Goal: Task Accomplishment & Management: Manage account settings

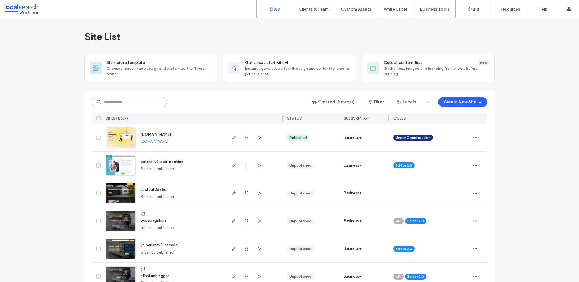
click at [114, 102] on input at bounding box center [129, 102] width 75 height 11
paste input "********"
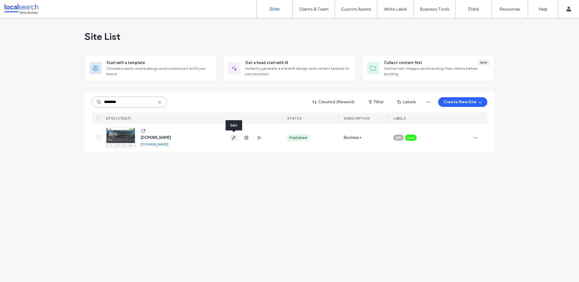
type input "********"
click at [235, 136] on icon "button" at bounding box center [233, 137] width 5 height 5
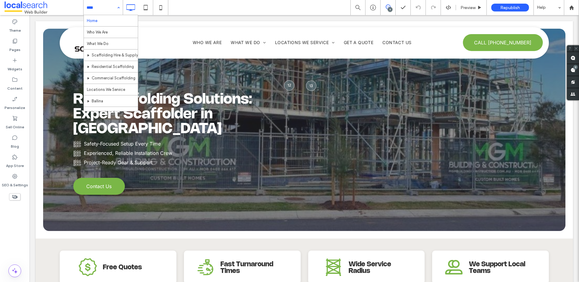
click at [118, 9] on div "Home Who We Are What We Do Scaffolding Hire & Supply Residential Scaffolding Co…" at bounding box center [103, 7] width 39 height 15
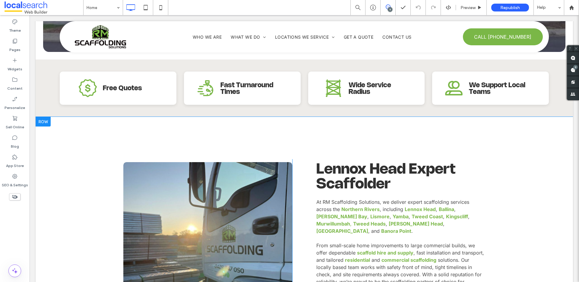
scroll to position [247, 0]
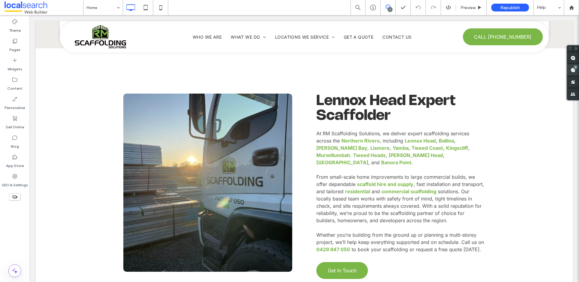
click at [572, 66] on span at bounding box center [573, 70] width 12 height 12
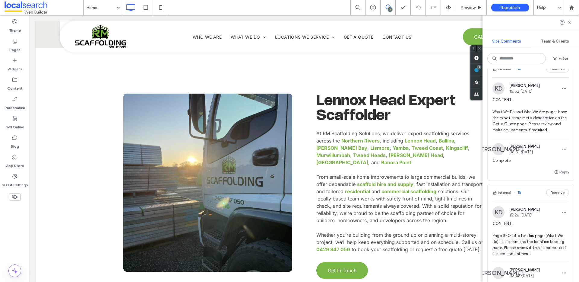
scroll to position [942, 0]
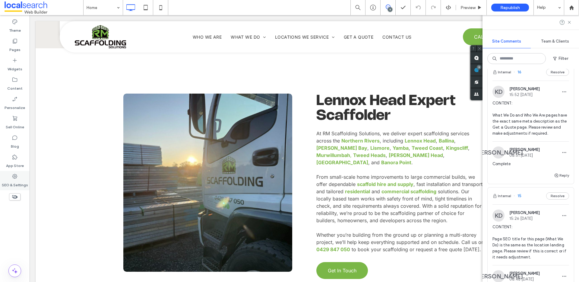
click at [19, 175] on div "SEO & Settings" at bounding box center [15, 180] width 30 height 19
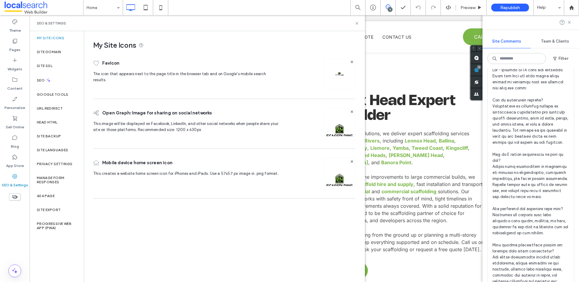
scroll to position [0, 0]
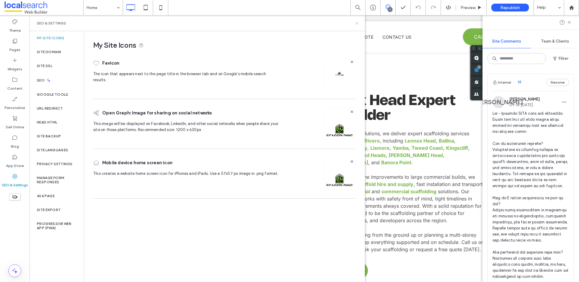
click at [357, 23] on use at bounding box center [357, 23] width 2 height 2
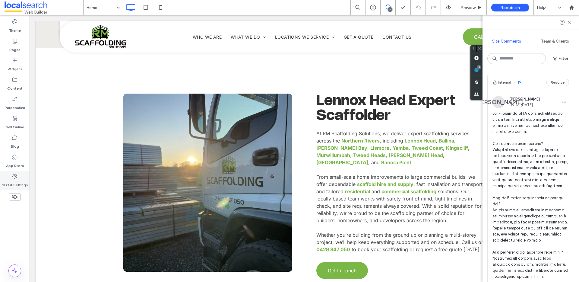
click at [13, 178] on use at bounding box center [14, 176] width 5 height 5
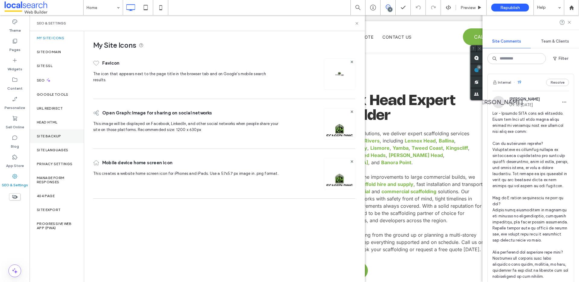
click at [42, 138] on div "Site Backup" at bounding box center [57, 136] width 54 height 14
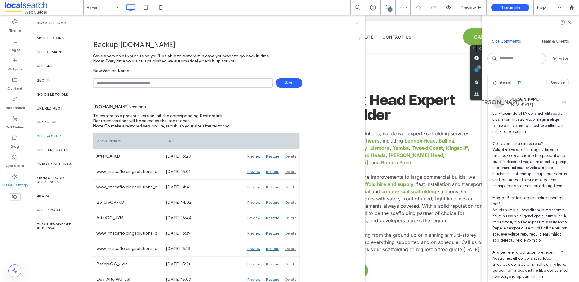
click at [180, 81] on input "text" at bounding box center [183, 82] width 180 height 9
drag, startPoint x: 357, startPoint y: 22, endPoint x: 329, endPoint y: 5, distance: 32.5
click at [357, 22] on icon at bounding box center [357, 23] width 5 height 5
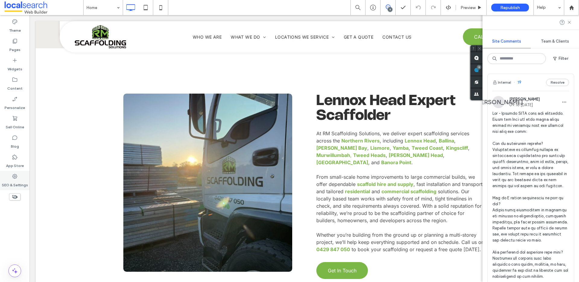
click at [9, 178] on div "SEO & Settings" at bounding box center [15, 180] width 30 height 19
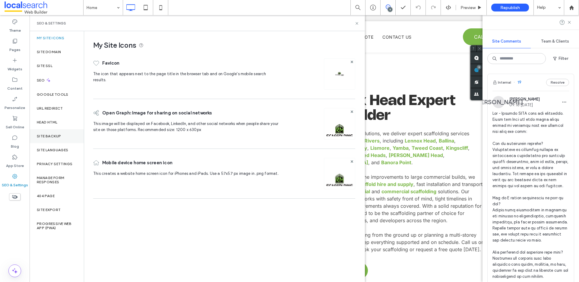
click at [61, 133] on div "Site Backup" at bounding box center [57, 136] width 54 height 14
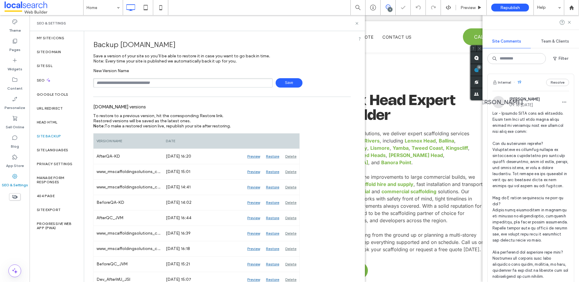
click at [154, 82] on input "text" at bounding box center [183, 82] width 180 height 9
type input "**********"
drag, startPoint x: 288, startPoint y: 78, endPoint x: 286, endPoint y: 81, distance: 3.9
click at [287, 81] on span "Save" at bounding box center [289, 82] width 27 height 9
click at [358, 23] on icon at bounding box center [357, 23] width 5 height 5
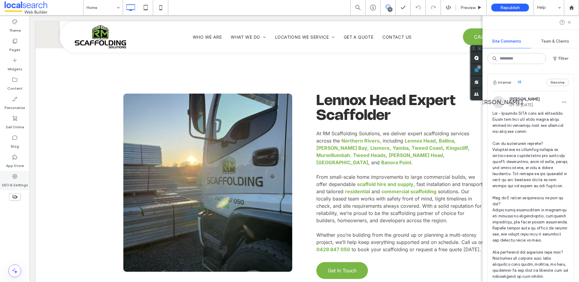
click at [13, 180] on label "SEO & Settings" at bounding box center [15, 183] width 26 height 8
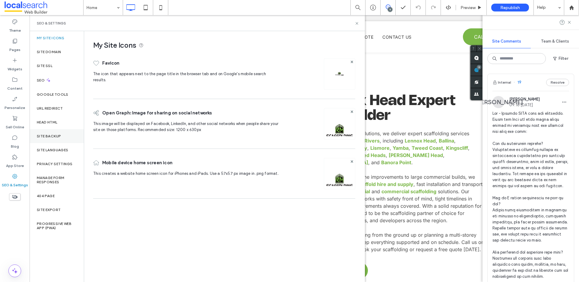
click at [53, 131] on div "Site Backup" at bounding box center [57, 136] width 54 height 14
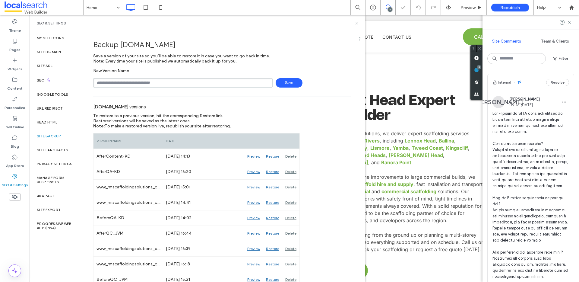
click at [356, 24] on icon at bounding box center [357, 23] width 5 height 5
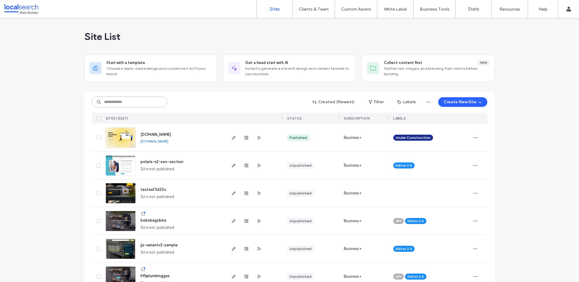
click at [131, 101] on input at bounding box center [129, 102] width 75 height 11
paste input "********"
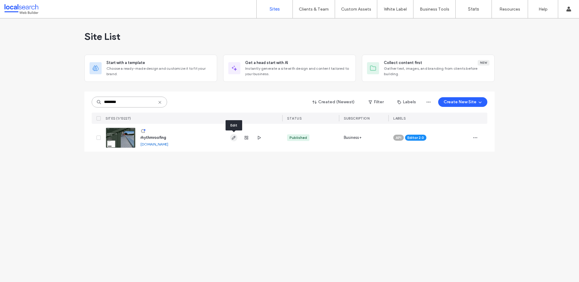
type input "********"
click at [236, 136] on icon "button" at bounding box center [233, 137] width 5 height 5
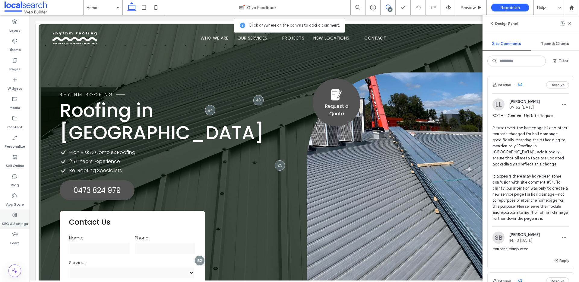
click at [7, 219] on label "SEO & Settings" at bounding box center [15, 222] width 26 height 8
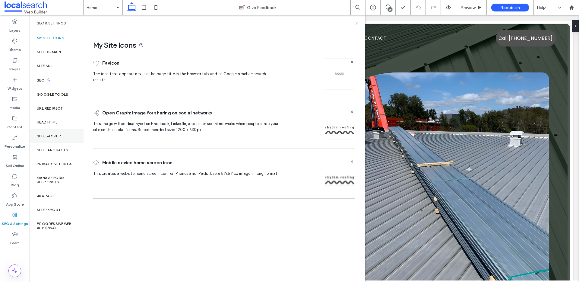
click at [53, 134] on label "Site Backup" at bounding box center [49, 136] width 24 height 4
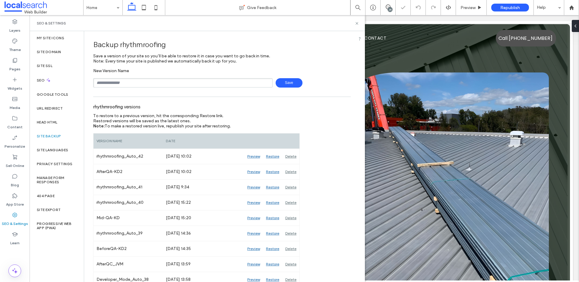
click at [128, 83] on input "text" at bounding box center [183, 82] width 180 height 9
type input "**********"
click at [356, 22] on use at bounding box center [357, 23] width 2 height 2
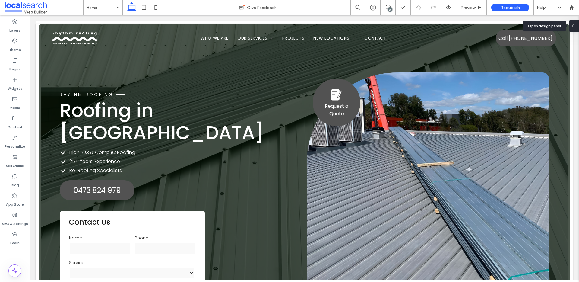
click at [573, 26] on use at bounding box center [573, 26] width 1 height 2
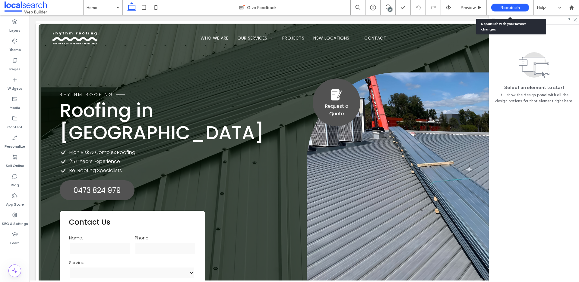
click at [507, 8] on span "Republish" at bounding box center [511, 7] width 20 height 5
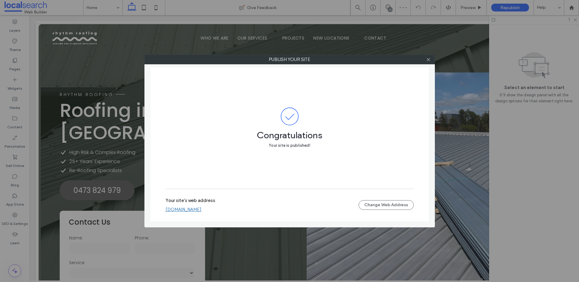
click at [202, 210] on link "[DOMAIN_NAME]" at bounding box center [184, 209] width 36 height 5
click at [429, 58] on icon at bounding box center [428, 59] width 5 height 5
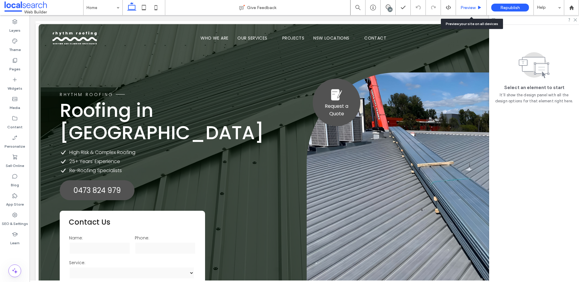
click at [469, 10] on span "Preview" at bounding box center [468, 7] width 15 height 5
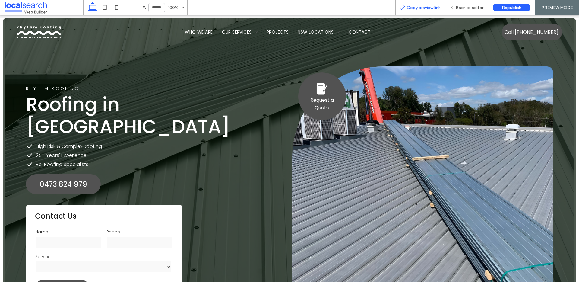
click at [429, 9] on span "Copy preview link" at bounding box center [423, 7] width 33 height 5
click at [467, 9] on span "Back to editor" at bounding box center [470, 7] width 28 height 5
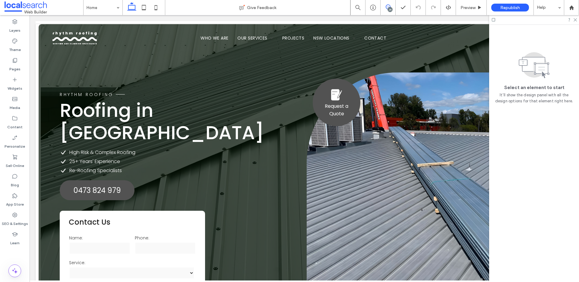
click at [388, 5] on icon at bounding box center [388, 7] width 5 height 5
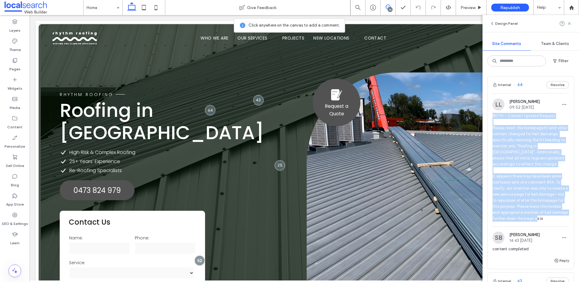
drag, startPoint x: 502, startPoint y: 224, endPoint x: 490, endPoint y: 115, distance: 109.3
click at [490, 115] on div "LL Lucca Lind 09:52 Aug 8 2025 BOTH – Content Update Request Please revert the …" at bounding box center [531, 162] width 86 height 128
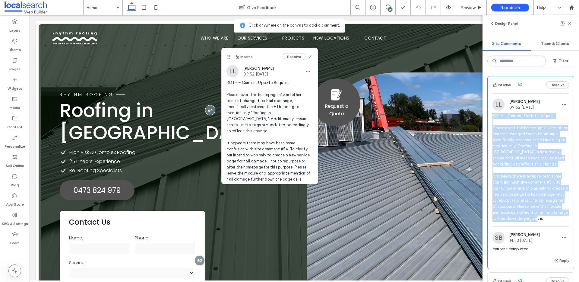
copy span "BOTH – Content Update Request Please revert the homepage h1 and other content c…"
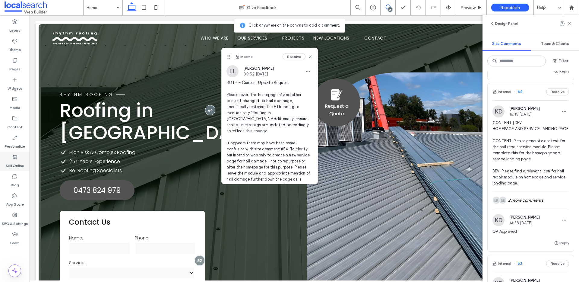
scroll to position [1292, 0]
click at [528, 200] on div "SB LR 2 more comments" at bounding box center [531, 199] width 77 height 18
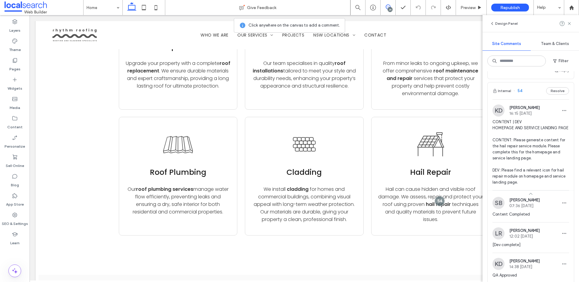
scroll to position [1509, 0]
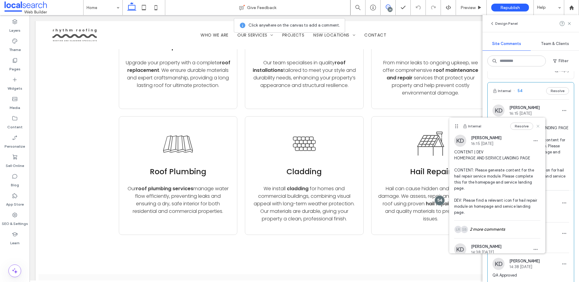
click at [537, 126] on use at bounding box center [538, 126] width 3 height 3
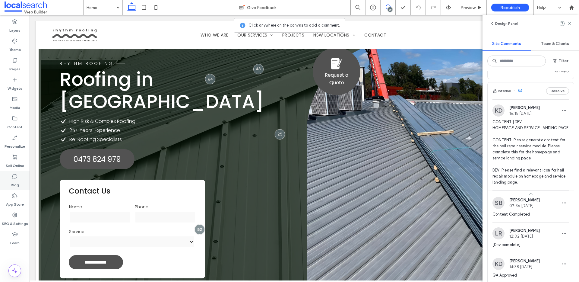
scroll to position [0, 0]
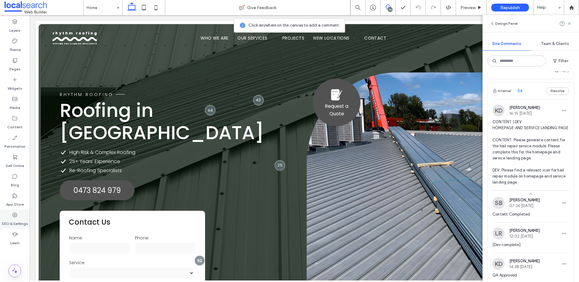
click at [14, 220] on label "SEO & Settings" at bounding box center [15, 222] width 26 height 8
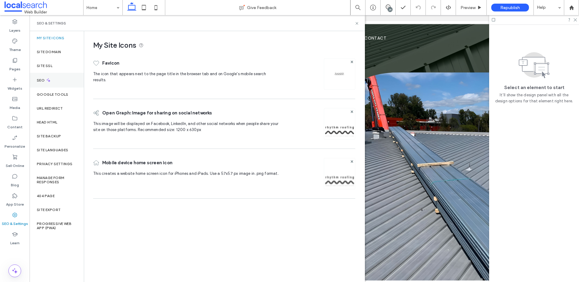
click at [49, 81] on use at bounding box center [48, 80] width 4 height 4
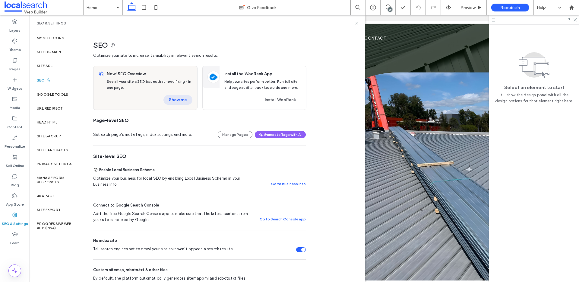
click at [177, 98] on button "Show me" at bounding box center [178, 100] width 29 height 10
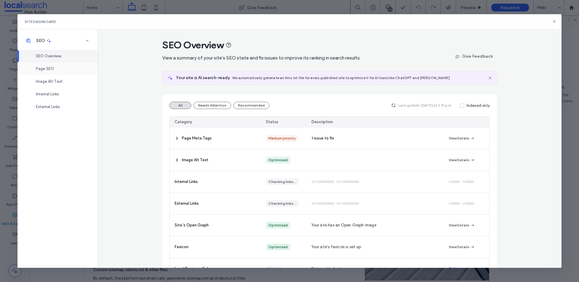
click at [52, 64] on div "Page SEO" at bounding box center [58, 68] width 80 height 13
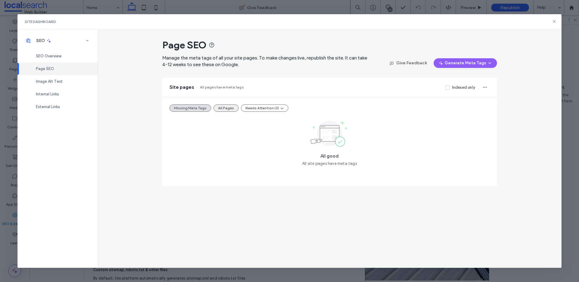
click at [220, 107] on button "All Pages" at bounding box center [226, 107] width 25 height 7
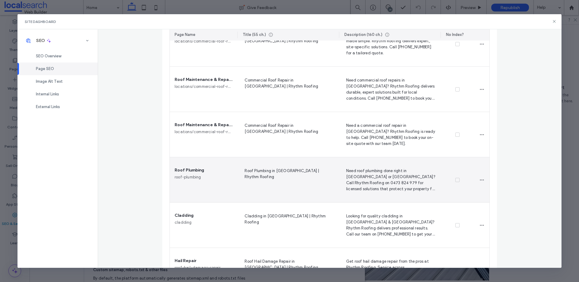
scroll to position [468, 0]
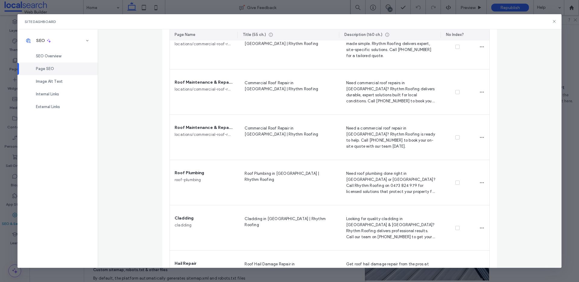
click at [554, 21] on icon at bounding box center [554, 21] width 5 height 5
click at [554, 21] on div at bounding box center [534, 19] width 90 height 9
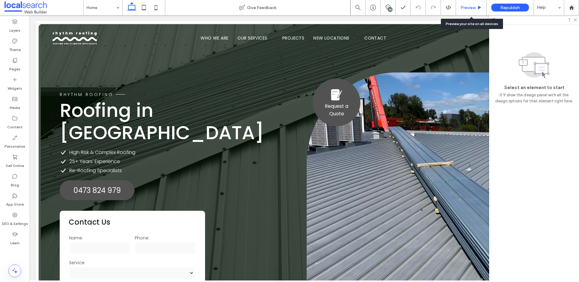
click at [464, 9] on span "Preview" at bounding box center [468, 7] width 15 height 5
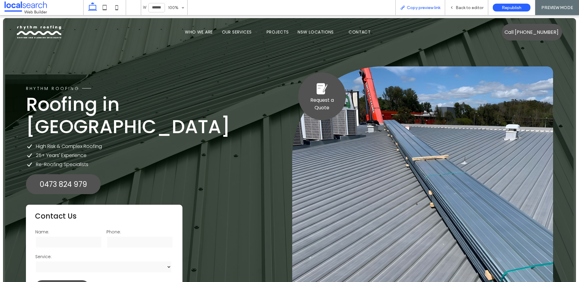
click at [422, 4] on div "Copy preview link" at bounding box center [421, 7] width 50 height 15
click at [415, 7] on span "Copy preview link" at bounding box center [423, 7] width 33 height 5
click at [470, 8] on span "Back to editor" at bounding box center [470, 7] width 28 height 5
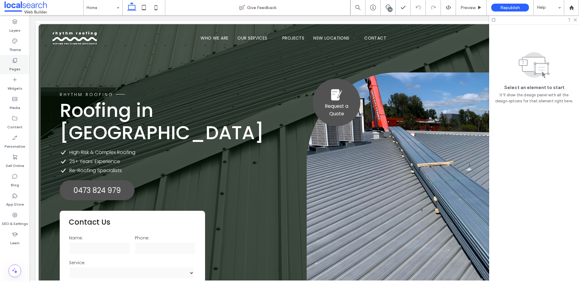
click at [19, 64] on label "Pages" at bounding box center [14, 67] width 11 height 8
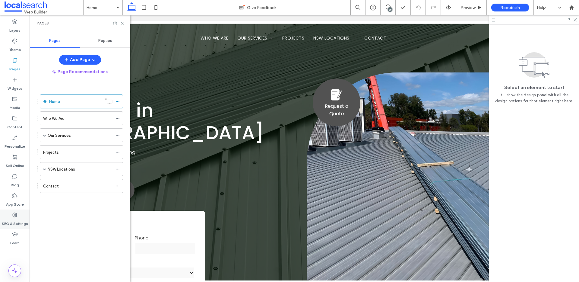
click at [17, 211] on div "SEO & Settings" at bounding box center [15, 218] width 30 height 19
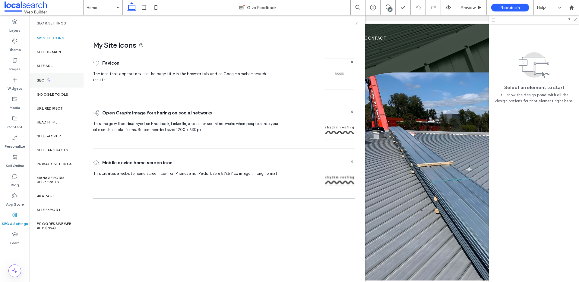
click at [55, 83] on div "SEO" at bounding box center [57, 80] width 54 height 15
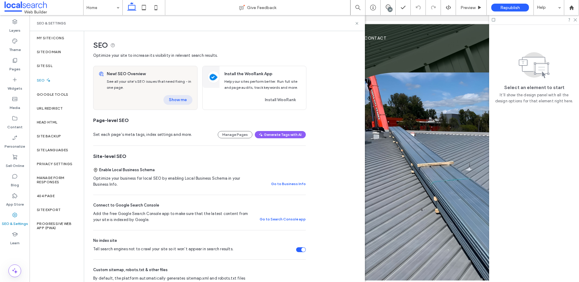
click at [174, 97] on button "Show me" at bounding box center [178, 100] width 29 height 10
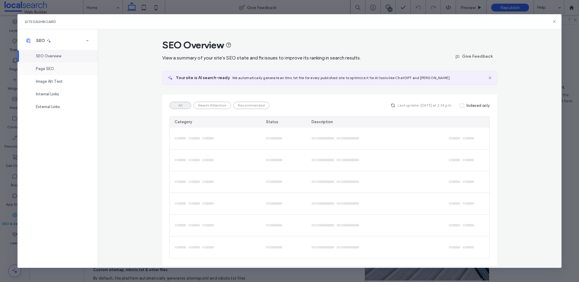
click at [76, 72] on div "Page SEO" at bounding box center [58, 68] width 80 height 13
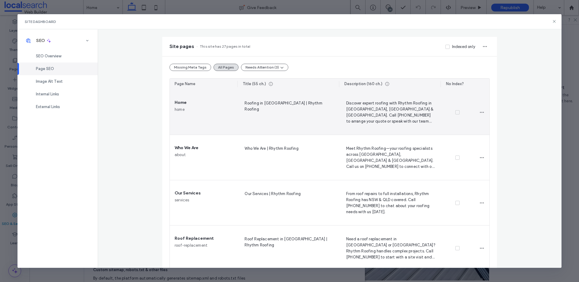
scroll to position [78, 0]
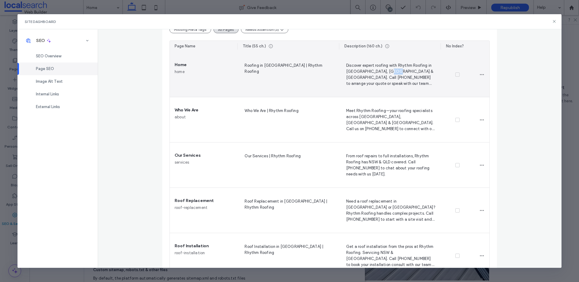
drag, startPoint x: 387, startPoint y: 71, endPoint x: 394, endPoint y: 72, distance: 7.6
click at [394, 72] on span "Discover expert roofing with Rhythm Roofing in Coffs Harbour, NSW & QLD. Call 0…" at bounding box center [390, 74] width 92 height 25
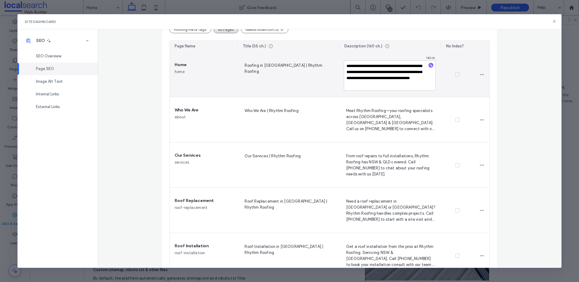
click at [408, 71] on textarea "**********" at bounding box center [390, 75] width 92 height 30
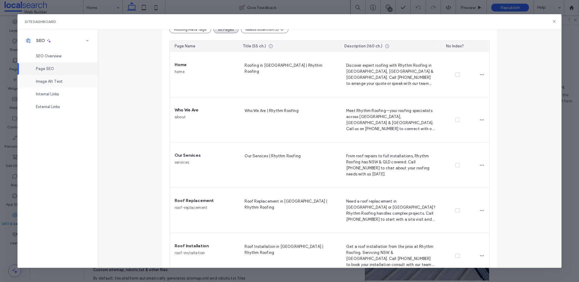
click at [55, 84] on div "Image Alt Text" at bounding box center [58, 81] width 80 height 13
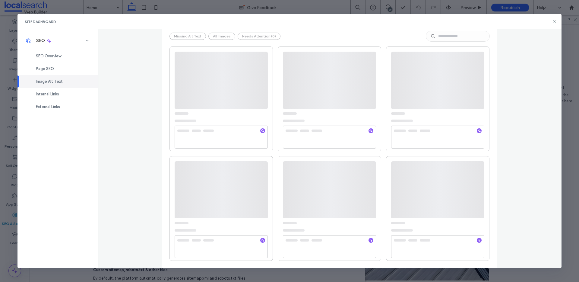
scroll to position [0, 0]
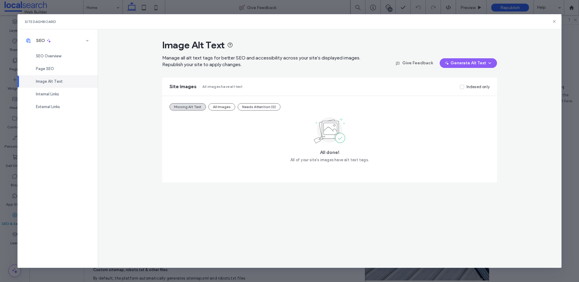
drag, startPoint x: 221, startPoint y: 107, endPoint x: 231, endPoint y: 111, distance: 10.6
click at [221, 108] on button "All Images" at bounding box center [222, 106] width 27 height 7
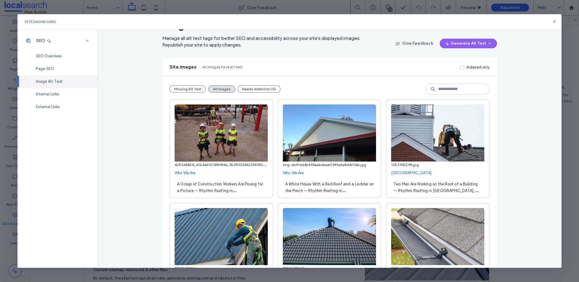
scroll to position [84, 0]
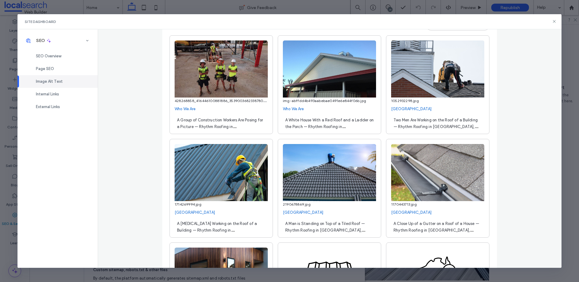
click at [359, 125] on span "A White House With a Red Roof and a Ladder on the Porch — Rhythm Roofing in Nor…" at bounding box center [329, 127] width 88 height 18
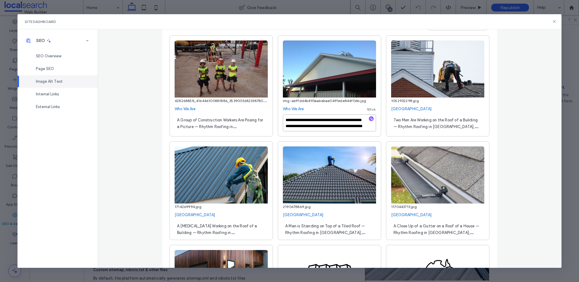
scroll to position [7, 0]
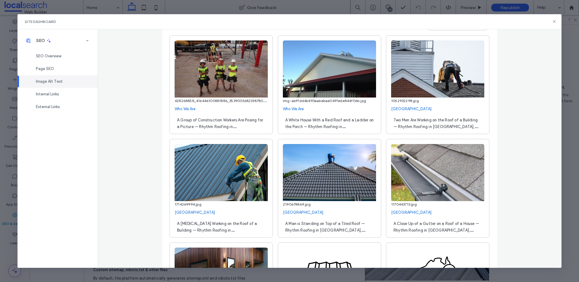
click at [427, 123] on div "Two Men Are Working on the Roof of a Building — Rhythm Roofing in Port Macquari…" at bounding box center [437, 122] width 93 height 17
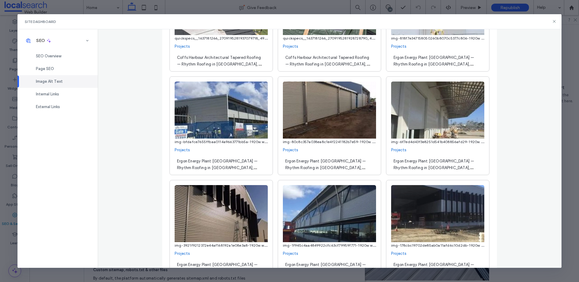
scroll to position [2735, 0]
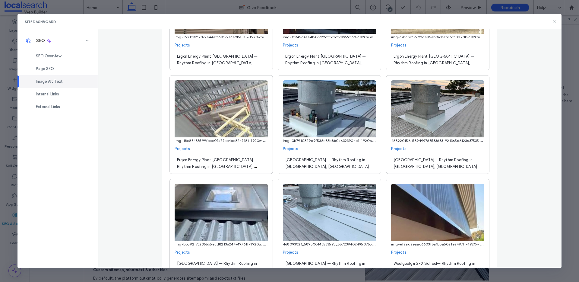
click at [556, 23] on icon at bounding box center [554, 21] width 5 height 5
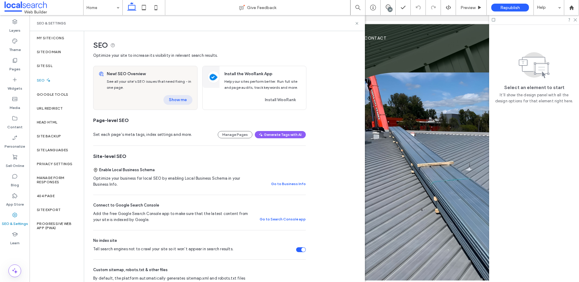
click at [177, 98] on button "Show me" at bounding box center [178, 100] width 29 height 10
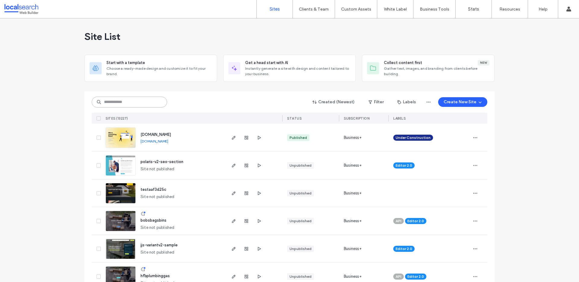
click at [122, 102] on input at bounding box center [129, 102] width 75 height 11
paste input "********"
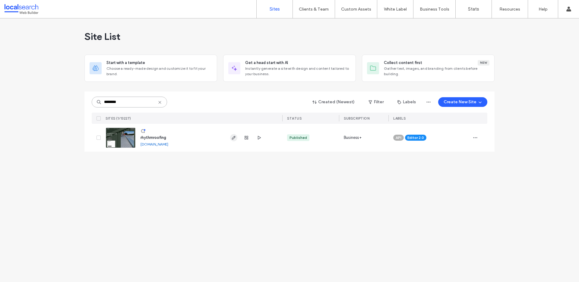
type input "********"
click at [233, 137] on icon "button" at bounding box center [233, 137] width 5 height 5
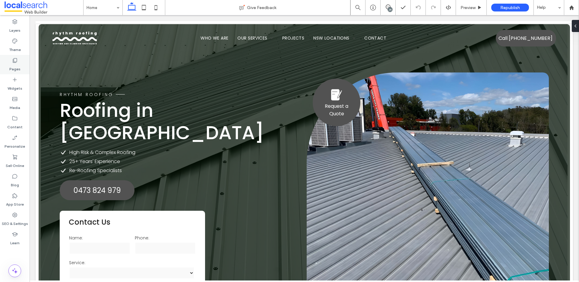
click at [15, 57] on icon at bounding box center [15, 60] width 6 height 6
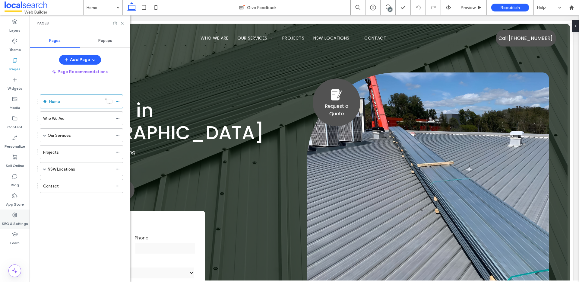
click at [16, 218] on label "SEO & Settings" at bounding box center [15, 222] width 26 height 8
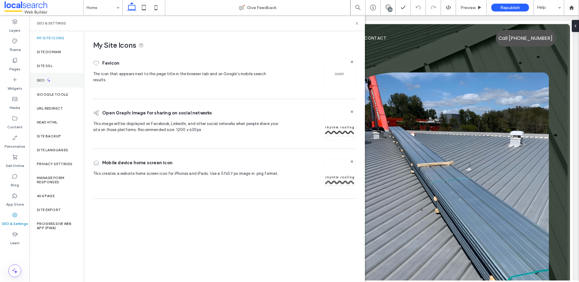
click at [47, 78] on icon at bounding box center [48, 80] width 5 height 5
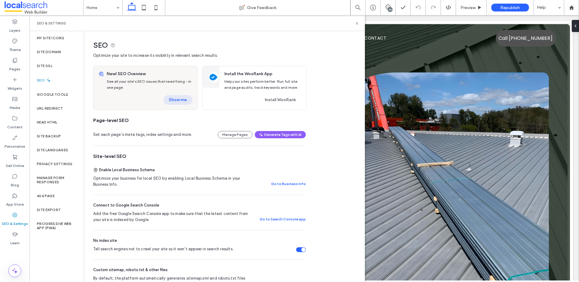
click at [177, 98] on button "Show me" at bounding box center [178, 100] width 29 height 10
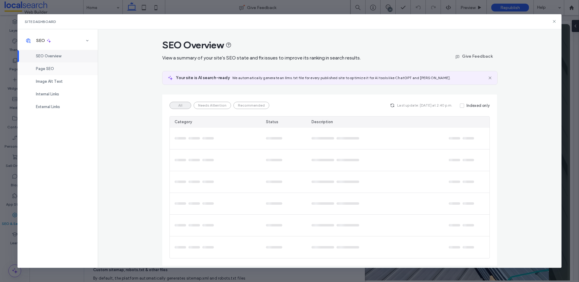
click at [59, 69] on div "Page SEO" at bounding box center [58, 68] width 80 height 13
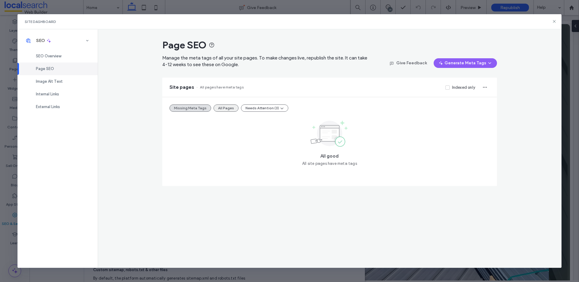
click at [225, 106] on button "All Pages" at bounding box center [226, 107] width 25 height 7
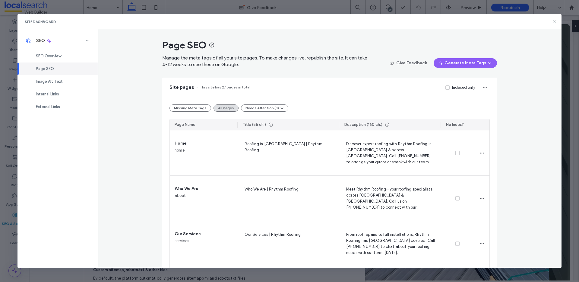
click at [555, 21] on use at bounding box center [554, 21] width 3 height 3
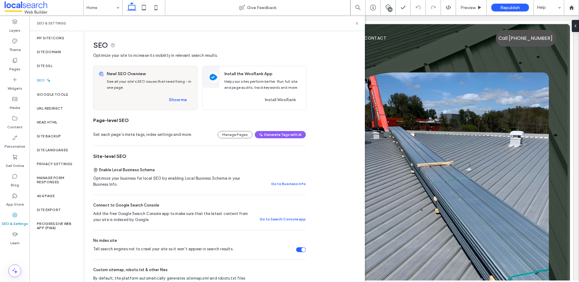
scroll to position [209, 0]
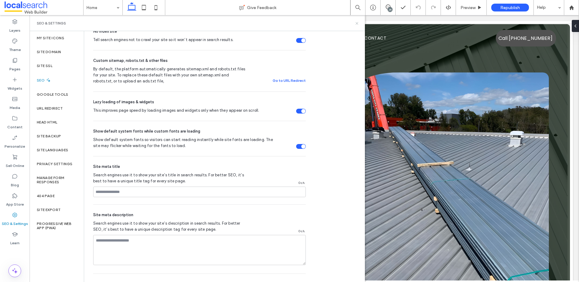
drag, startPoint x: 357, startPoint y: 24, endPoint x: 328, endPoint y: 48, distance: 38.6
click at [357, 24] on use at bounding box center [357, 23] width 2 height 2
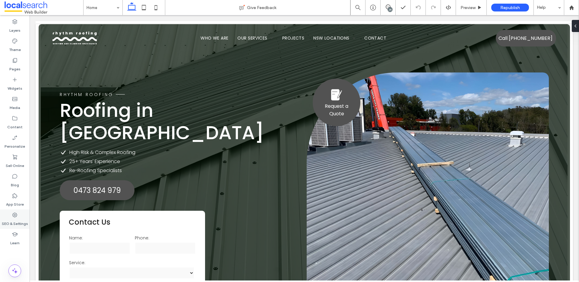
click at [17, 221] on label "SEO & Settings" at bounding box center [15, 222] width 26 height 8
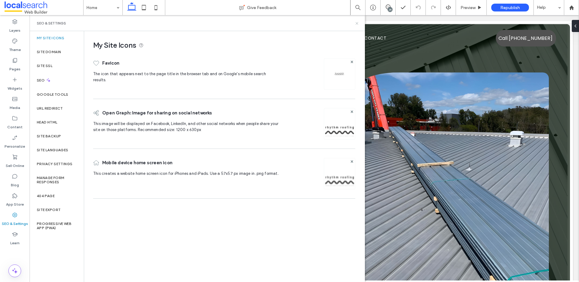
click at [357, 24] on icon at bounding box center [357, 23] width 5 height 5
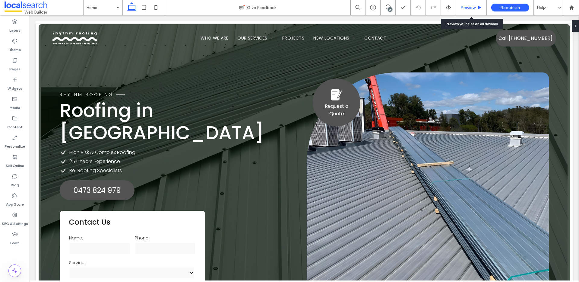
click at [467, 8] on span "Preview" at bounding box center [468, 7] width 15 height 5
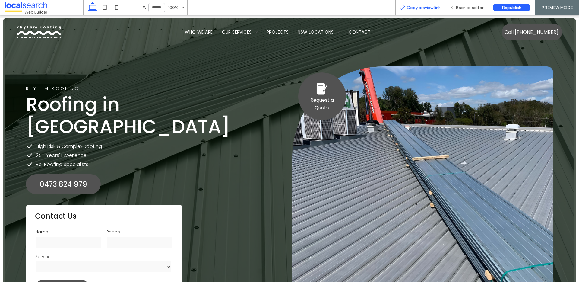
click at [433, 10] on span "Copy preview link" at bounding box center [423, 7] width 33 height 5
click at [473, 9] on span "Back to editor" at bounding box center [470, 7] width 28 height 5
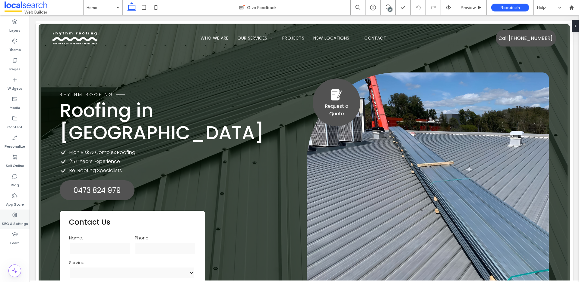
click at [17, 215] on icon at bounding box center [15, 215] width 6 height 6
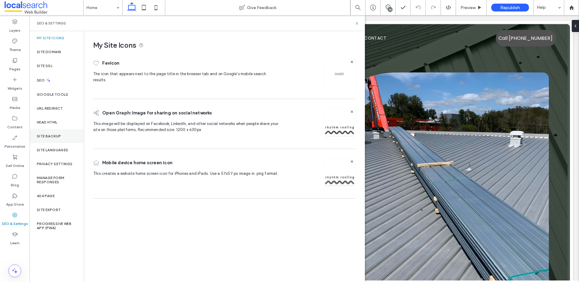
click at [61, 133] on div "Site Backup" at bounding box center [57, 136] width 54 height 14
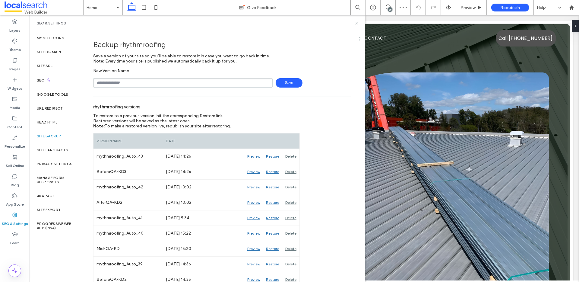
click at [142, 78] on div "New Version Name Save" at bounding box center [222, 77] width 258 height 19
click at [143, 80] on input "text" at bounding box center [183, 82] width 180 height 9
click at [106, 84] on input "**********" at bounding box center [183, 82] width 180 height 9
type input "**********"
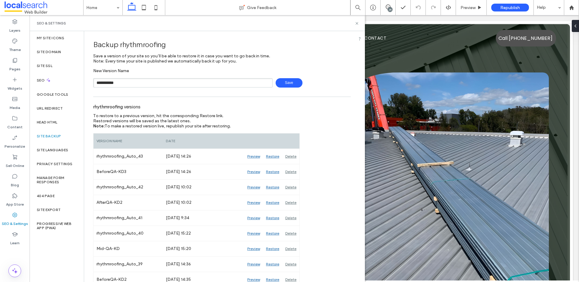
click at [287, 82] on span "Save" at bounding box center [289, 82] width 27 height 9
click at [356, 21] on icon at bounding box center [357, 23] width 5 height 5
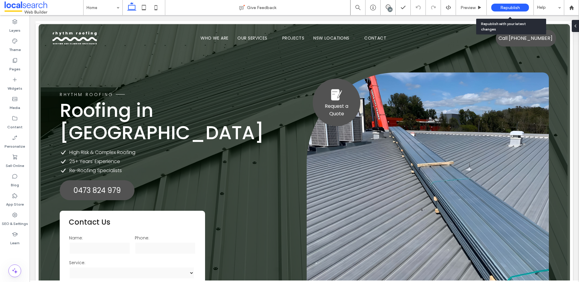
click at [515, 8] on span "Republish" at bounding box center [511, 7] width 20 height 5
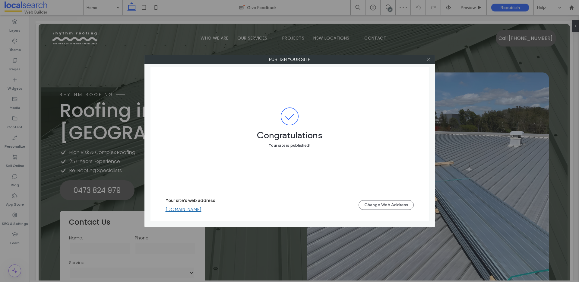
click at [429, 59] on icon at bounding box center [428, 59] width 5 height 5
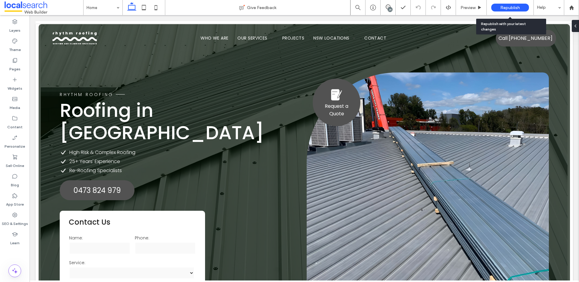
click at [519, 7] on span "Republish" at bounding box center [511, 7] width 20 height 5
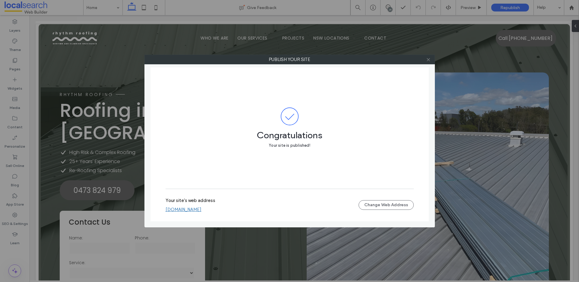
click at [431, 59] on icon at bounding box center [428, 59] width 5 height 5
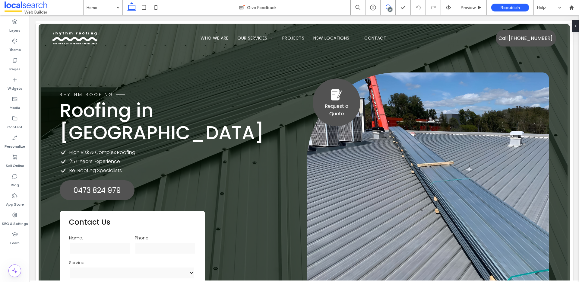
click at [390, 7] on icon at bounding box center [388, 7] width 5 height 5
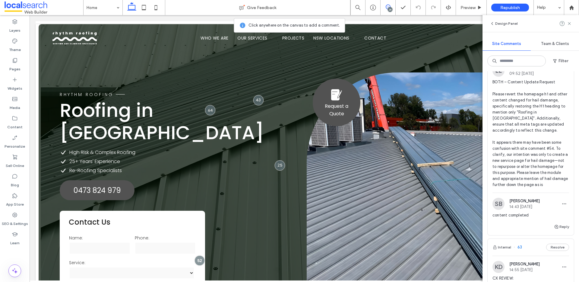
scroll to position [62, 0]
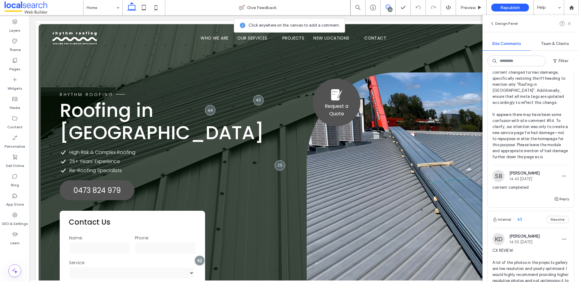
click at [546, 204] on div "Reply" at bounding box center [531, 201] width 86 height 12
click at [549, 205] on div "Reply" at bounding box center [531, 201] width 86 height 12
click at [556, 202] on button "Reply" at bounding box center [561, 198] width 15 height 7
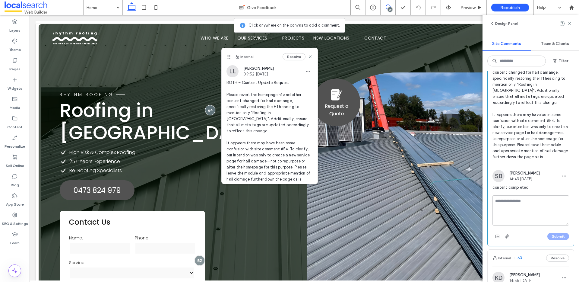
click at [540, 211] on textarea at bounding box center [531, 210] width 77 height 30
type textarea "**********"
click at [561, 240] on button "Submit" at bounding box center [559, 236] width 22 height 7
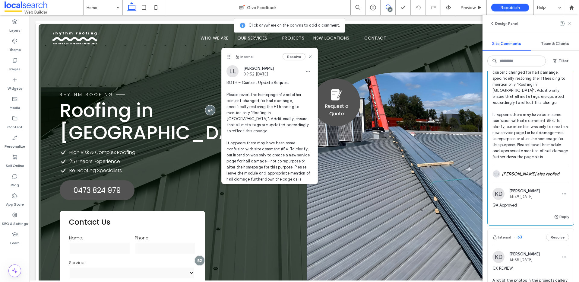
click at [569, 21] on icon at bounding box center [569, 23] width 5 height 5
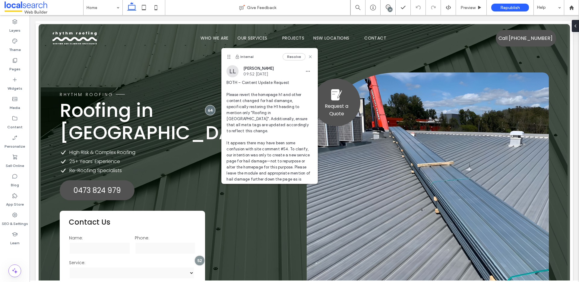
scroll to position [0, 0]
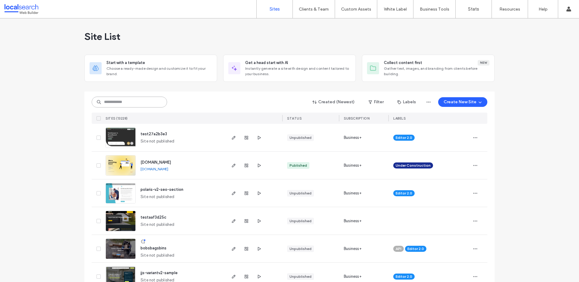
click at [115, 100] on input at bounding box center [129, 102] width 75 height 11
paste input "********"
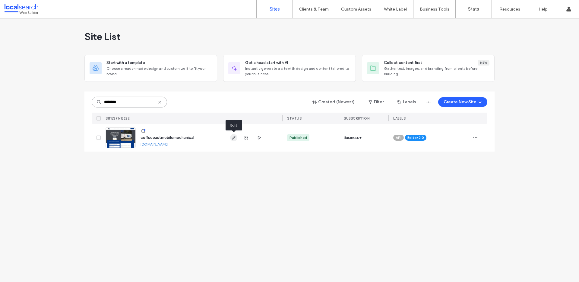
type input "********"
click at [236, 139] on icon "button" at bounding box center [233, 137] width 5 height 5
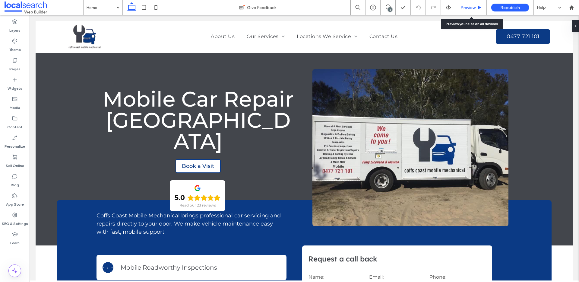
click at [470, 5] on span "Preview" at bounding box center [468, 7] width 15 height 5
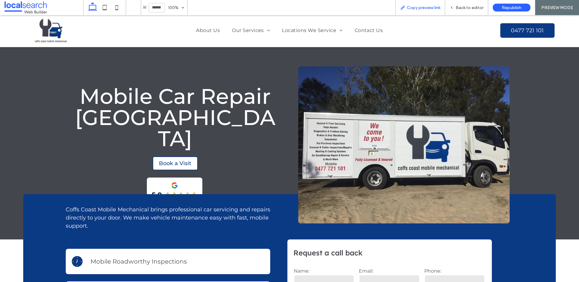
click at [432, 9] on span "Copy preview link" at bounding box center [423, 7] width 33 height 5
click at [455, 11] on div "Back to editor" at bounding box center [466, 7] width 43 height 15
click at [464, 9] on span "Back to editor" at bounding box center [470, 7] width 28 height 5
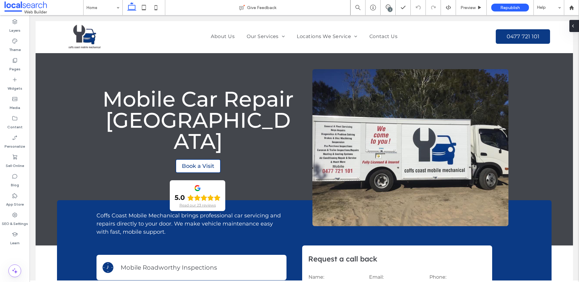
click at [577, 24] on div at bounding box center [575, 26] width 10 height 12
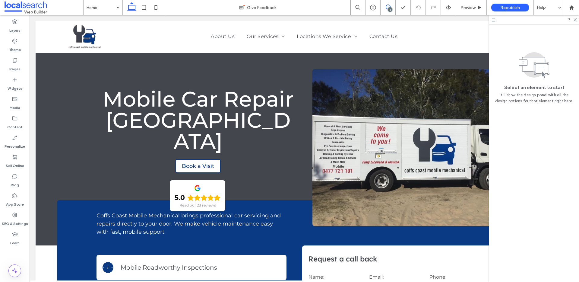
click at [392, 5] on span at bounding box center [388, 7] width 15 height 5
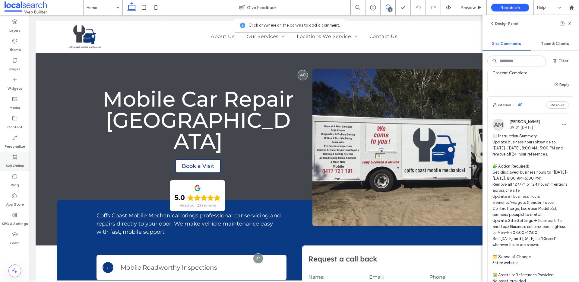
scroll to position [110, 0]
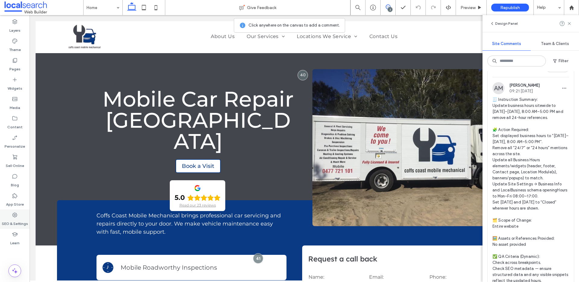
click at [15, 219] on label "SEO & Settings" at bounding box center [15, 222] width 26 height 8
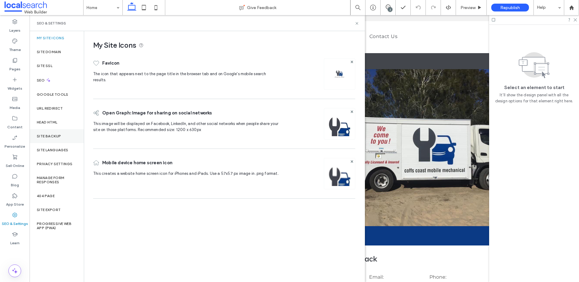
click at [54, 132] on div "Site Backup" at bounding box center [57, 136] width 54 height 14
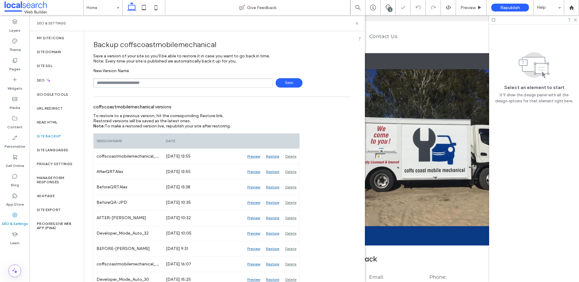
click at [133, 83] on input "text" at bounding box center [183, 82] width 180 height 9
click at [134, 78] on input "********" at bounding box center [183, 82] width 180 height 9
click at [133, 81] on input "********" at bounding box center [183, 82] width 180 height 9
type input "**********"
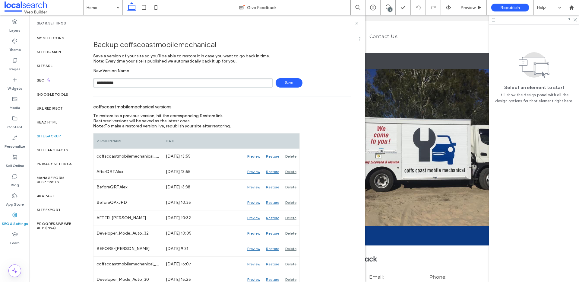
click at [282, 84] on span "Save" at bounding box center [289, 82] width 27 height 9
click at [356, 25] on icon at bounding box center [357, 23] width 5 height 5
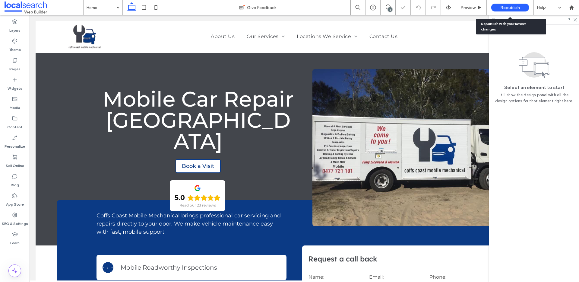
click at [512, 8] on span "Republish" at bounding box center [511, 7] width 20 height 5
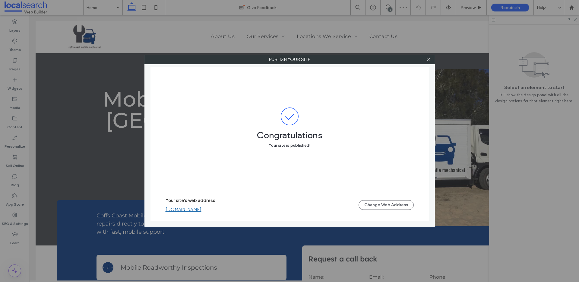
click at [202, 209] on link "coffscoastmobilemechanical.webbuilder.localsearch.com.au" at bounding box center [184, 209] width 36 height 5
drag, startPoint x: 434, startPoint y: 59, endPoint x: 431, endPoint y: 59, distance: 3.3
click at [432, 59] on label "Publish your site" at bounding box center [290, 59] width 290 height 9
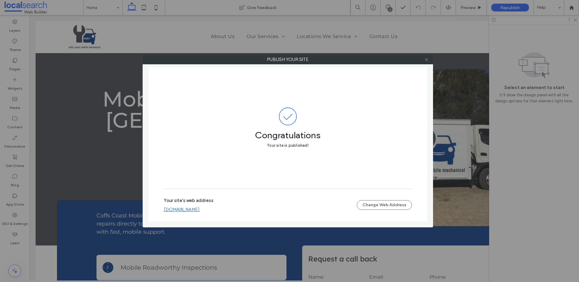
click at [428, 59] on icon at bounding box center [427, 59] width 5 height 5
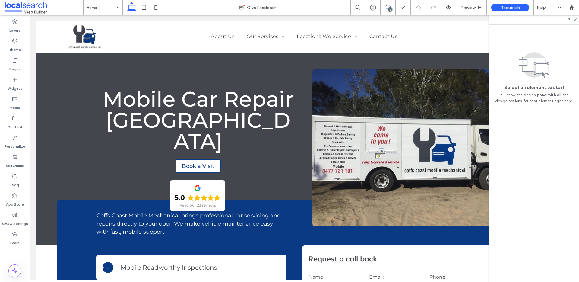
click at [391, 6] on span at bounding box center [388, 7] width 15 height 5
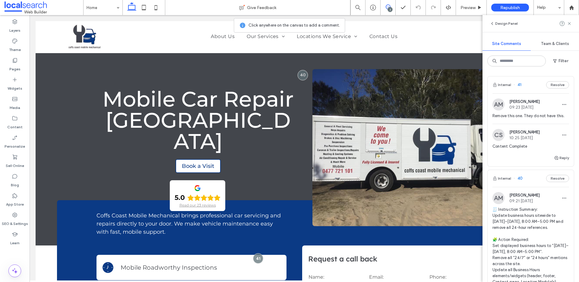
click at [528, 116] on span "Remove this one. They do not have this." at bounding box center [531, 116] width 77 height 6
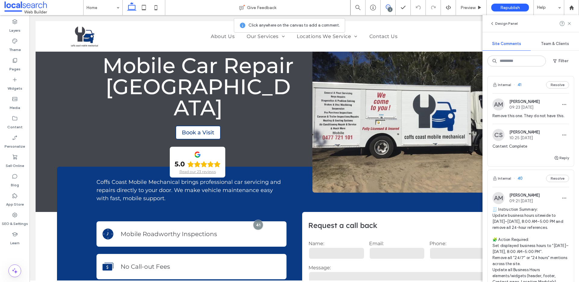
scroll to position [107, 0]
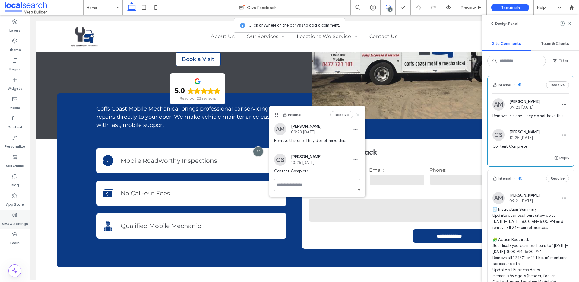
click at [15, 216] on icon at bounding box center [15, 215] width 6 height 6
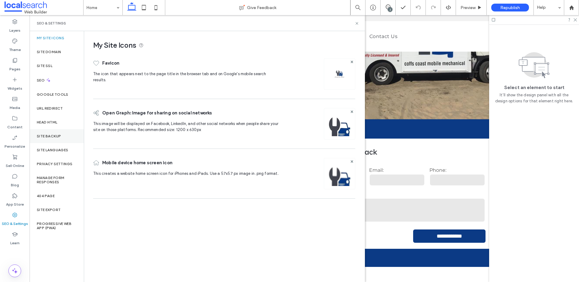
click at [52, 137] on label "Site Backup" at bounding box center [49, 136] width 24 height 4
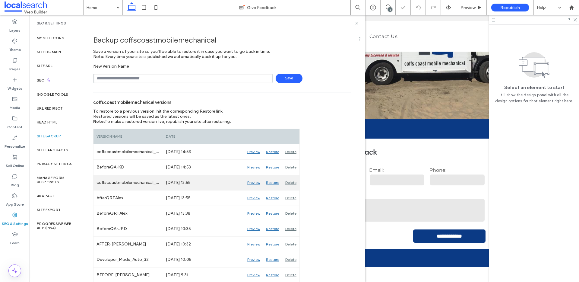
scroll to position [11, 0]
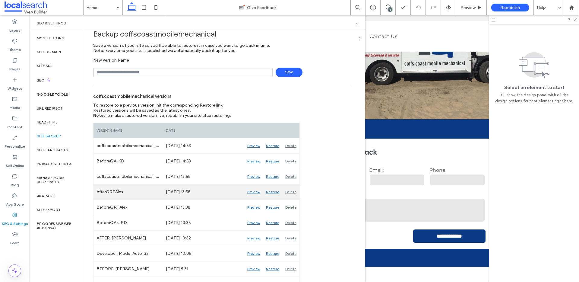
click at [251, 192] on div "Preview" at bounding box center [253, 191] width 19 height 15
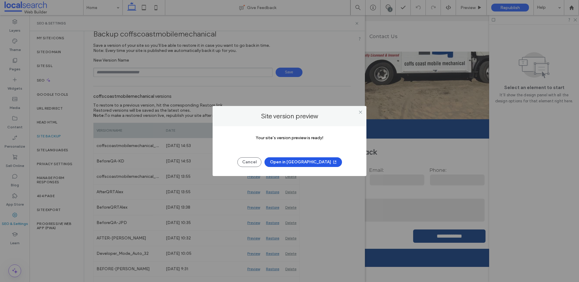
click at [305, 158] on button "Open in New Tab" at bounding box center [304, 162] width 78 height 10
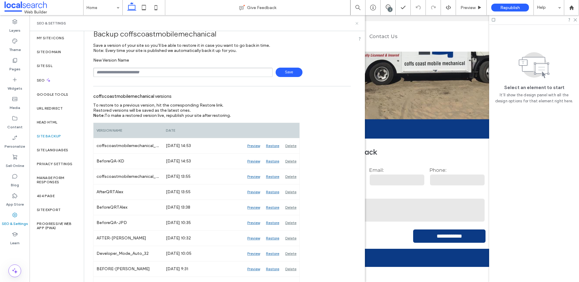
click at [357, 22] on icon at bounding box center [357, 23] width 5 height 5
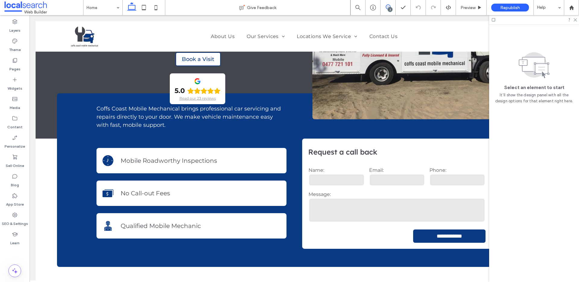
click at [387, 8] on icon at bounding box center [388, 7] width 5 height 5
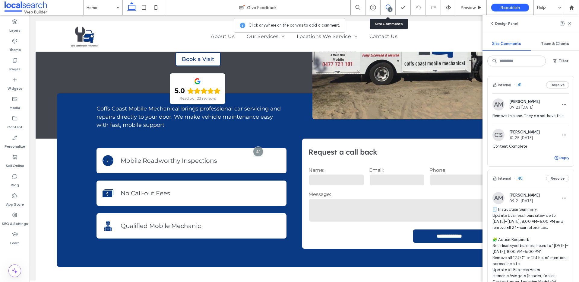
click at [556, 156] on button "Reply" at bounding box center [561, 157] width 15 height 7
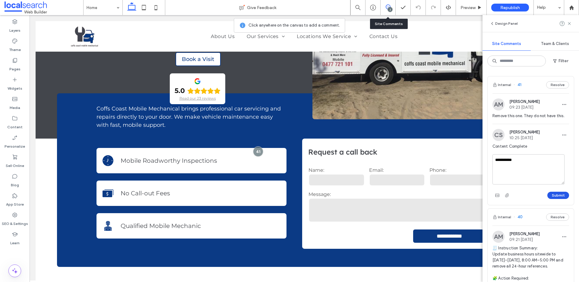
type textarea "**********"
click at [555, 198] on button "Submit" at bounding box center [559, 195] width 22 height 7
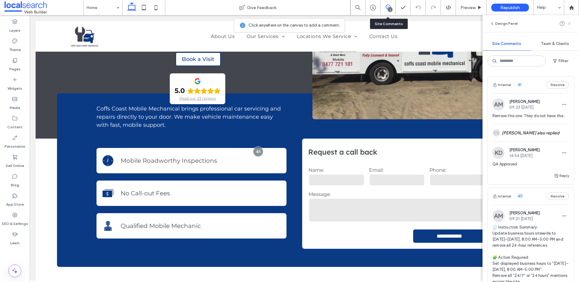
click at [570, 24] on icon at bounding box center [569, 23] width 5 height 5
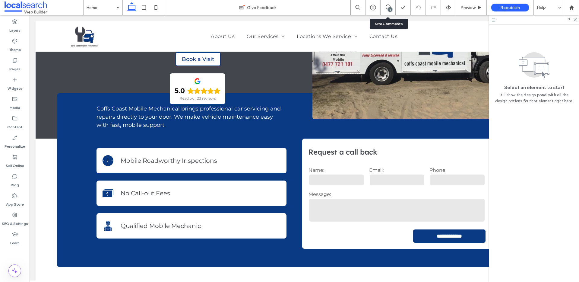
click at [391, 7] on div "2" at bounding box center [390, 9] width 5 height 5
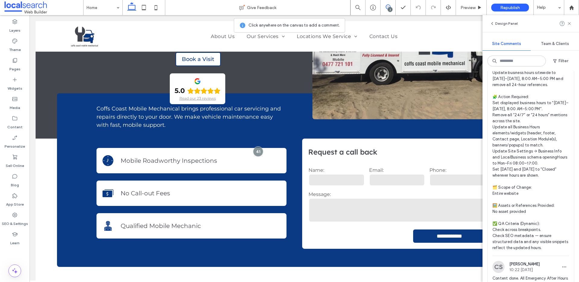
scroll to position [161, 0]
click at [20, 123] on label "Content" at bounding box center [14, 125] width 15 height 8
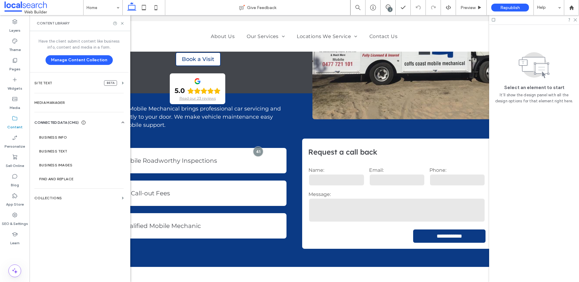
scroll to position [0, 0]
click at [62, 138] on label "Business Info" at bounding box center [80, 137] width 82 height 4
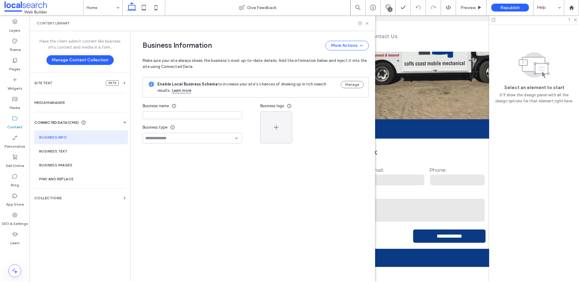
type input "**********"
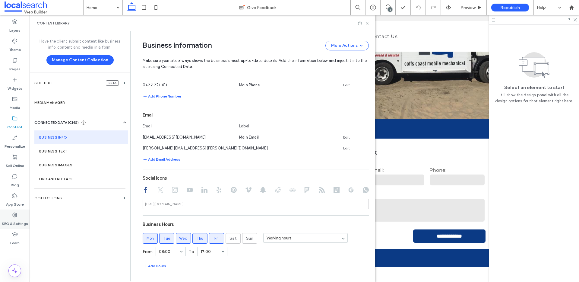
scroll to position [188, 0]
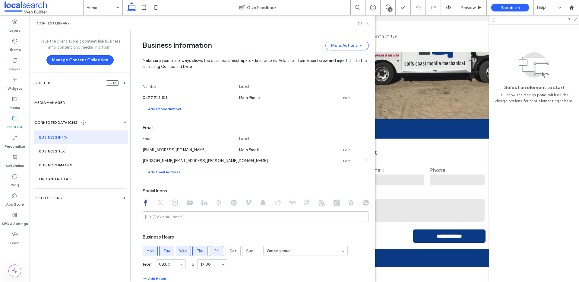
click at [365, 160] on use at bounding box center [366, 159] width 3 height 3
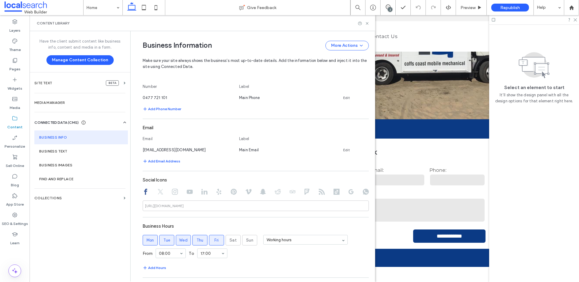
scroll to position [307, 0]
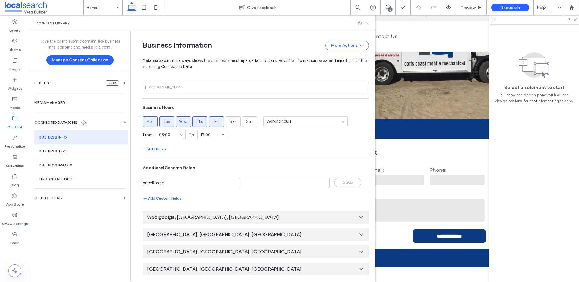
click at [366, 22] on icon at bounding box center [367, 23] width 5 height 5
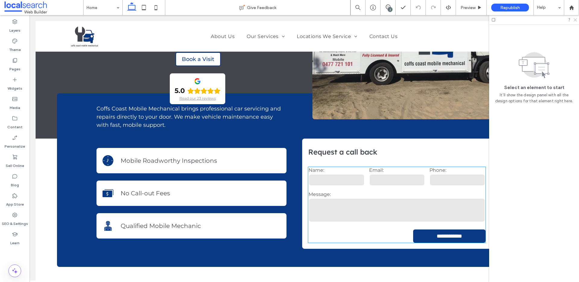
click at [574, 19] on icon at bounding box center [575, 20] width 4 height 4
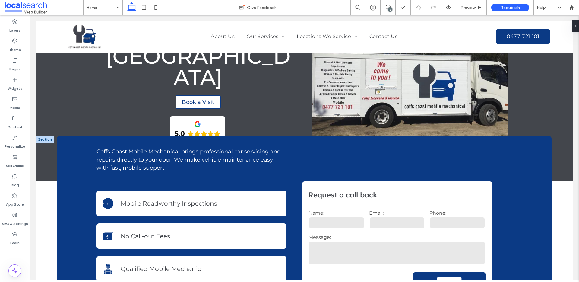
scroll to position [212, 0]
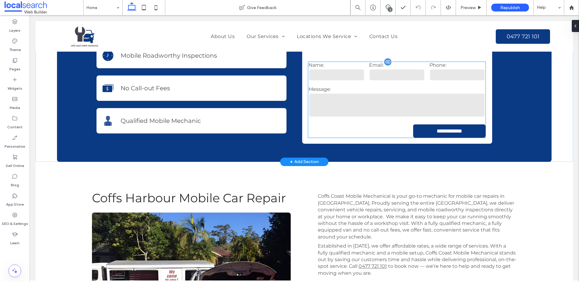
click at [356, 82] on div "Name:" at bounding box center [337, 72] width 60 height 24
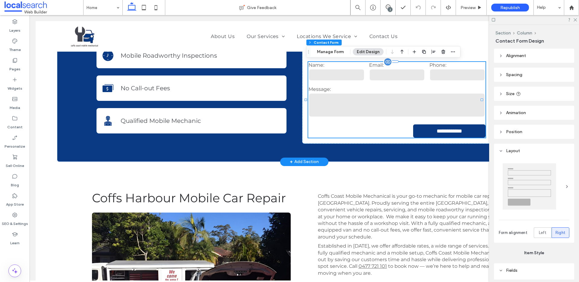
click at [356, 82] on div "Name:" at bounding box center [337, 72] width 60 height 24
type input "*"
type input "***"
type input "*"
type input "***"
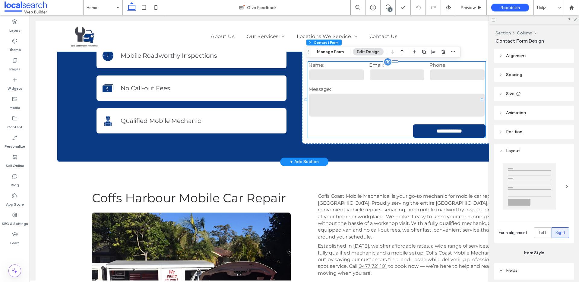
type input "*"
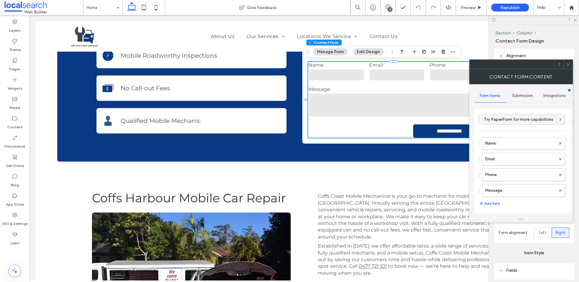
click at [514, 95] on span "Submission" at bounding box center [522, 95] width 21 height 5
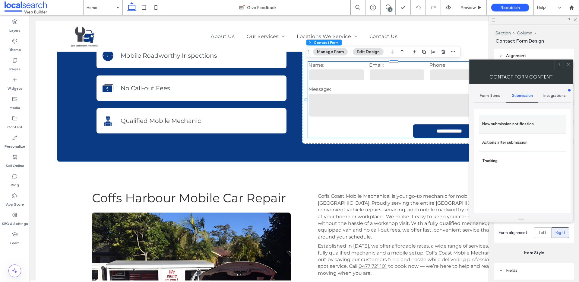
click at [509, 127] on label "New submission notification" at bounding box center [523, 124] width 81 height 12
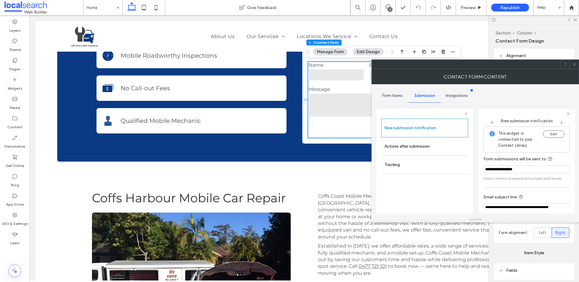
click at [574, 64] on use at bounding box center [574, 64] width 3 height 3
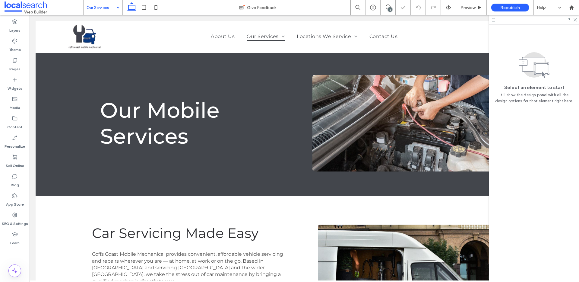
click at [109, 10] on input at bounding box center [102, 7] width 30 height 15
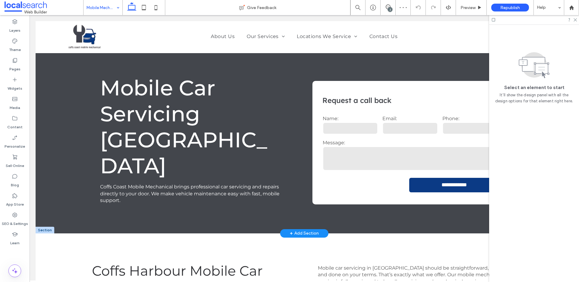
click at [364, 133] on input "text" at bounding box center [351, 128] width 56 height 12
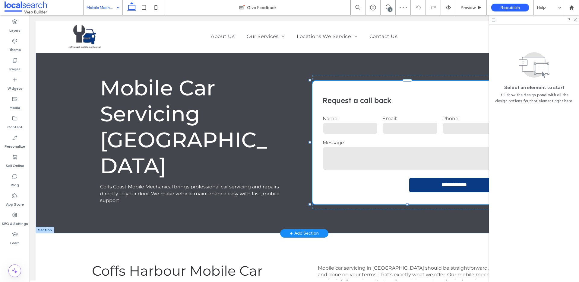
click at [364, 133] on input "text" at bounding box center [351, 128] width 56 height 12
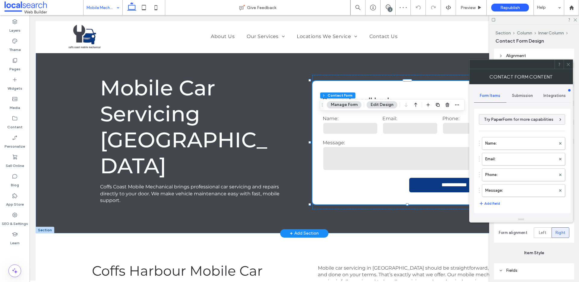
type input "**********"
type input "*"
type input "***"
type input "*"
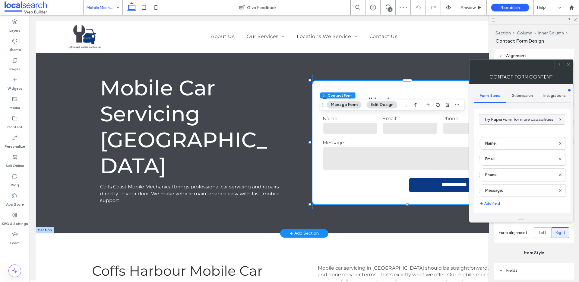
type input "*"
type input "***"
type input "*"
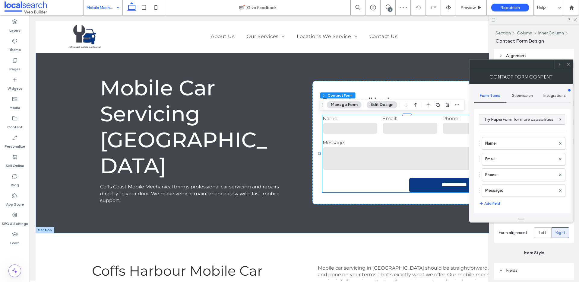
click at [527, 97] on span "Submission" at bounding box center [522, 95] width 21 height 5
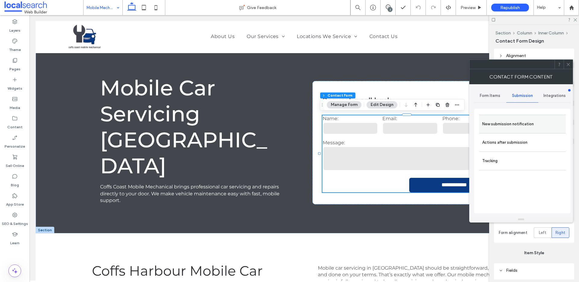
click at [507, 126] on label "New submission notification" at bounding box center [523, 124] width 81 height 12
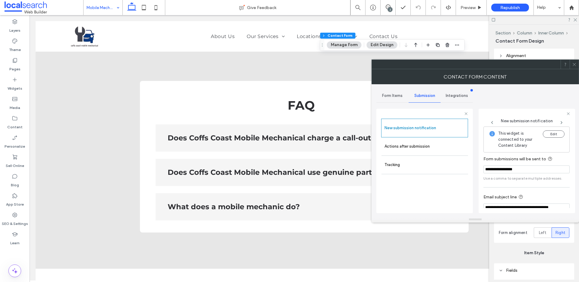
scroll to position [373, 0]
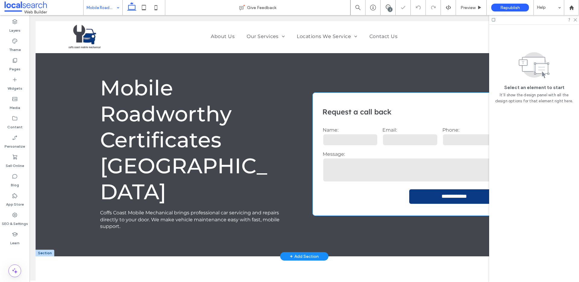
click at [360, 134] on input "text" at bounding box center [351, 140] width 56 height 12
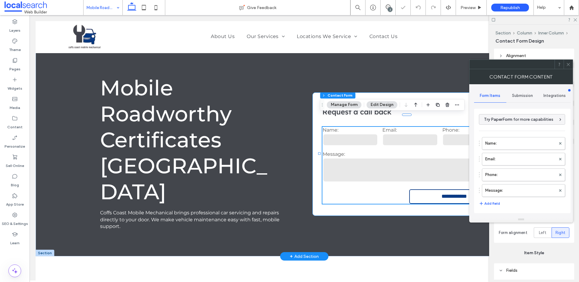
type input "*"
type input "***"
type input "*"
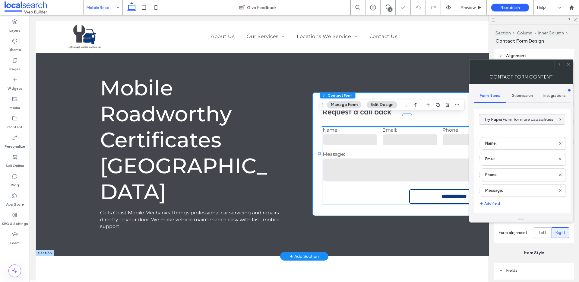
type input "***"
type input "*"
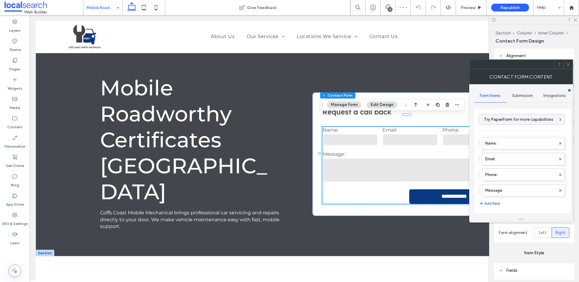
click at [532, 99] on div "Submission" at bounding box center [523, 95] width 32 height 13
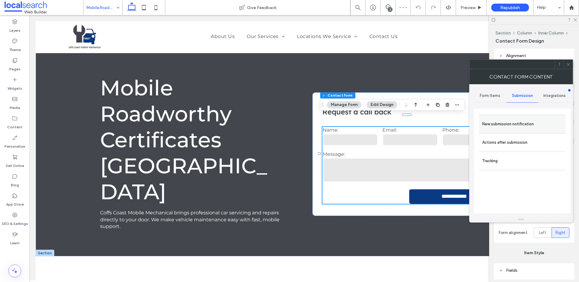
click at [507, 118] on label "New submission notification" at bounding box center [523, 124] width 81 height 12
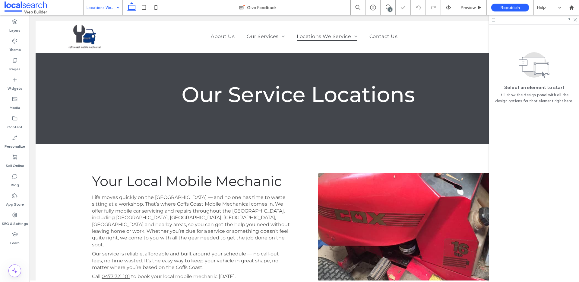
click at [104, 7] on input at bounding box center [102, 7] width 30 height 15
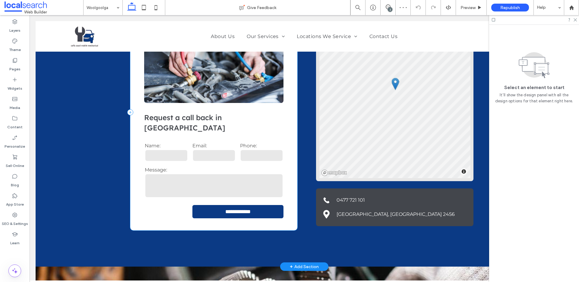
scroll to position [628, 0]
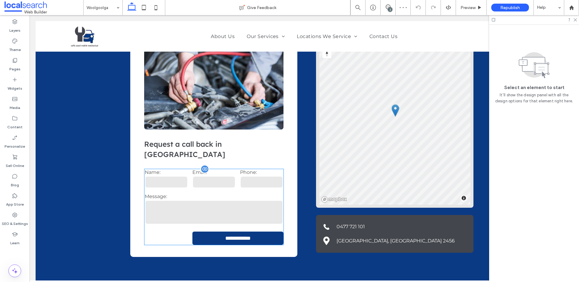
click at [220, 176] on input "email" at bounding box center [214, 182] width 43 height 12
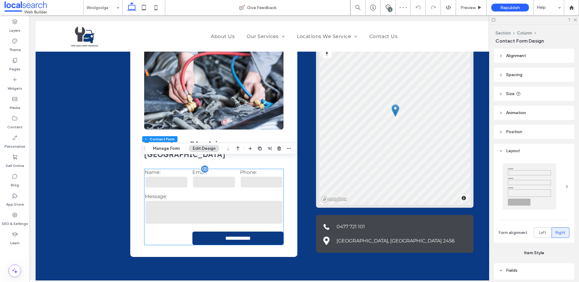
type input "*"
type input "***"
type input "*"
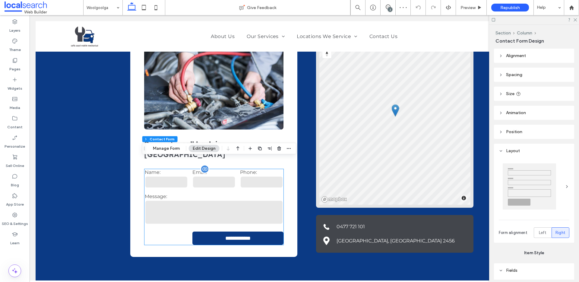
type input "***"
type input "*"
click at [220, 176] on input "email" at bounding box center [214, 182] width 43 height 12
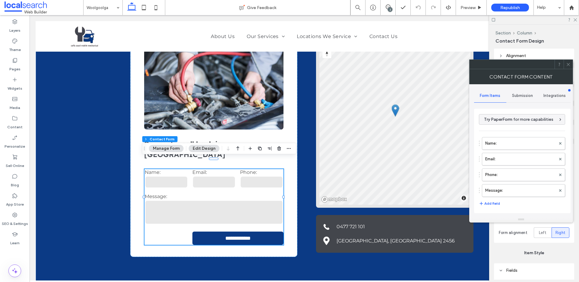
click at [544, 96] on span "Integrations" at bounding box center [555, 95] width 22 height 5
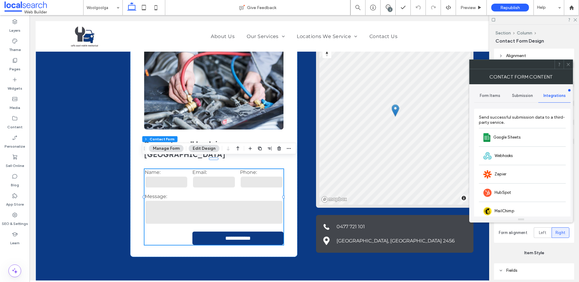
click at [531, 95] on span "Submission" at bounding box center [522, 95] width 21 height 5
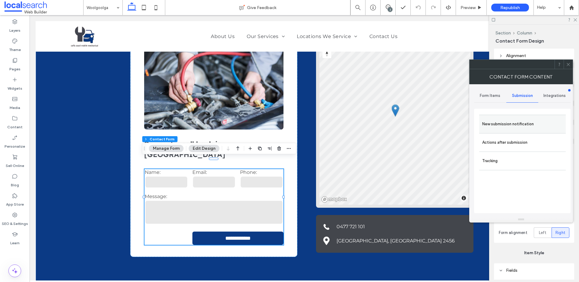
click at [514, 129] on label "New submission notification" at bounding box center [523, 124] width 81 height 12
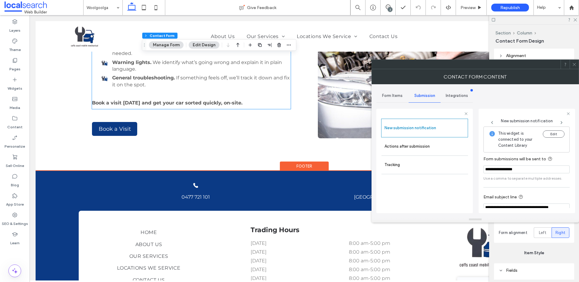
scroll to position [1409, 0]
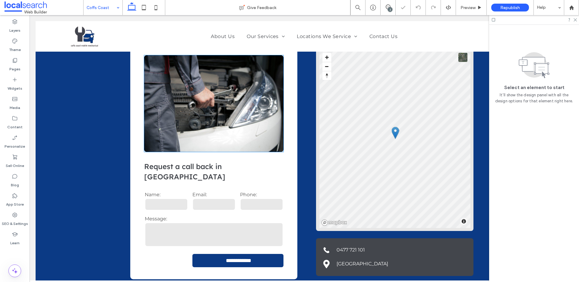
scroll to position [614, 0]
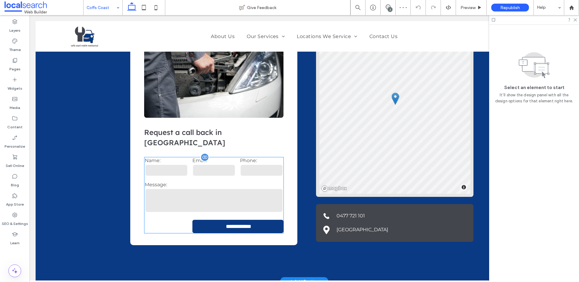
click at [178, 180] on div "Message:" at bounding box center [214, 198] width 143 height 36
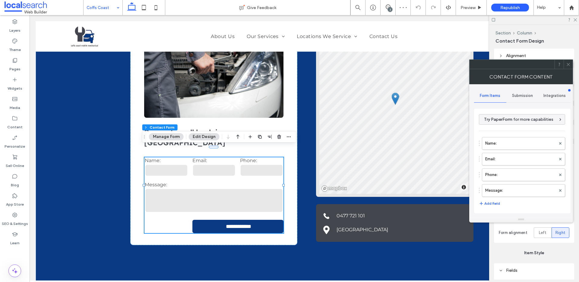
click at [535, 96] on div "Submission" at bounding box center [523, 95] width 32 height 13
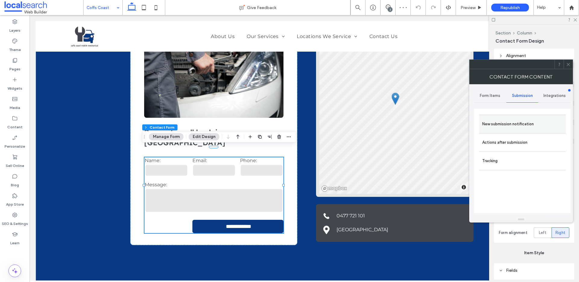
click at [514, 126] on label "New submission notification" at bounding box center [523, 124] width 81 height 12
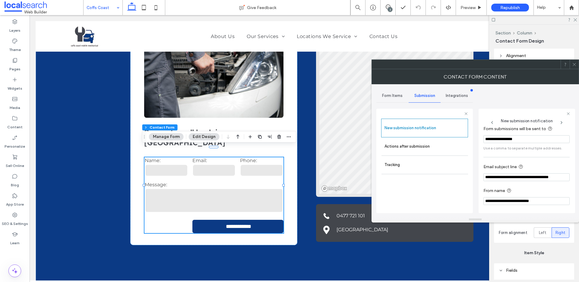
scroll to position [32, 0]
click at [577, 63] on icon at bounding box center [574, 64] width 5 height 5
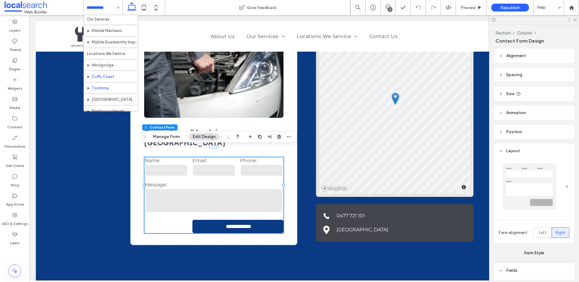
scroll to position [31, 0]
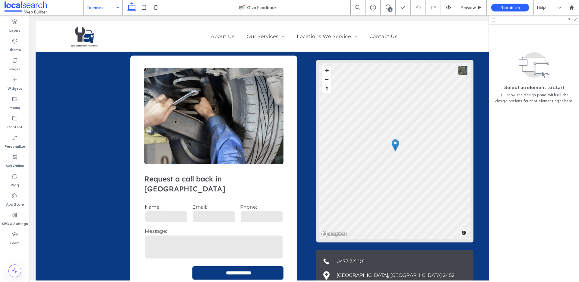
scroll to position [633, 0]
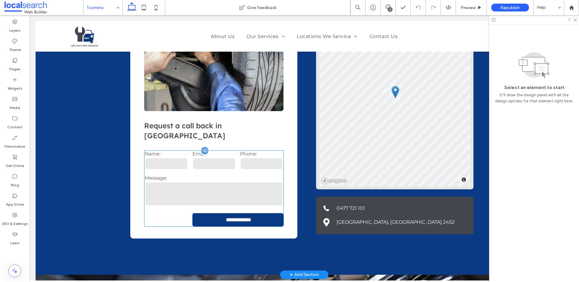
click at [220, 175] on label "Message:" at bounding box center [214, 178] width 138 height 6
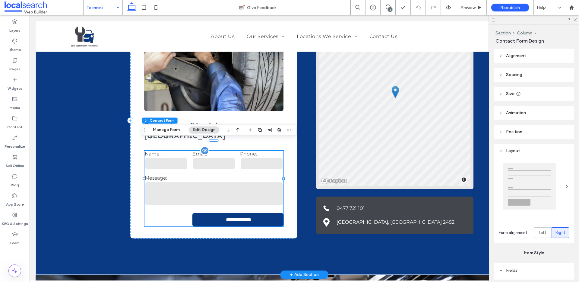
type input "*"
type input "***"
type input "*"
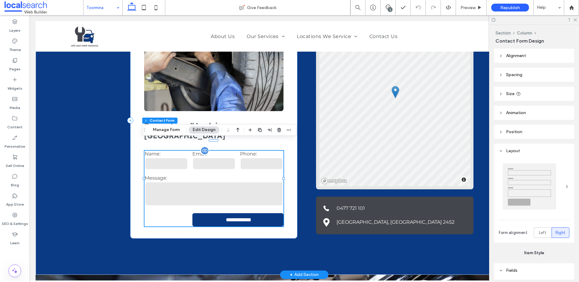
type input "***"
type input "*"
click at [220, 175] on label "Message:" at bounding box center [214, 178] width 138 height 6
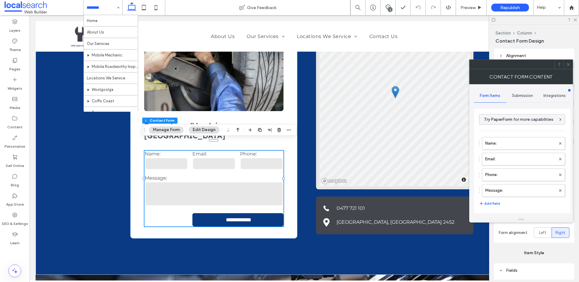
click at [520, 94] on span "Submission" at bounding box center [522, 95] width 21 height 5
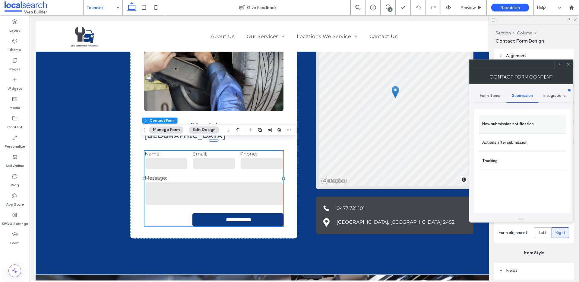
click at [503, 123] on label "New submission notification" at bounding box center [523, 124] width 81 height 12
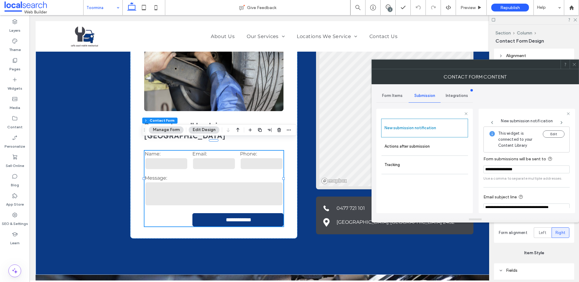
click at [576, 62] on span at bounding box center [574, 64] width 5 height 9
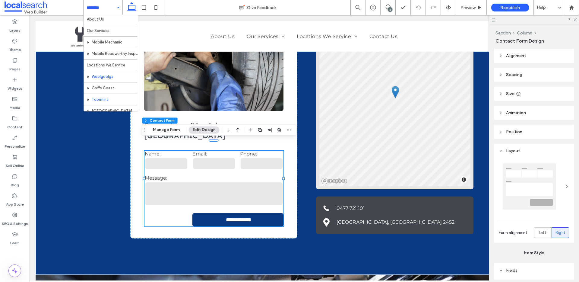
scroll to position [41, 0]
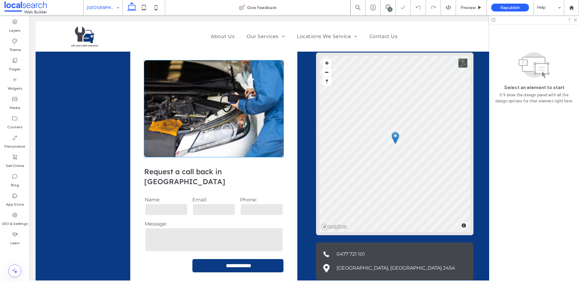
scroll to position [609, 0]
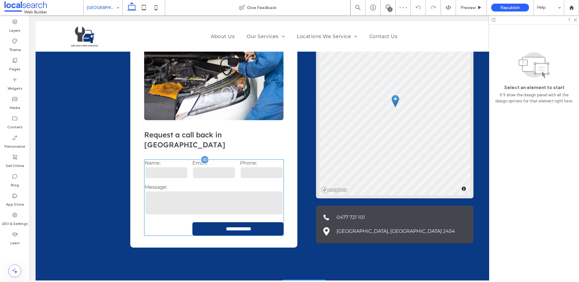
click at [220, 167] on input "email" at bounding box center [214, 173] width 43 height 12
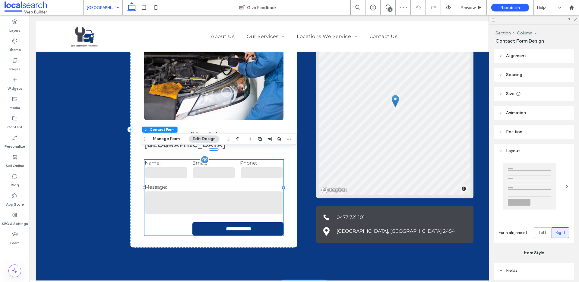
type input "*"
type input "***"
type input "*"
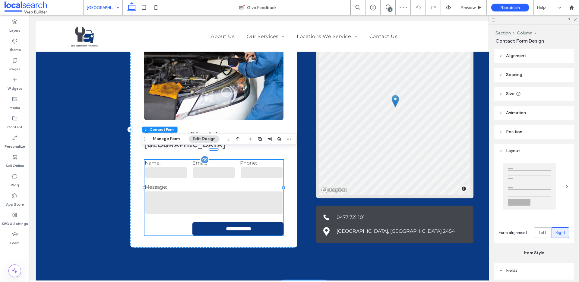
type input "***"
type input "*"
click at [220, 167] on input "email" at bounding box center [214, 173] width 43 height 12
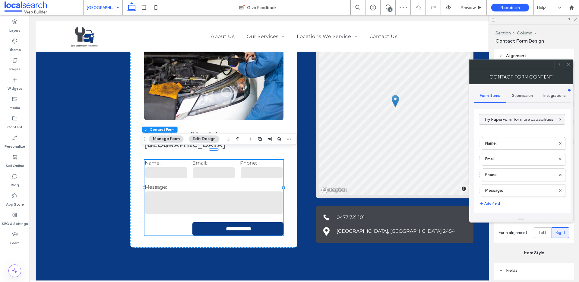
click at [520, 96] on span "Submission" at bounding box center [522, 95] width 21 height 5
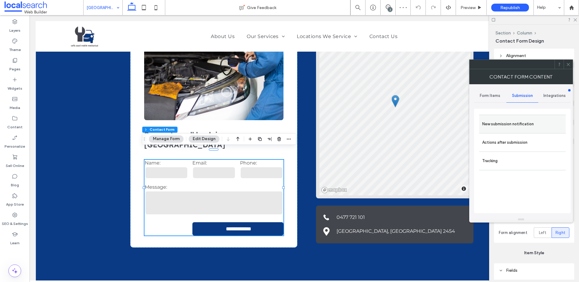
click at [502, 122] on label "New submission notification" at bounding box center [523, 124] width 81 height 12
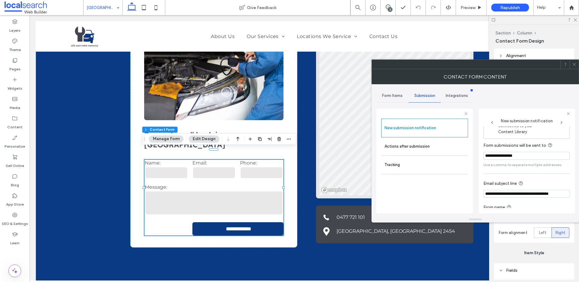
scroll to position [32, 0]
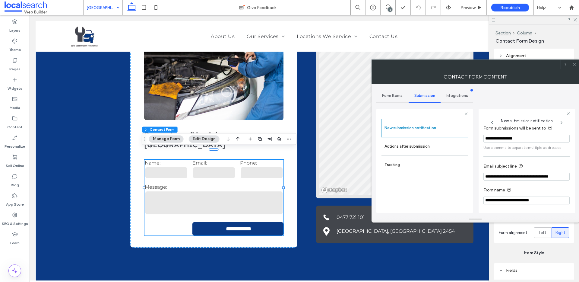
click at [575, 62] on icon at bounding box center [574, 64] width 5 height 5
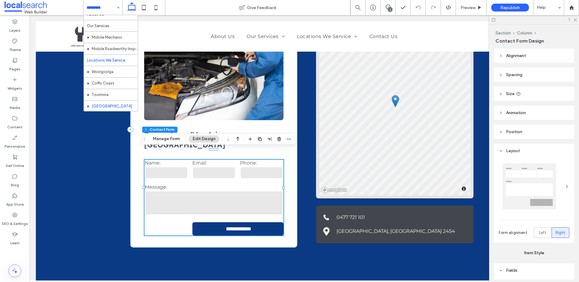
scroll to position [41, 0]
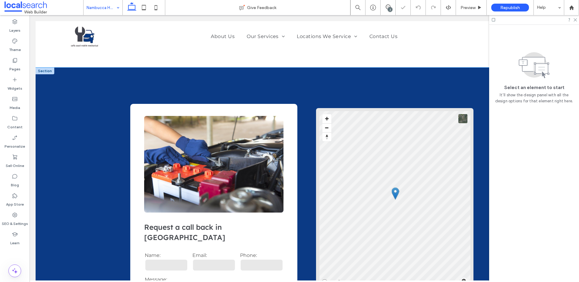
scroll to position [653, 0]
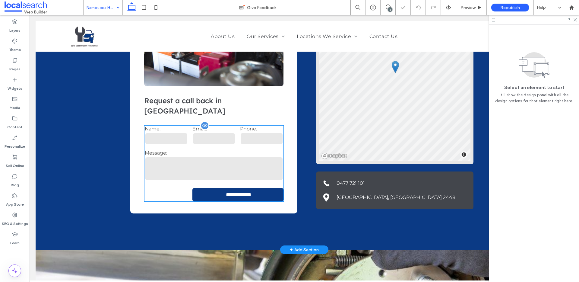
click at [209, 151] on label "Message:" at bounding box center [214, 153] width 138 height 6
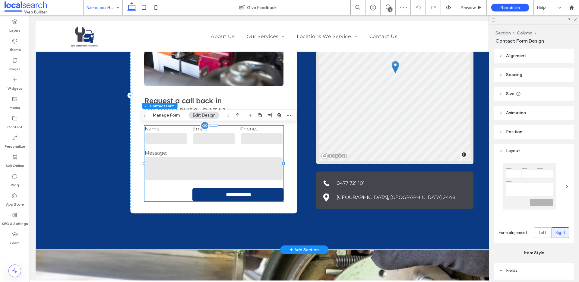
click at [209, 151] on label "Message:" at bounding box center [214, 153] width 138 height 6
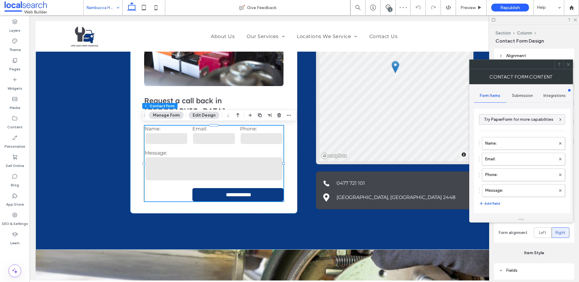
click at [514, 94] on span "Submission" at bounding box center [522, 95] width 21 height 5
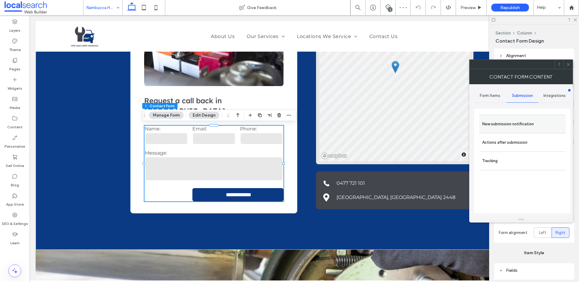
click at [496, 126] on label "New submission notification" at bounding box center [523, 124] width 81 height 12
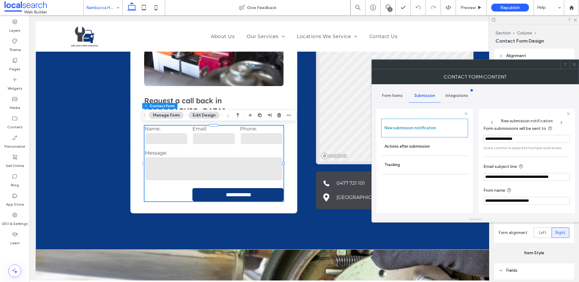
scroll to position [32, 0]
click at [575, 66] on icon at bounding box center [574, 64] width 5 height 5
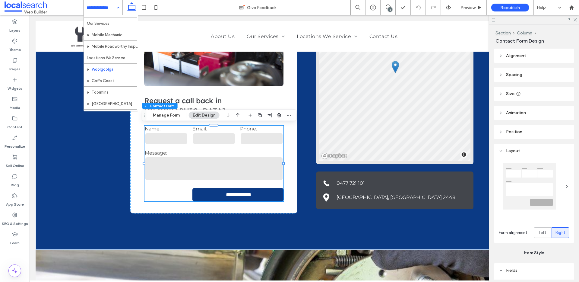
scroll to position [41, 0]
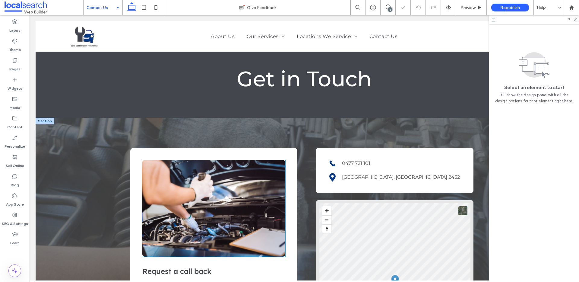
scroll to position [124, 0]
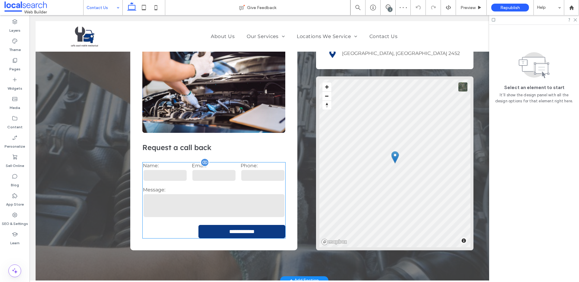
click at [216, 193] on div "Message:" at bounding box center [214, 202] width 147 height 36
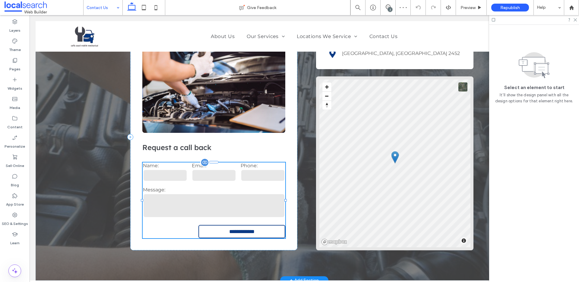
click at [216, 193] on div "Message:" at bounding box center [214, 202] width 147 height 36
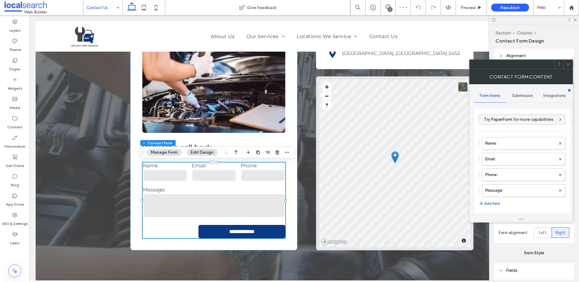
click at [527, 95] on span "Submission" at bounding box center [522, 95] width 21 height 5
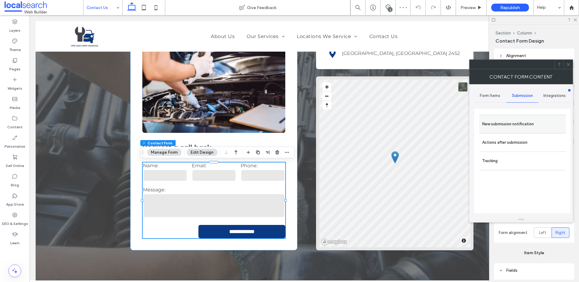
click at [512, 123] on label "New submission notification" at bounding box center [523, 124] width 81 height 12
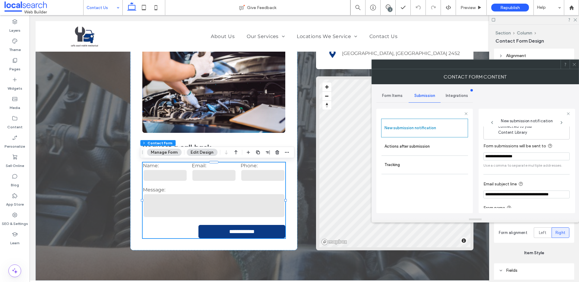
scroll to position [32, 0]
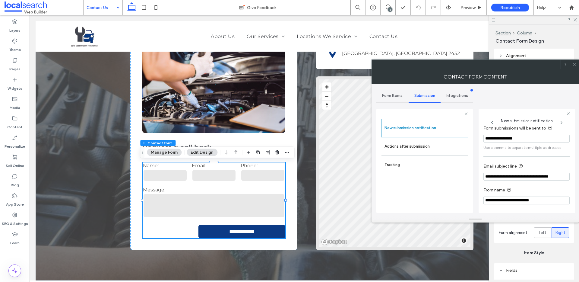
click at [575, 67] on span at bounding box center [574, 64] width 5 height 9
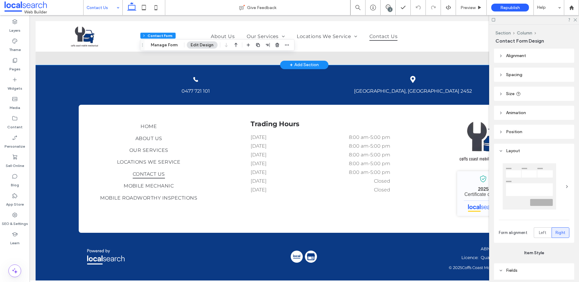
scroll to position [478, 0]
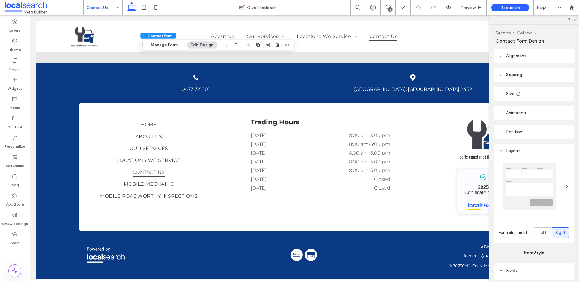
click at [574, 19] on icon at bounding box center [575, 20] width 4 height 4
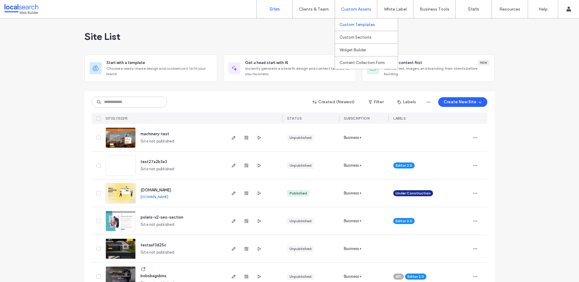
click at [353, 25] on label "Custom Templates" at bounding box center [357, 24] width 35 height 5
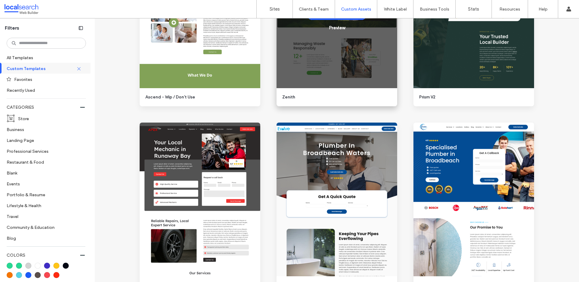
scroll to position [808, 0]
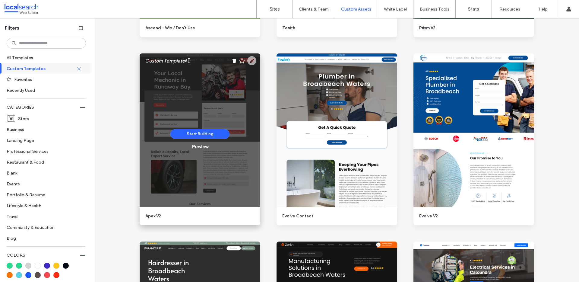
click at [250, 63] on use at bounding box center [251, 60] width 9 height 9
click at [200, 149] on div "Preview" at bounding box center [200, 146] width 16 height 5
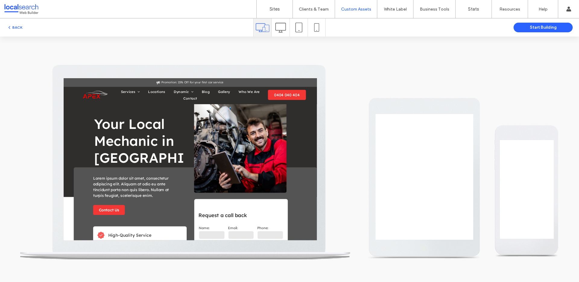
scroll to position [0, 0]
click at [274, 24] on div at bounding box center [281, 27] width 18 height 18
click at [279, 27] on icon at bounding box center [281, 27] width 11 height 11
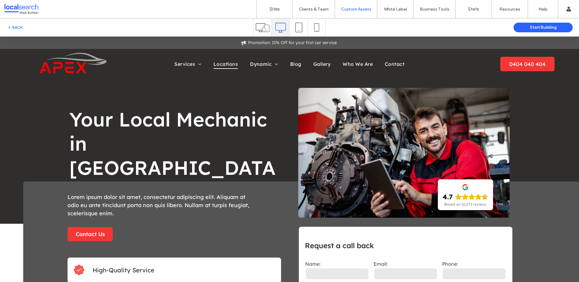
click at [233, 66] on span "Locations" at bounding box center [226, 63] width 24 height 9
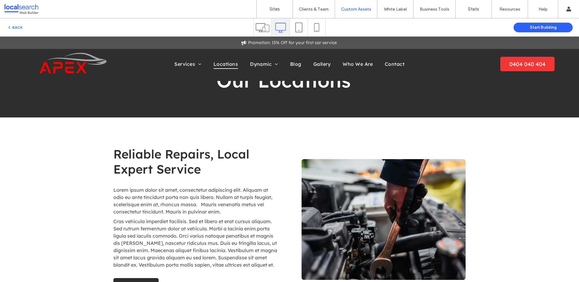
scroll to position [383, 0]
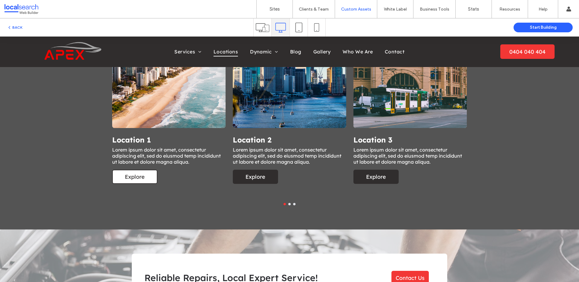
click at [136, 178] on span "Explore" at bounding box center [135, 176] width 32 height 13
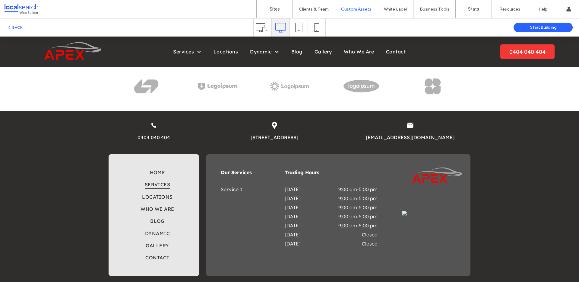
scroll to position [1449, 0]
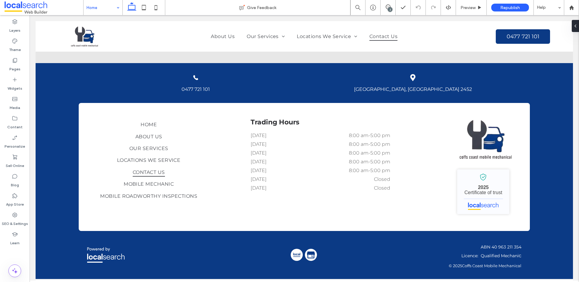
click at [113, 8] on input at bounding box center [102, 7] width 30 height 15
click at [105, 10] on input at bounding box center [102, 7] width 30 height 15
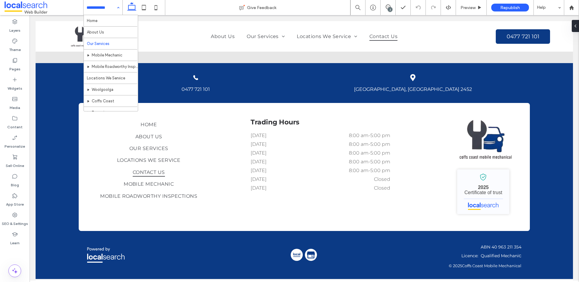
click at [109, 7] on input at bounding box center [102, 7] width 30 height 15
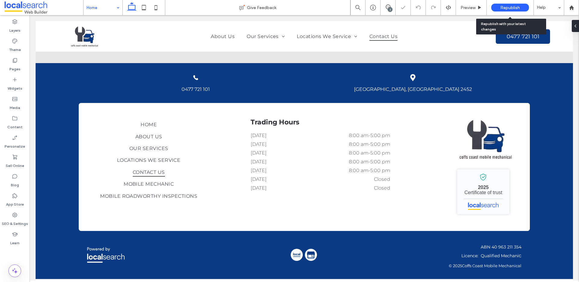
click at [509, 7] on span "Republish" at bounding box center [511, 7] width 20 height 5
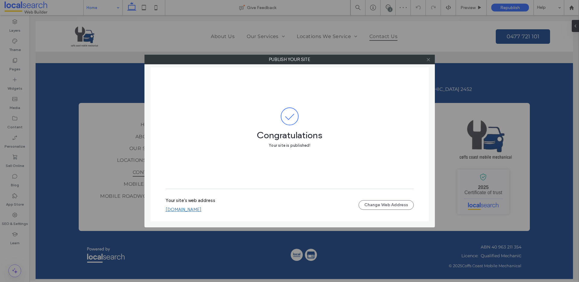
click at [429, 60] on icon at bounding box center [428, 59] width 5 height 5
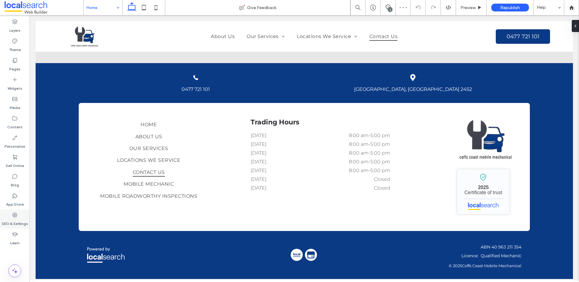
click at [12, 218] on icon at bounding box center [15, 215] width 6 height 6
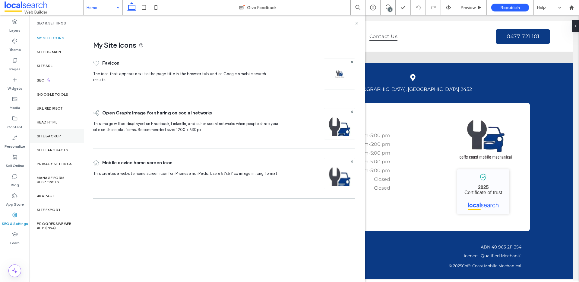
click at [56, 139] on div "Site Backup" at bounding box center [57, 136] width 54 height 14
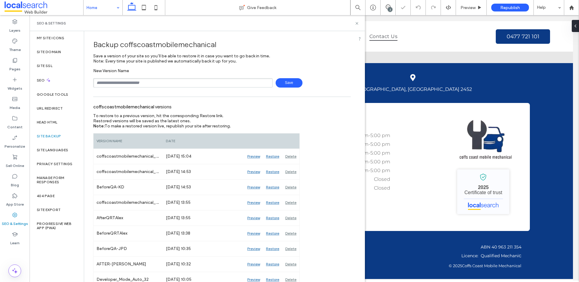
click at [141, 84] on input "text" at bounding box center [183, 82] width 180 height 9
type input "**********"
click at [290, 82] on span "Save" at bounding box center [289, 82] width 27 height 9
click at [15, 221] on label "SEO & Settings" at bounding box center [15, 222] width 26 height 8
click at [41, 84] on div "SEO" at bounding box center [57, 80] width 54 height 15
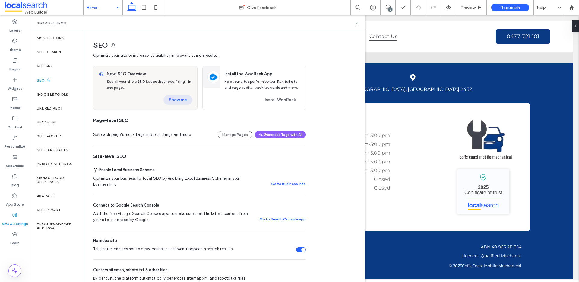
click at [180, 100] on button "Show me" at bounding box center [178, 100] width 29 height 10
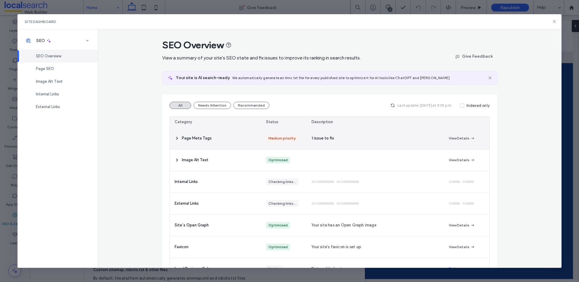
click at [215, 143] on div "Page Meta Tags" at bounding box center [215, 138] width 91 height 21
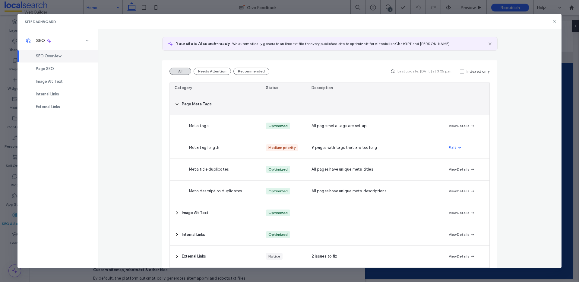
scroll to position [56, 0]
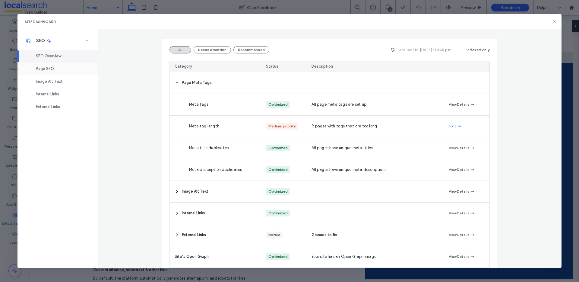
click at [53, 70] on span "Page SEO" at bounding box center [45, 68] width 18 height 5
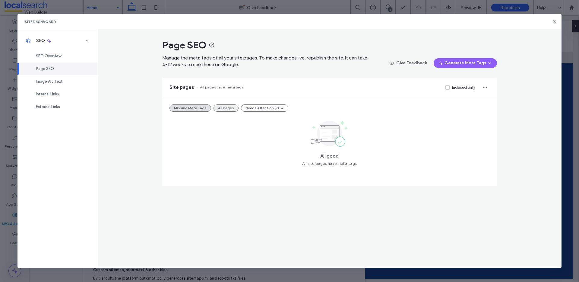
click at [221, 105] on button "All Pages" at bounding box center [226, 107] width 25 height 7
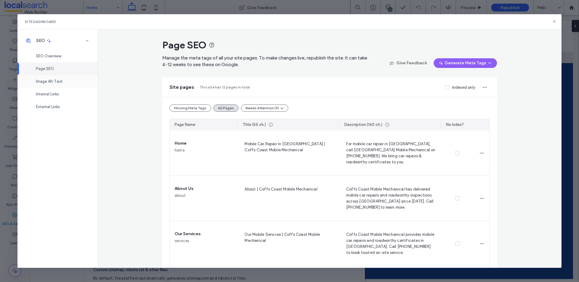
click at [53, 76] on div "Image Alt Text" at bounding box center [58, 81] width 80 height 13
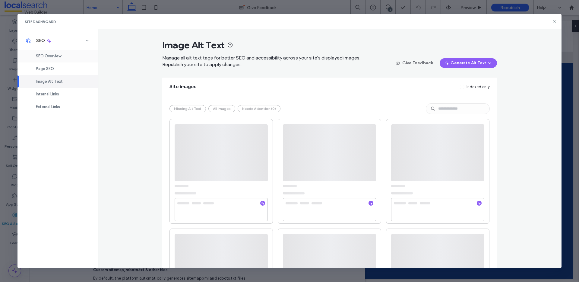
click at [55, 58] on span "SEO Overview" at bounding box center [48, 56] width 25 height 5
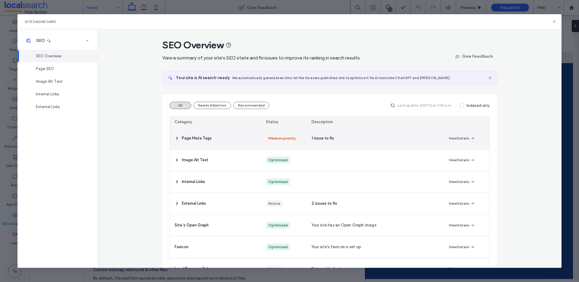
scroll to position [1, 0]
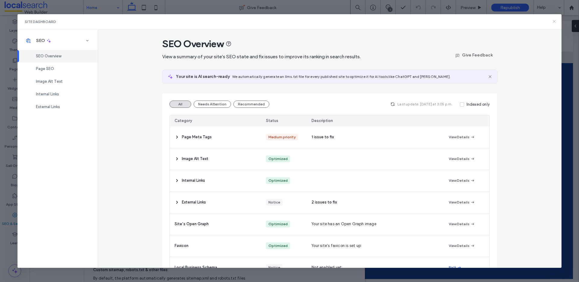
click at [554, 21] on use at bounding box center [554, 21] width 3 height 3
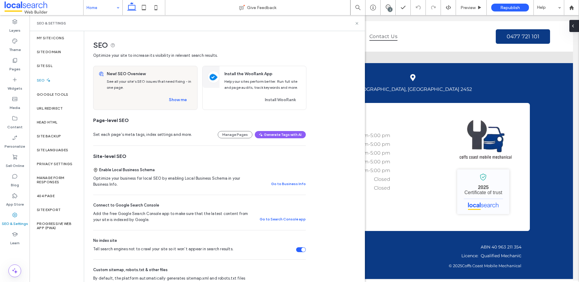
click at [574, 27] on icon at bounding box center [573, 26] width 5 height 5
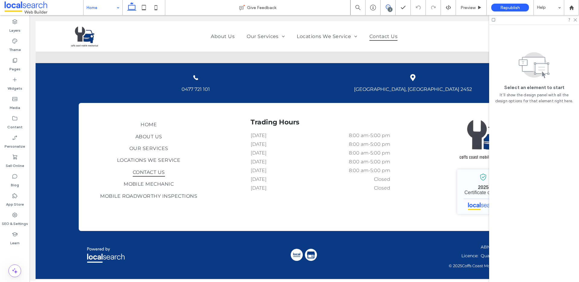
click at [387, 7] on icon at bounding box center [388, 7] width 5 height 5
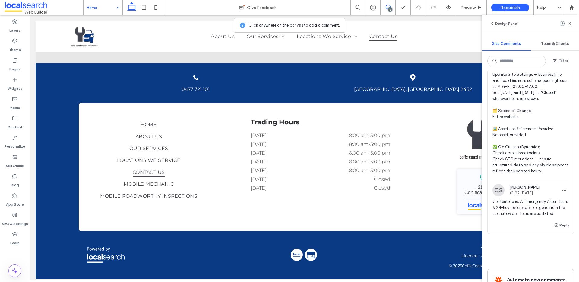
scroll to position [264, 0]
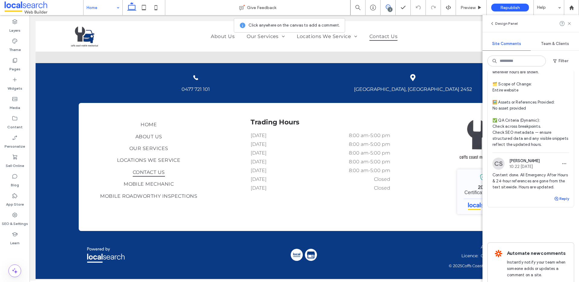
click at [558, 202] on button "Reply" at bounding box center [561, 198] width 15 height 7
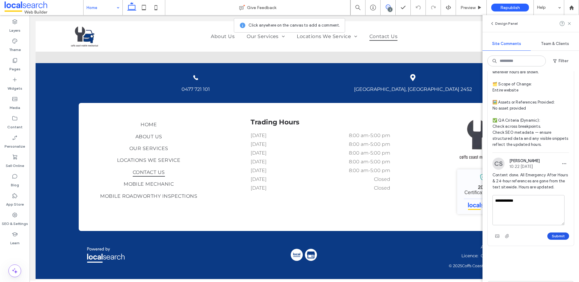
type textarea "**********"
click at [551, 240] on button "Submit" at bounding box center [559, 235] width 22 height 7
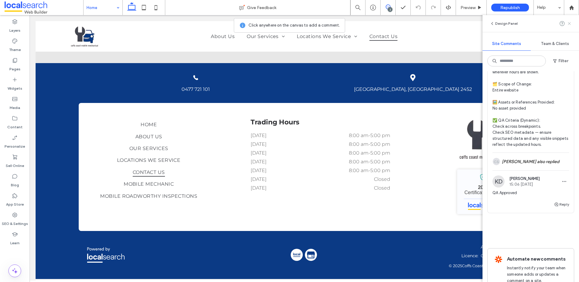
click at [571, 25] on icon at bounding box center [569, 23] width 5 height 5
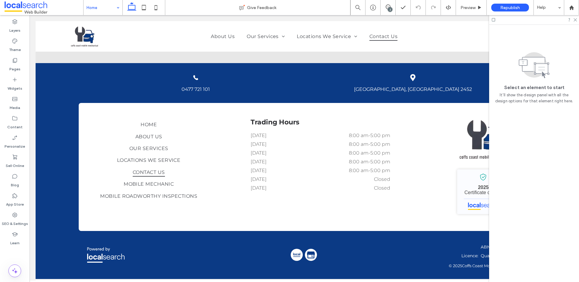
scroll to position [0, 0]
click at [21, 221] on label "SEO & Settings" at bounding box center [15, 222] width 26 height 8
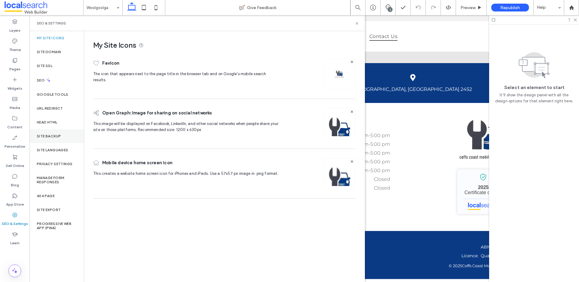
click at [56, 139] on div "Site Backup" at bounding box center [57, 136] width 54 height 14
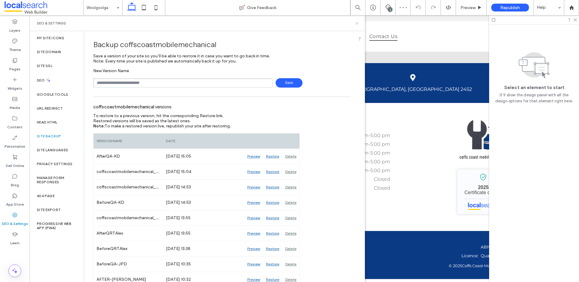
click at [358, 22] on icon at bounding box center [357, 23] width 5 height 5
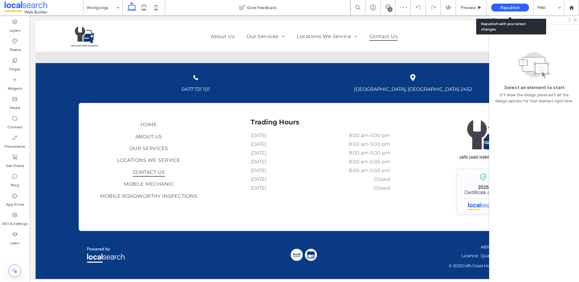
click at [514, 9] on span "Republish" at bounding box center [511, 7] width 20 height 5
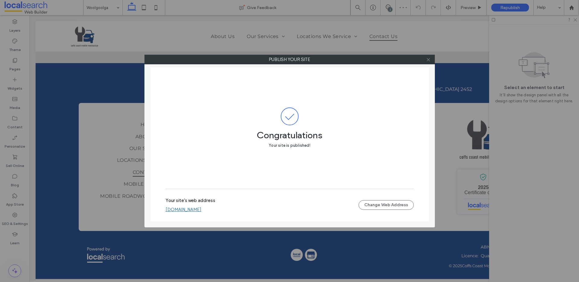
click at [429, 60] on icon at bounding box center [428, 59] width 5 height 5
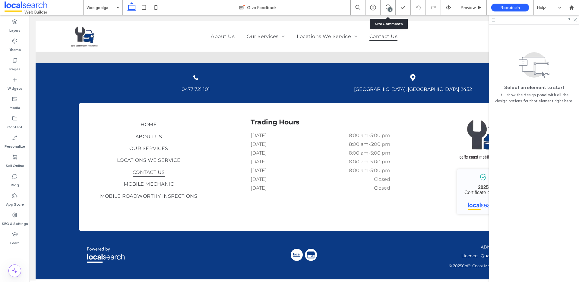
click at [388, 3] on div "2" at bounding box center [388, 7] width 15 height 15
click at [387, 5] on icon at bounding box center [388, 7] width 5 height 5
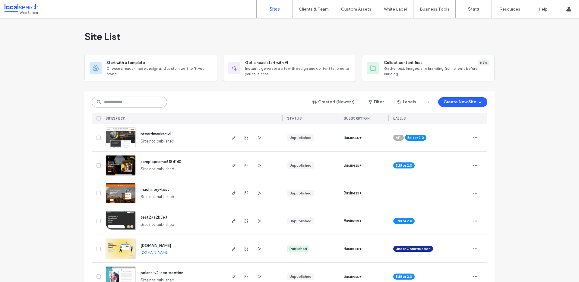
click at [123, 101] on input at bounding box center [129, 102] width 75 height 11
paste input "********"
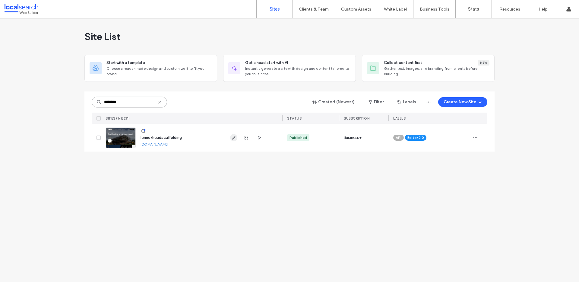
type input "********"
click at [235, 137] on use "button" at bounding box center [234, 138] width 4 height 4
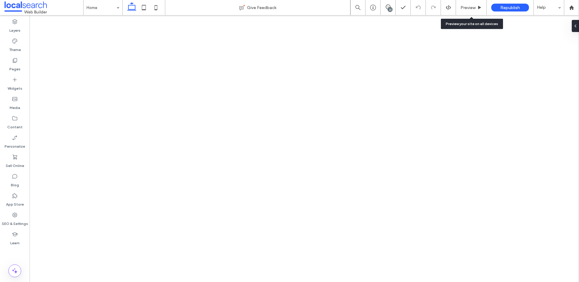
click at [469, 6] on span "Preview" at bounding box center [468, 7] width 15 height 5
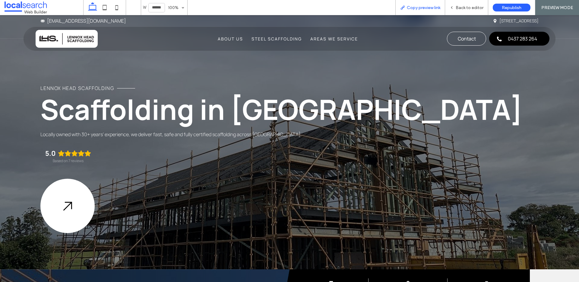
click at [425, 11] on div "Copy preview link" at bounding box center [421, 7] width 50 height 15
click at [426, 7] on span "Copy preview link" at bounding box center [423, 7] width 33 height 5
click at [458, 7] on span "Back to editor" at bounding box center [470, 7] width 28 height 5
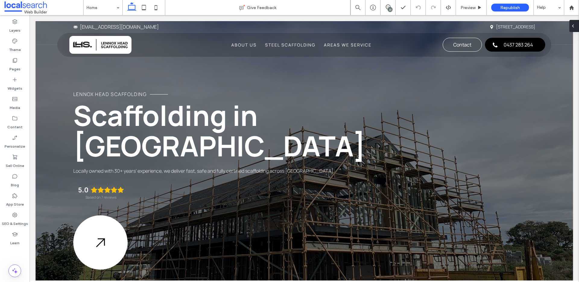
click at [575, 26] on icon at bounding box center [573, 26] width 5 height 5
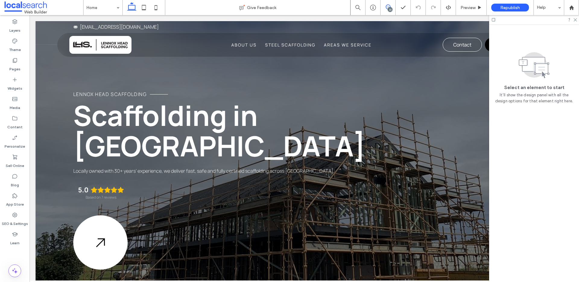
click at [386, 7] on icon at bounding box center [388, 7] width 5 height 5
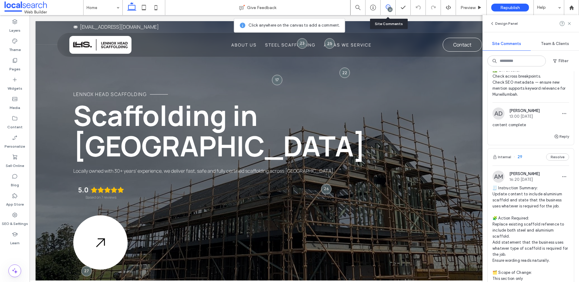
scroll to position [683, 0]
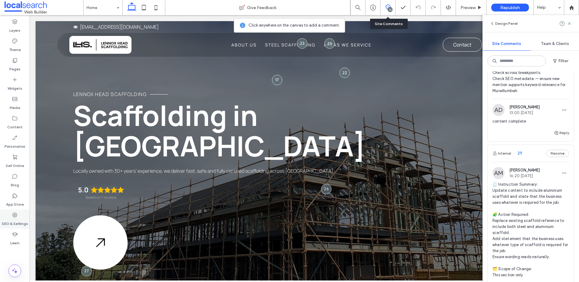
click at [7, 216] on div "SEO & Settings" at bounding box center [15, 218] width 30 height 19
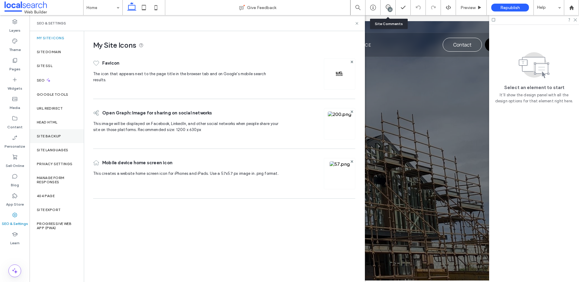
click at [60, 136] on label "Site Backup" at bounding box center [49, 136] width 24 height 4
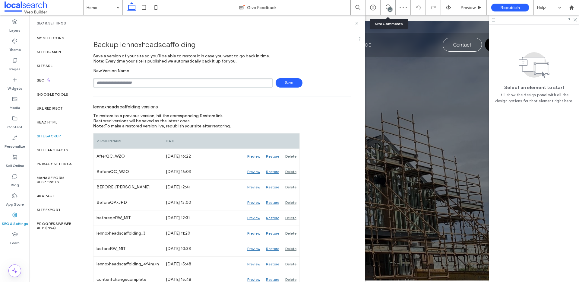
click at [155, 86] on input "text" at bounding box center [183, 82] width 180 height 9
type input "**********"
click at [354, 23] on div "SEO & Settings" at bounding box center [197, 23] width 321 height 5
click at [357, 22] on icon at bounding box center [357, 23] width 5 height 5
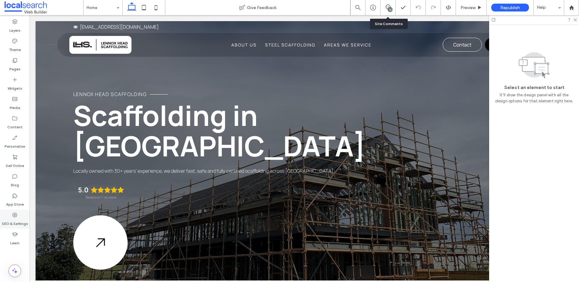
click at [12, 216] on icon at bounding box center [15, 215] width 6 height 6
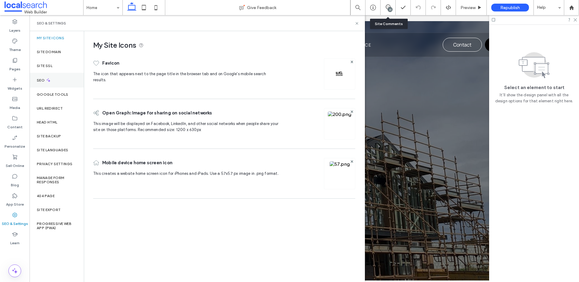
click at [59, 73] on div "SEO" at bounding box center [57, 80] width 54 height 15
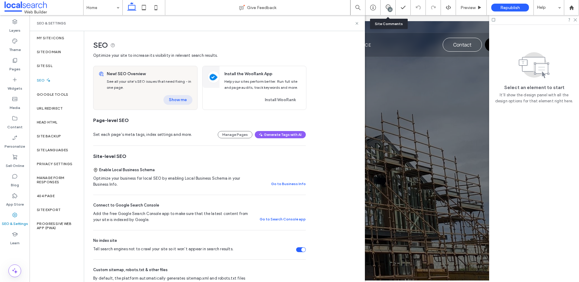
click at [174, 101] on button "Show me" at bounding box center [178, 100] width 29 height 10
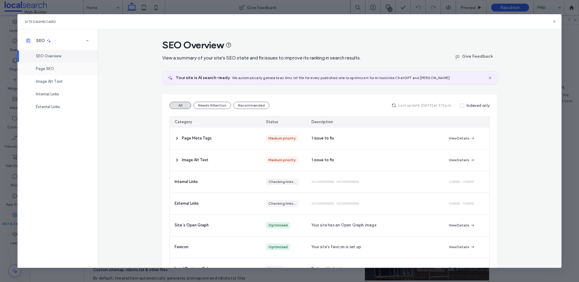
click at [56, 68] on div "Page SEO" at bounding box center [58, 68] width 80 height 13
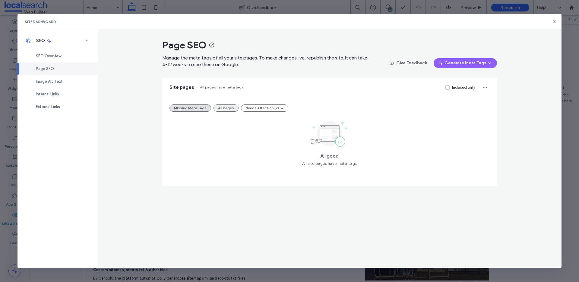
click at [215, 106] on button "All Pages" at bounding box center [226, 107] width 25 height 7
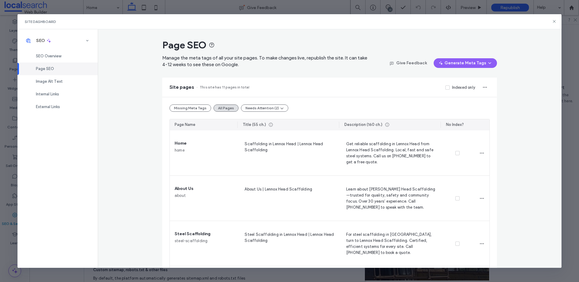
click at [560, 19] on div "Site Dashboard" at bounding box center [290, 21] width 545 height 15
click at [556, 17] on div "Site Dashboard" at bounding box center [290, 21] width 545 height 15
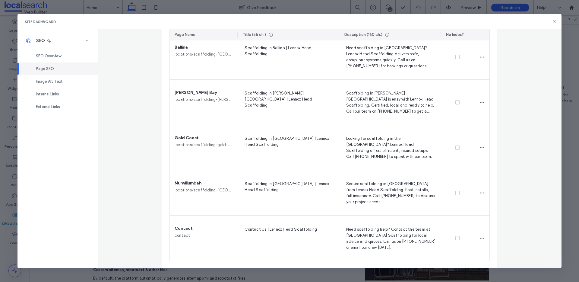
scroll to position [368, 0]
click at [553, 18] on div "Site Dashboard" at bounding box center [290, 21] width 545 height 15
click at [554, 19] on icon at bounding box center [554, 21] width 5 height 5
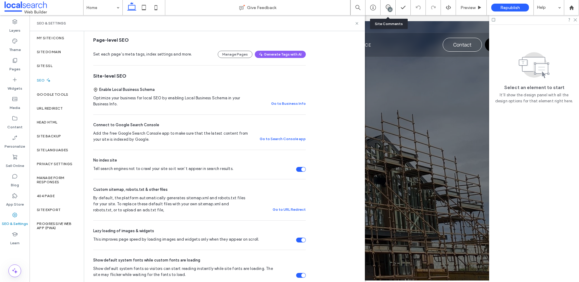
scroll to position [121, 0]
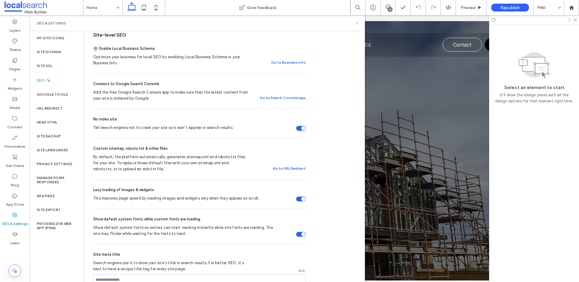
click at [358, 25] on icon at bounding box center [357, 23] width 5 height 5
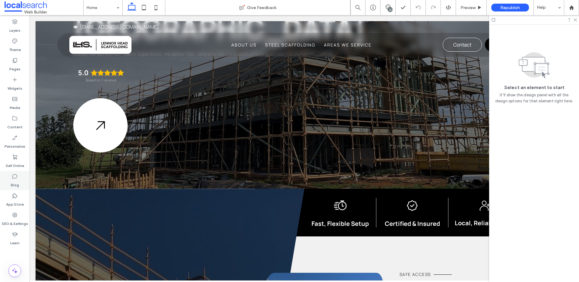
scroll to position [118, 0]
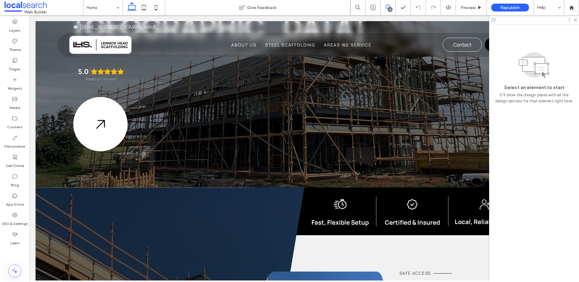
click at [388, 7] on icon at bounding box center [388, 7] width 5 height 5
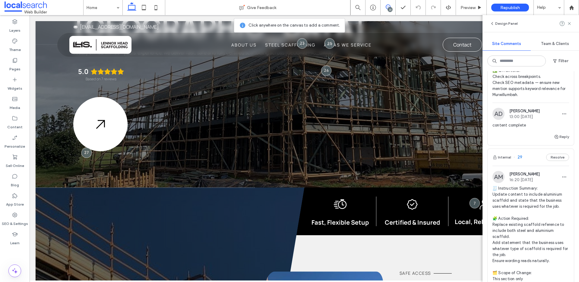
scroll to position [712, 0]
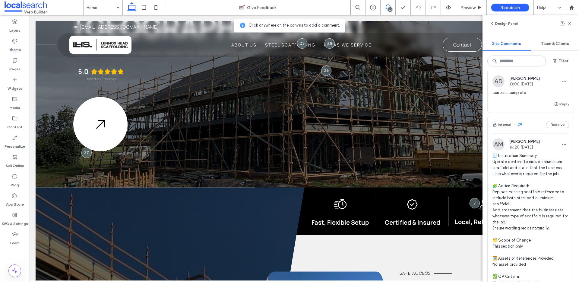
click at [530, 153] on span "🧾 Instruction Summary: Update content to include aluminium scaffold and state t…" at bounding box center [531, 228] width 77 height 151
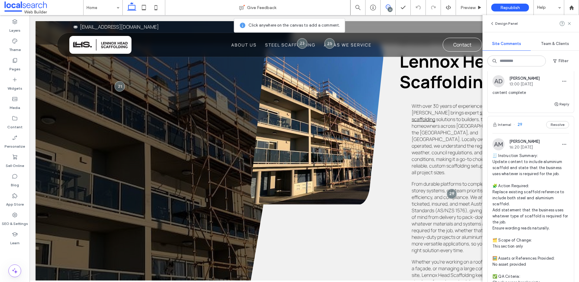
scroll to position [368, 0]
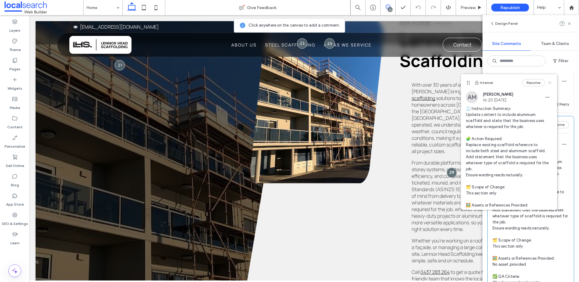
click at [548, 81] on icon at bounding box center [550, 82] width 5 height 5
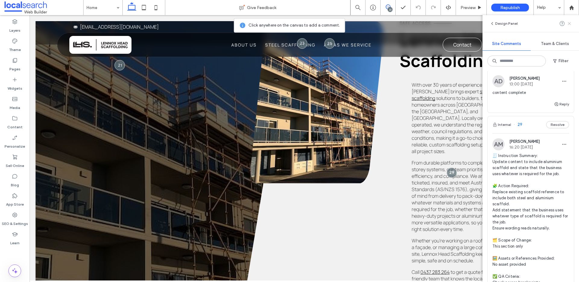
click at [571, 23] on icon at bounding box center [569, 23] width 5 height 5
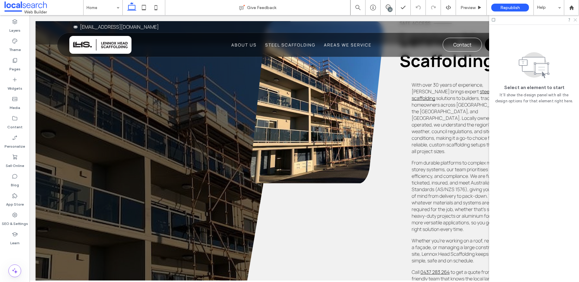
click at [575, 19] on use at bounding box center [575, 19] width 3 height 3
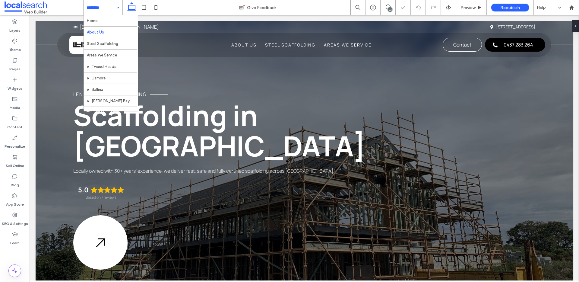
click at [109, 5] on input at bounding box center [102, 7] width 30 height 15
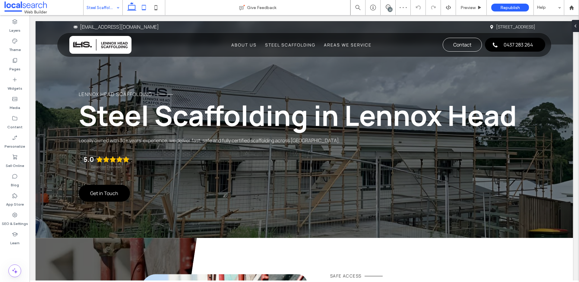
scroll to position [615, 0]
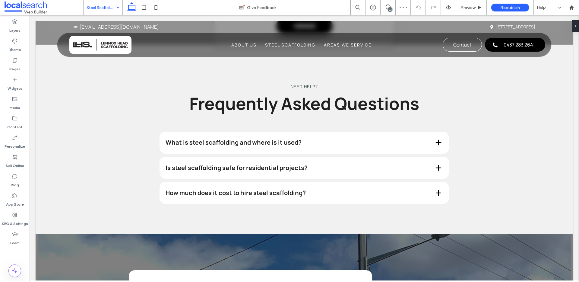
click at [114, 7] on div "Steel Scaffolding" at bounding box center [103, 7] width 39 height 15
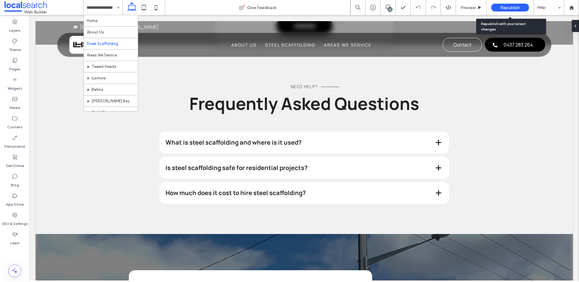
click at [514, 7] on span "Republish" at bounding box center [511, 7] width 20 height 5
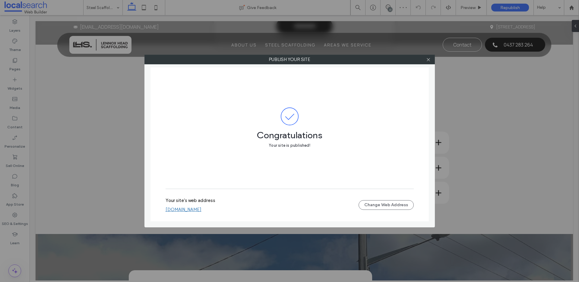
click at [202, 207] on link "[DOMAIN_NAME]" at bounding box center [184, 209] width 36 height 5
click at [427, 60] on icon at bounding box center [428, 59] width 5 height 5
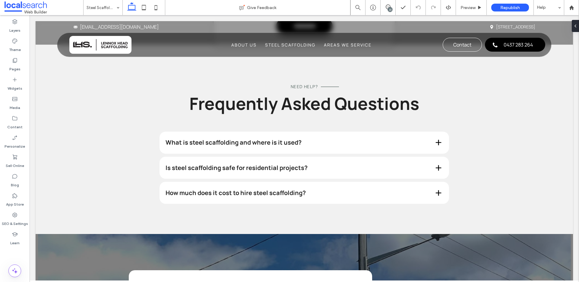
click at [392, 8] on div "22" at bounding box center [390, 9] width 5 height 5
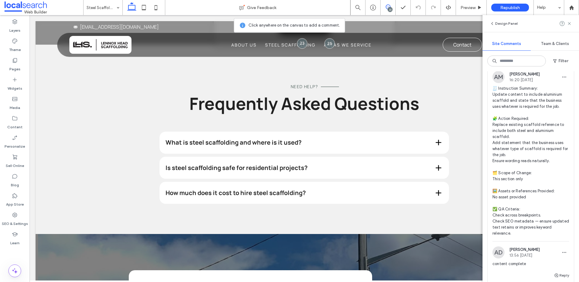
scroll to position [790, 0]
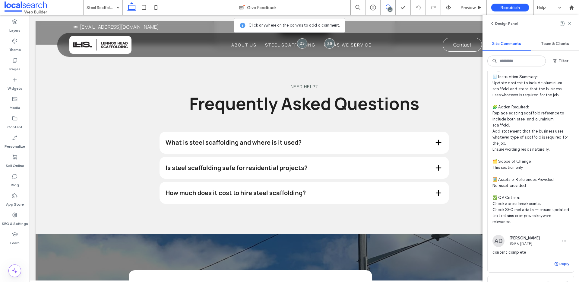
click at [559, 260] on button "Reply" at bounding box center [561, 263] width 15 height 7
type textarea "**********"
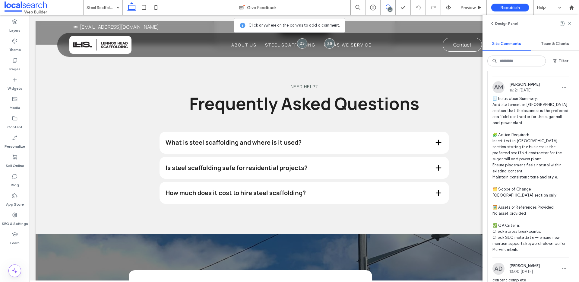
scroll to position [523, 0]
click at [539, 182] on span "🧾 Instruction Summary: Add statement in Murwillumbah section that the business …" at bounding box center [531, 175] width 77 height 157
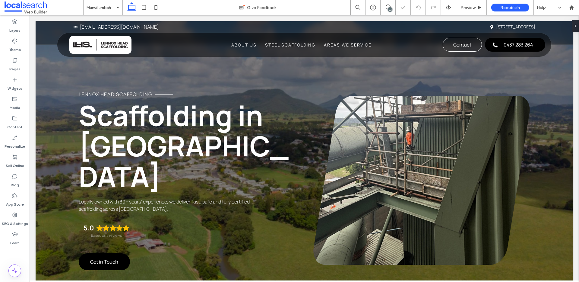
scroll to position [266, 0]
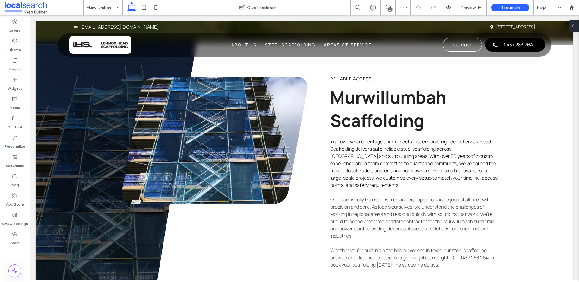
click at [577, 28] on div at bounding box center [575, 26] width 10 height 12
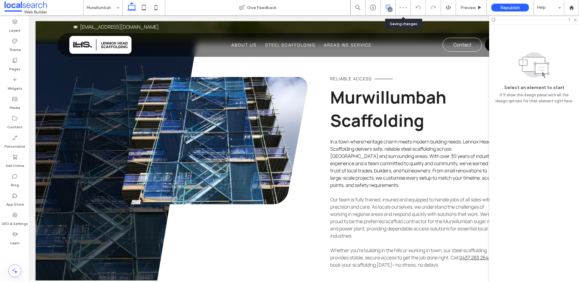
click at [393, 5] on span at bounding box center [388, 7] width 15 height 5
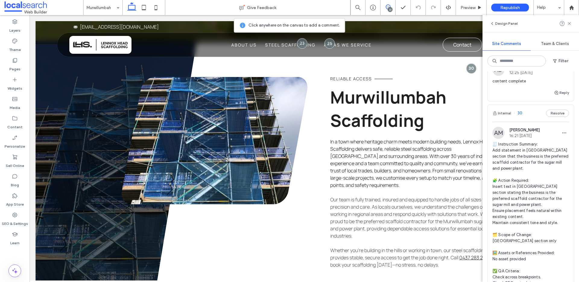
scroll to position [493, 0]
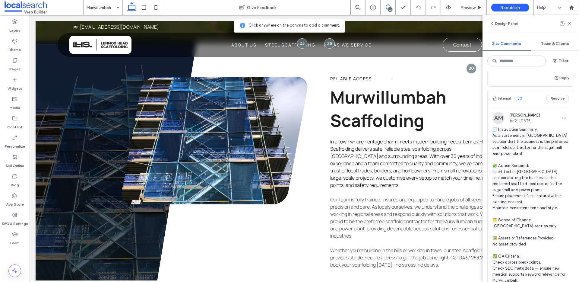
click at [543, 135] on span "🧾 Instruction Summary: Add statement in Murwillumbah section that the business …" at bounding box center [531, 204] width 77 height 157
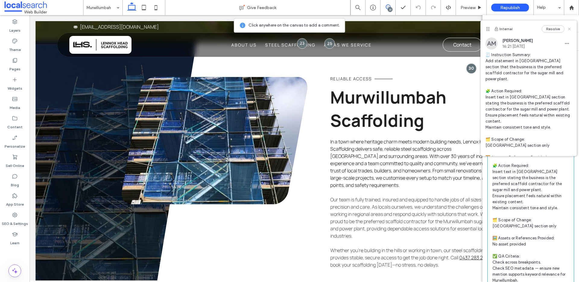
click at [567, 27] on icon at bounding box center [569, 29] width 5 height 5
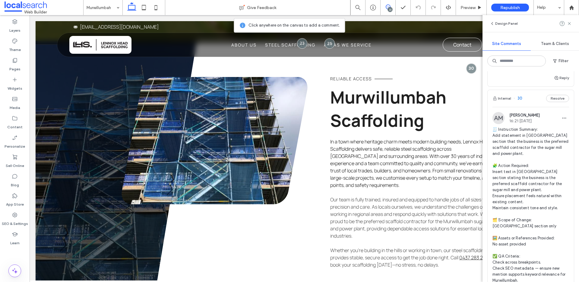
scroll to position [552, 0]
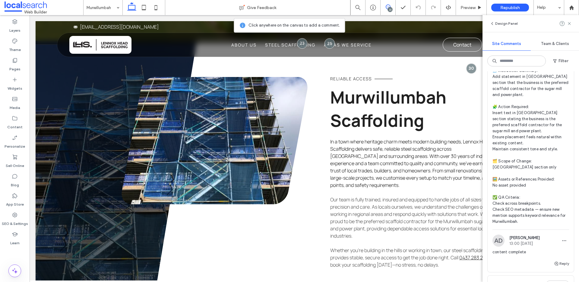
click at [523, 140] on span "🧾 Instruction Summary: Add statement in Murwillumbah section that the business …" at bounding box center [531, 146] width 77 height 157
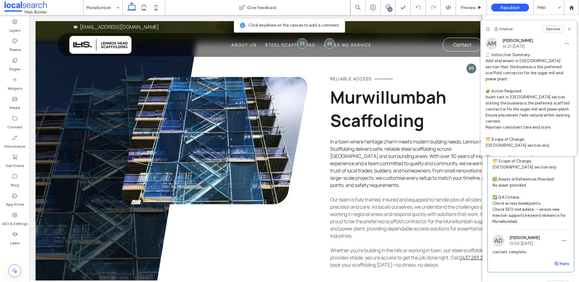
click at [556, 260] on button "Reply" at bounding box center [561, 263] width 15 height 7
type textarea "**********"
click at [568, 28] on use at bounding box center [569, 28] width 3 height 3
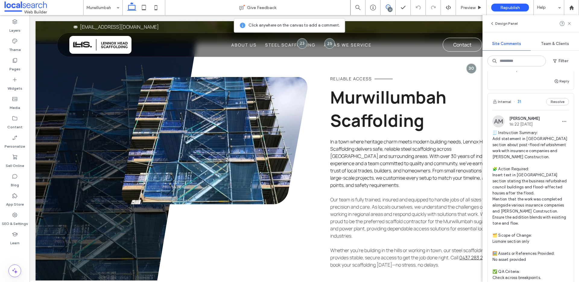
scroll to position [239, 0]
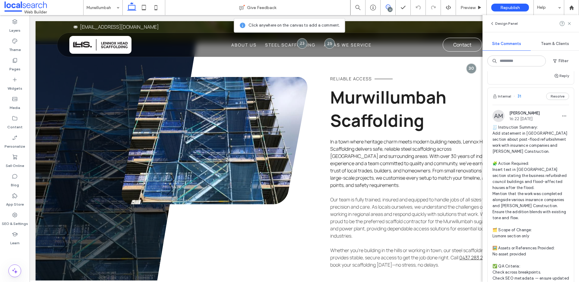
click at [530, 124] on span "🧾 Instruction Summary: Add statement in Lismore section about post-flood refurb…" at bounding box center [531, 208] width 77 height 169
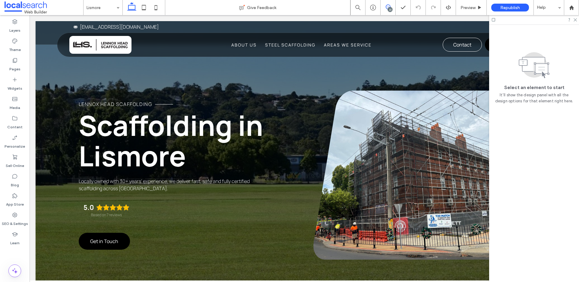
scroll to position [266, 0]
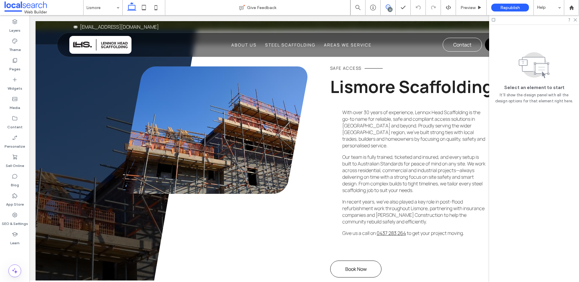
click at [388, 7] on icon at bounding box center [388, 7] width 5 height 5
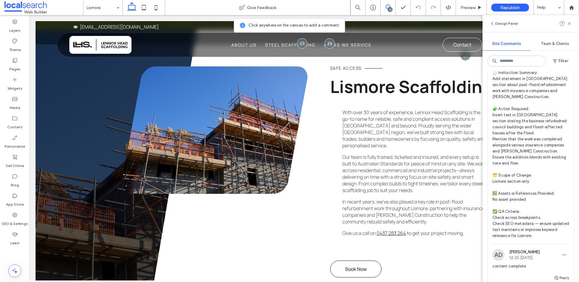
scroll to position [300, 0]
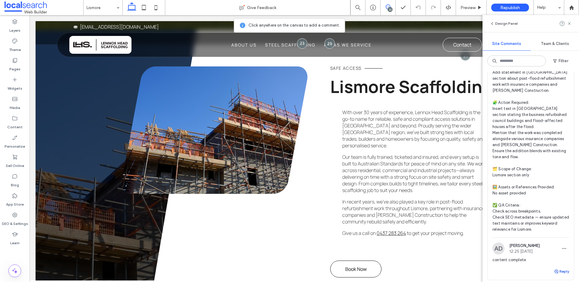
click at [559, 268] on button "Reply" at bounding box center [561, 271] width 15 height 7
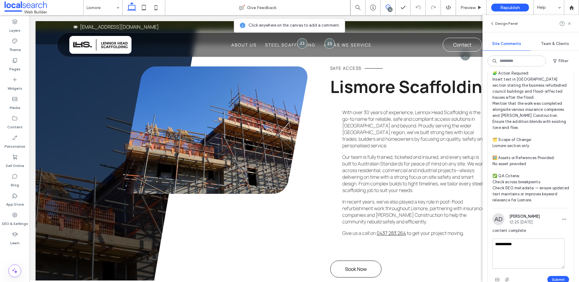
scroll to position [358, 0]
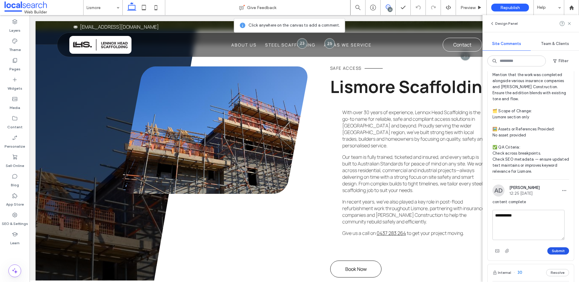
type textarea "**********"
click at [557, 247] on button "Submit" at bounding box center [559, 250] width 22 height 7
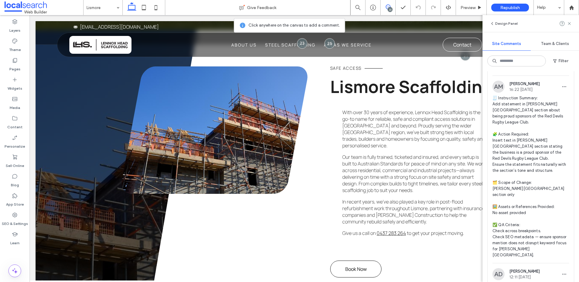
scroll to position [18, 0]
click at [525, 110] on span "🧾 Instruction Summary: Add statement in Byron Bay section about being proud spo…" at bounding box center [531, 176] width 77 height 163
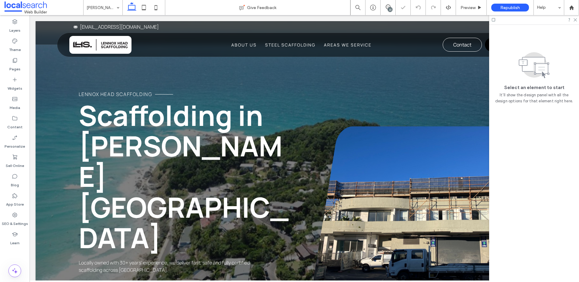
scroll to position [266, 0]
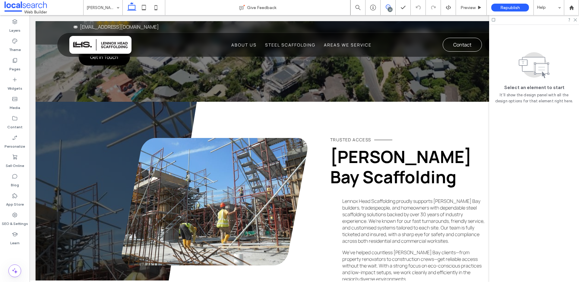
click at [387, 6] on icon at bounding box center [388, 7] width 5 height 5
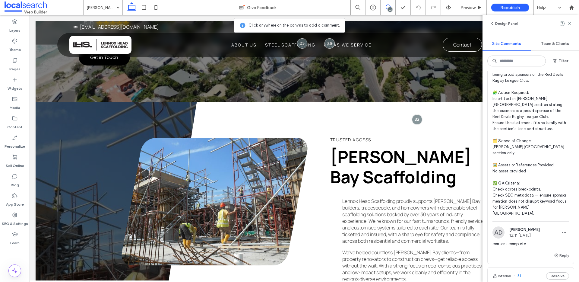
scroll to position [62, 0]
click at [558, 250] on button "Reply" at bounding box center [561, 253] width 15 height 7
type textarea "**********"
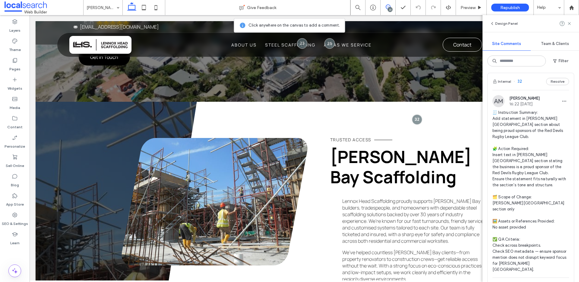
scroll to position [0, 0]
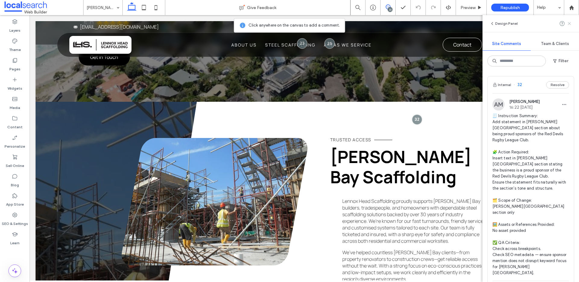
click at [569, 25] on use at bounding box center [569, 23] width 3 height 3
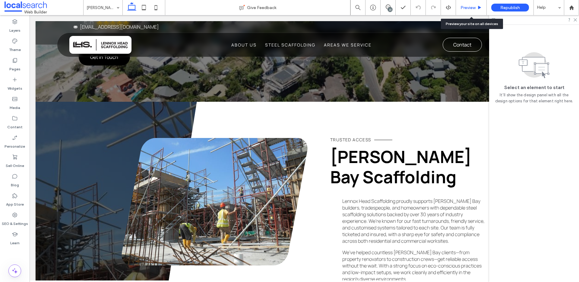
click at [464, 10] on span "Preview" at bounding box center [468, 7] width 15 height 5
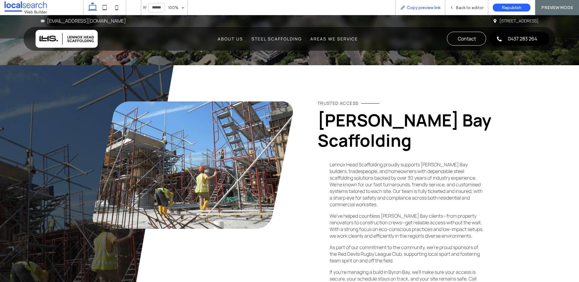
click at [425, 8] on span "Copy preview link" at bounding box center [423, 7] width 33 height 5
click at [473, 6] on span "Back to editor" at bounding box center [470, 7] width 28 height 5
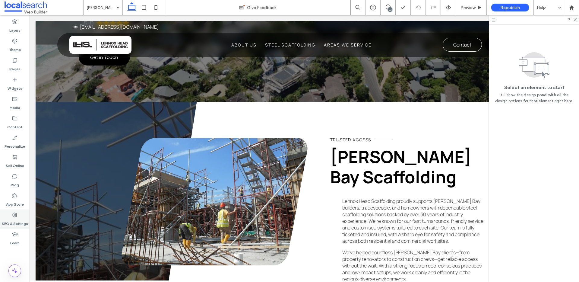
click at [19, 210] on div "SEO & Settings" at bounding box center [15, 218] width 30 height 19
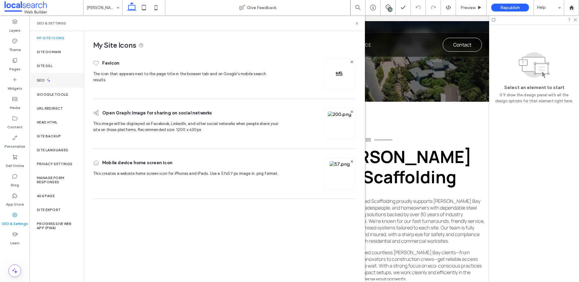
click at [53, 82] on div "SEO" at bounding box center [57, 80] width 54 height 15
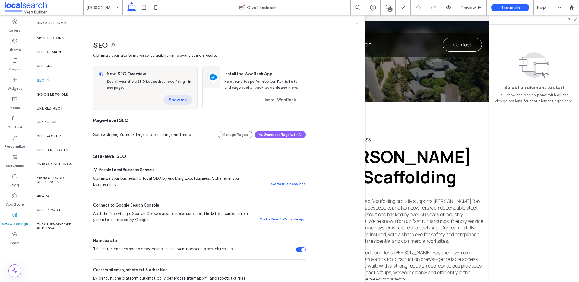
click at [177, 100] on button "Show me" at bounding box center [178, 100] width 29 height 10
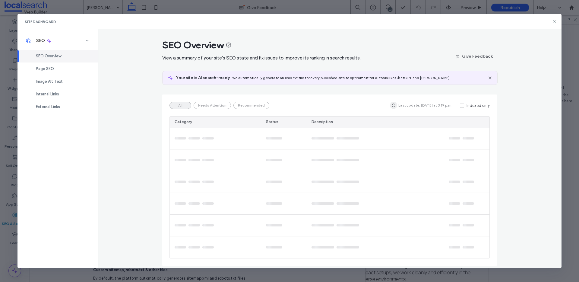
click at [395, 104] on icon "button" at bounding box center [393, 105] width 5 height 5
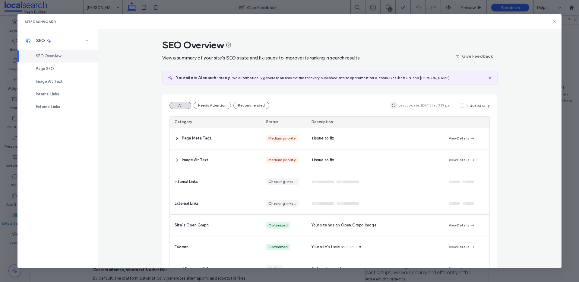
click at [395, 104] on icon "button" at bounding box center [393, 105] width 5 height 5
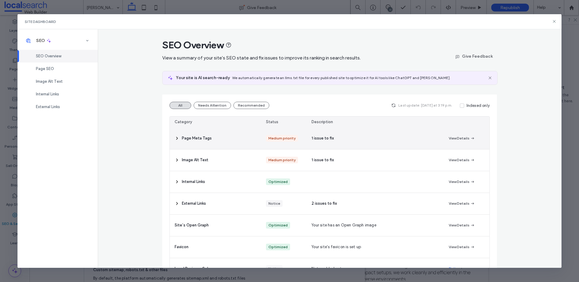
click at [214, 135] on div "Page Meta Tags" at bounding box center [215, 138] width 91 height 21
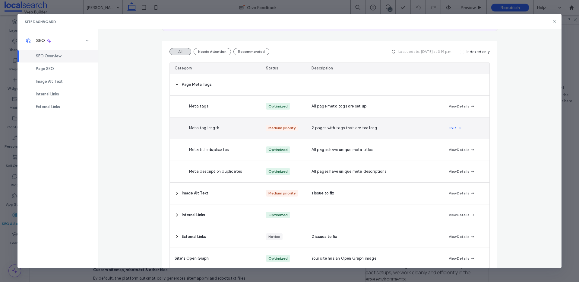
scroll to position [79, 0]
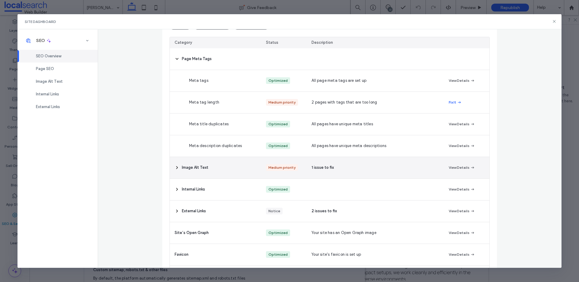
click at [230, 174] on div "Image Alt Text" at bounding box center [215, 167] width 91 height 21
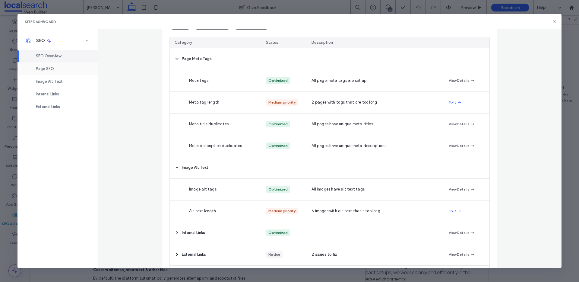
click at [61, 70] on div "Page SEO" at bounding box center [58, 68] width 80 height 13
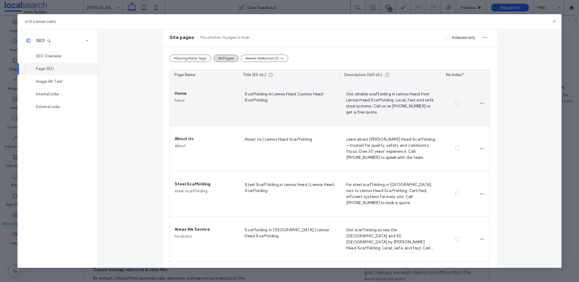
scroll to position [0, 0]
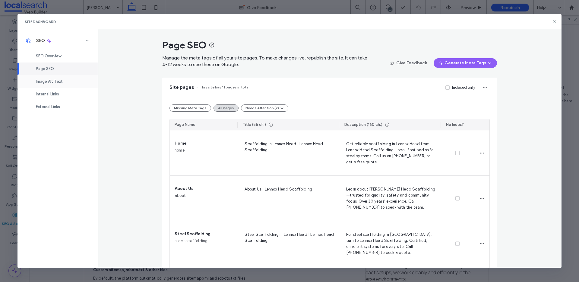
click at [53, 83] on span "Image Alt Text" at bounding box center [49, 81] width 27 height 5
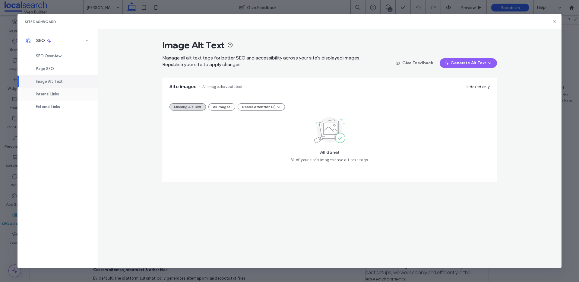
click at [49, 93] on span "Internal Links" at bounding box center [47, 94] width 23 height 5
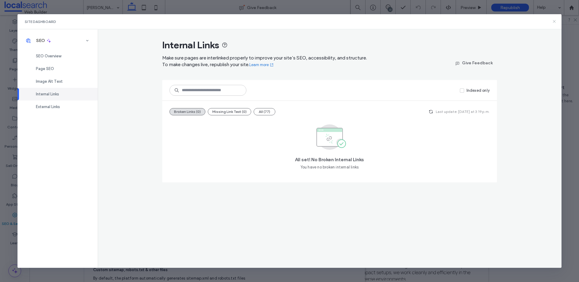
click at [555, 21] on use at bounding box center [554, 21] width 3 height 3
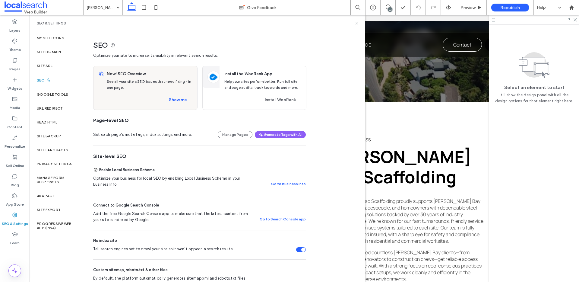
click at [358, 25] on icon at bounding box center [357, 23] width 5 height 5
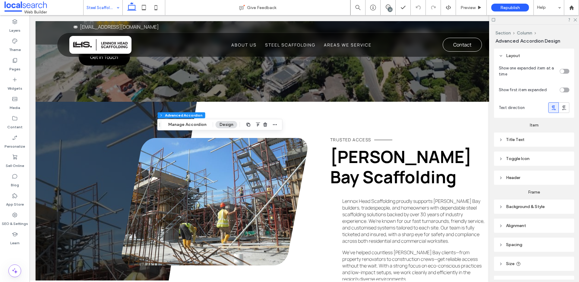
type input "*"
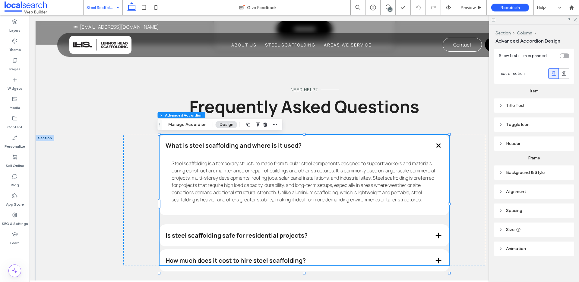
scroll to position [34, 0]
click at [191, 129] on div "Section Column Advanced Accordion Manage Accordion Design" at bounding box center [220, 124] width 125 height 11
click at [192, 125] on button "Manage Accordion" at bounding box center [187, 124] width 46 height 7
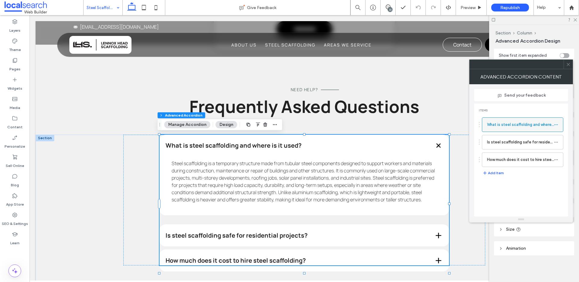
click at [556, 123] on icon at bounding box center [556, 125] width 4 height 4
click at [522, 127] on span "Rename" at bounding box center [520, 127] width 16 height 5
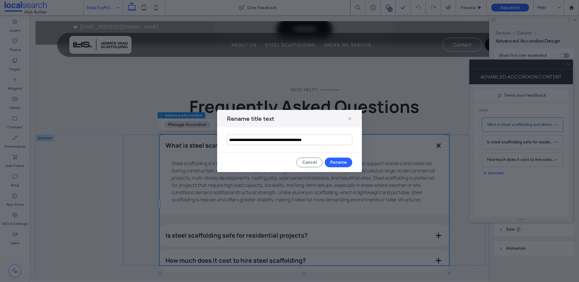
click at [273, 140] on input "**********" at bounding box center [290, 140] width 126 height 11
type input "**********"
click at [338, 163] on button "Rename" at bounding box center [338, 163] width 27 height 10
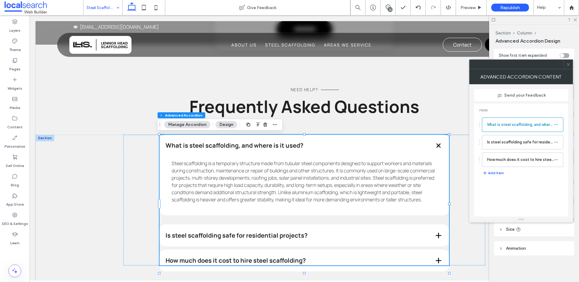
click at [569, 65] on use at bounding box center [568, 64] width 3 height 3
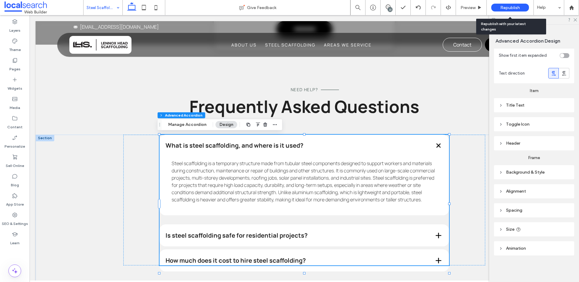
click at [516, 4] on div "Republish" at bounding box center [511, 8] width 38 height 8
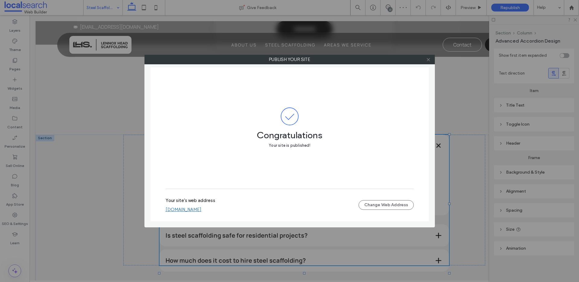
click at [428, 59] on icon at bounding box center [428, 59] width 5 height 5
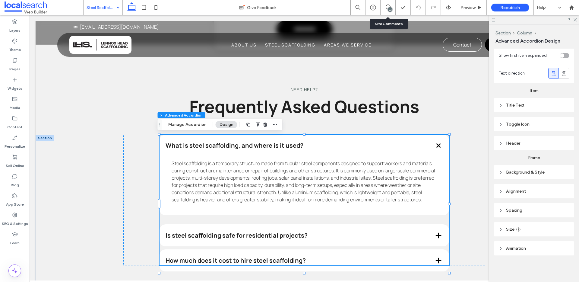
click at [386, 9] on div "22" at bounding box center [388, 8] width 15 height 6
click at [387, 8] on use at bounding box center [388, 7] width 5 height 5
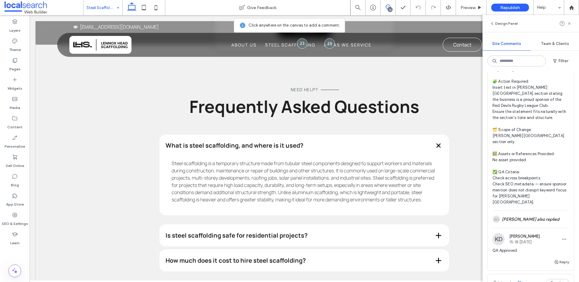
scroll to position [0, 0]
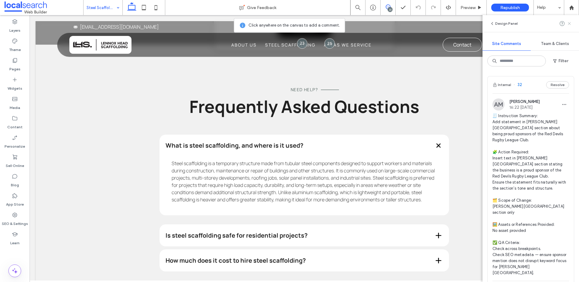
click at [568, 23] on icon at bounding box center [569, 23] width 5 height 5
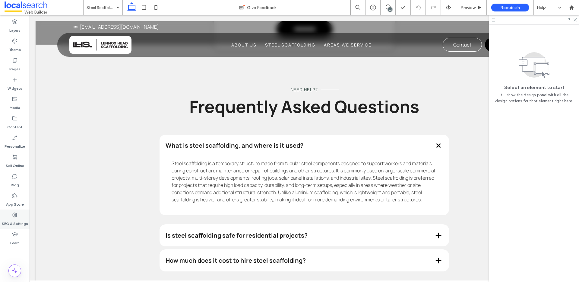
click at [17, 218] on label "SEO & Settings" at bounding box center [15, 222] width 26 height 8
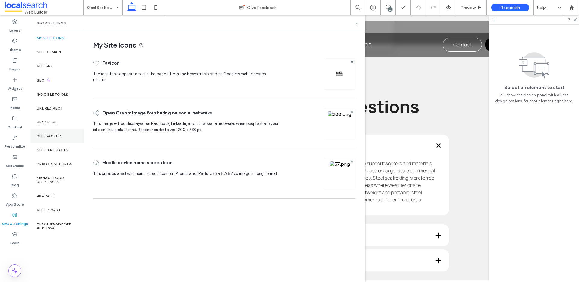
click at [49, 136] on label "Site Backup" at bounding box center [49, 136] width 24 height 4
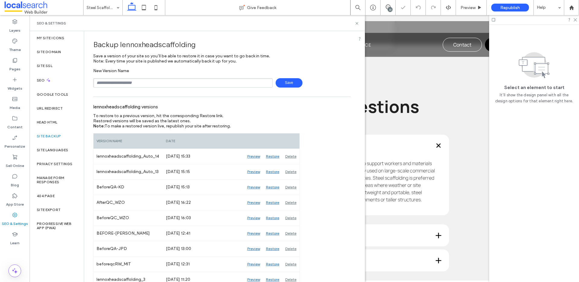
click at [127, 83] on input "text" at bounding box center [183, 82] width 180 height 9
type input "**********"
click at [292, 81] on span "Save" at bounding box center [289, 82] width 27 height 9
click at [358, 22] on use at bounding box center [357, 23] width 2 height 2
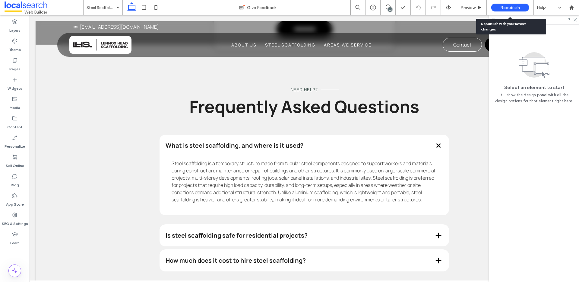
click at [514, 3] on div "Republish" at bounding box center [511, 7] width 38 height 15
click at [513, 7] on span "Republish" at bounding box center [511, 7] width 20 height 5
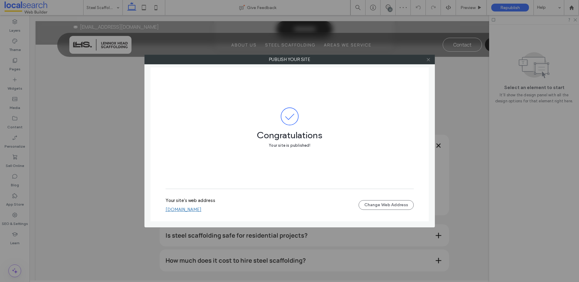
click at [430, 59] on icon at bounding box center [428, 59] width 5 height 5
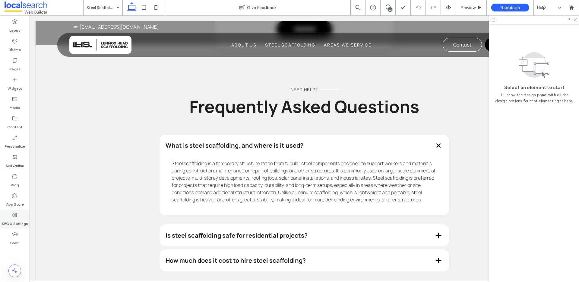
click at [19, 219] on label "SEO & Settings" at bounding box center [15, 222] width 26 height 8
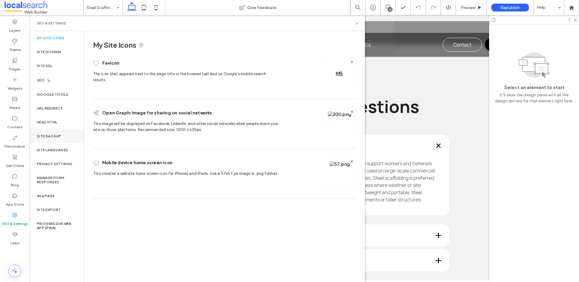
click at [56, 138] on div "Site Backup" at bounding box center [57, 136] width 54 height 14
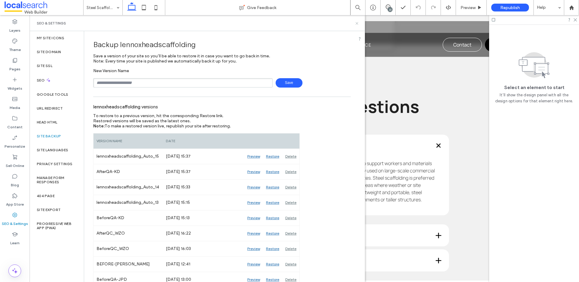
click at [359, 23] on icon at bounding box center [357, 23] width 5 height 5
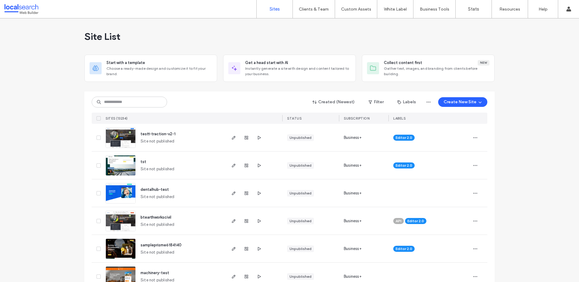
click at [104, 109] on div "Created (Newest) Filter Labels Create New Site SITES (13234) STATUS SUBSCRIPTIO…" at bounding box center [290, 107] width 396 height 32
click at [110, 101] on input at bounding box center [129, 102] width 75 height 11
paste input "********"
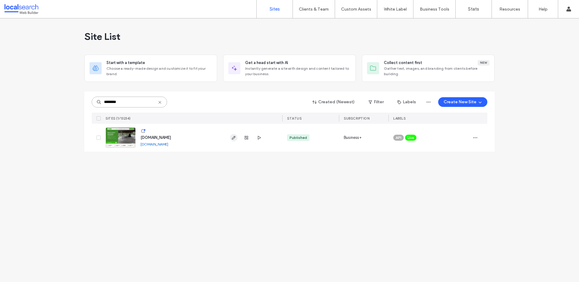
type input "********"
click at [232, 139] on icon "button" at bounding box center [233, 137] width 5 height 5
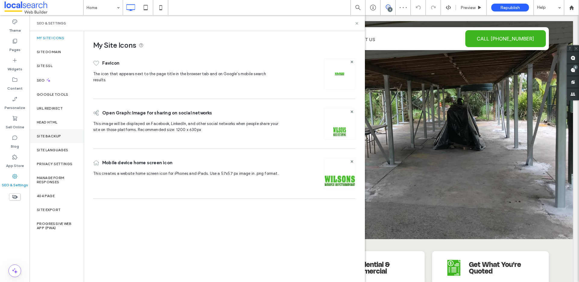
click at [59, 136] on label "Site Backup" at bounding box center [49, 136] width 24 height 4
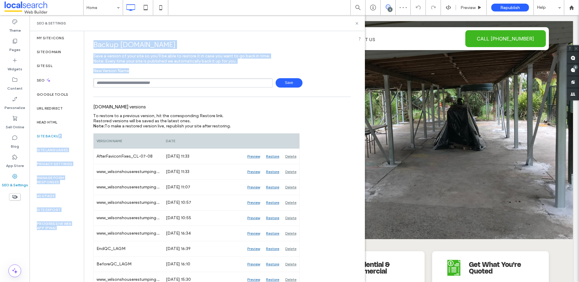
click at [131, 84] on input "text" at bounding box center [183, 82] width 180 height 9
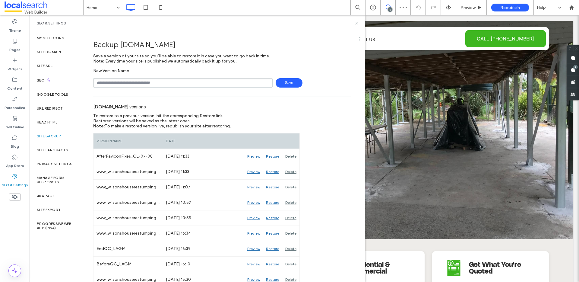
click at [151, 81] on input "text" at bounding box center [183, 82] width 180 height 9
type input "**********"
click at [283, 84] on span "Save" at bounding box center [289, 82] width 27 height 9
click at [358, 23] on icon at bounding box center [357, 23] width 5 height 5
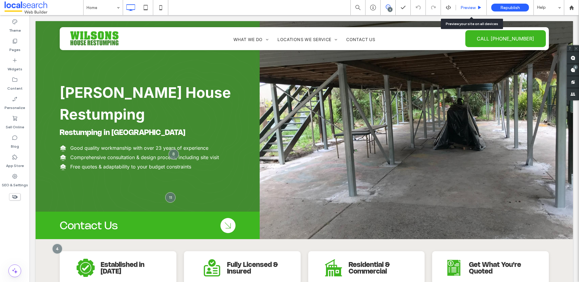
click at [474, 6] on span "Preview" at bounding box center [468, 7] width 15 height 5
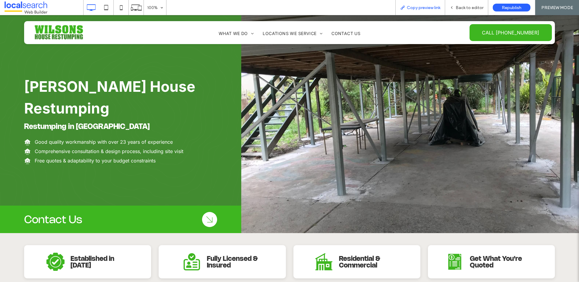
click at [430, 8] on span "Copy preview link" at bounding box center [423, 7] width 33 height 5
click at [467, 7] on span "Back to editor" at bounding box center [470, 7] width 28 height 5
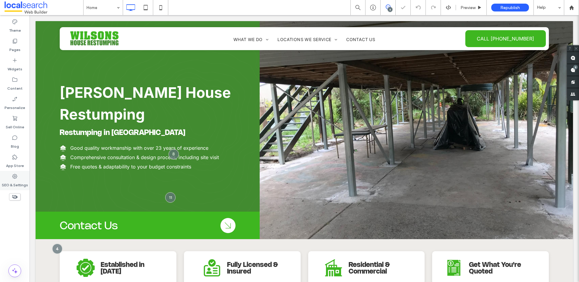
click at [15, 177] on use at bounding box center [14, 176] width 5 height 5
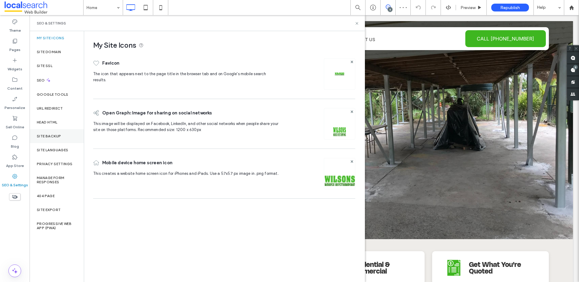
click at [56, 132] on div "Site Backup" at bounding box center [57, 136] width 54 height 14
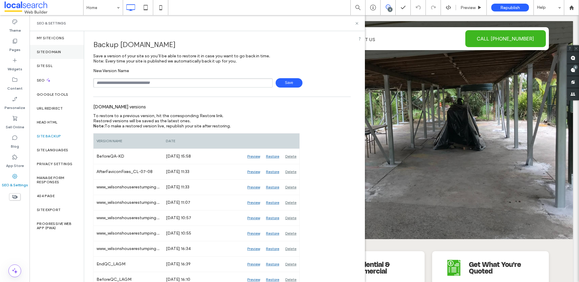
click at [59, 49] on div "Site Domain" at bounding box center [57, 52] width 54 height 14
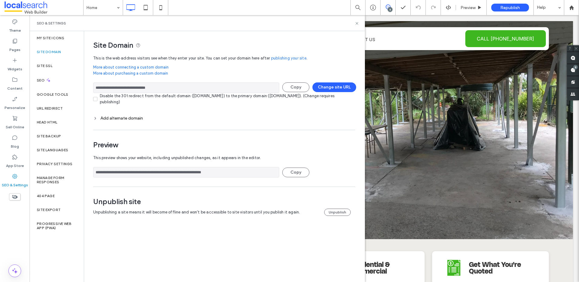
drag, startPoint x: 181, startPoint y: 88, endPoint x: 91, endPoint y: 86, distance: 90.2
click at [91, 86] on div "**********" at bounding box center [222, 129] width 276 height 197
click at [15, 177] on icon at bounding box center [15, 176] width 6 height 6
click at [48, 132] on div "Site Backup" at bounding box center [57, 136] width 54 height 14
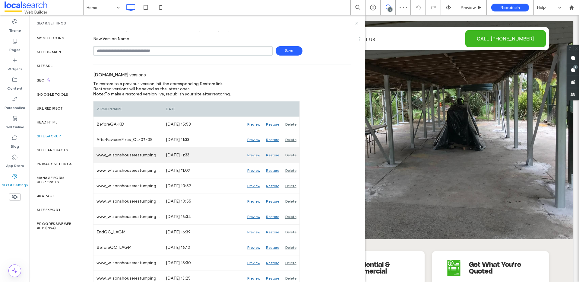
scroll to position [41, 0]
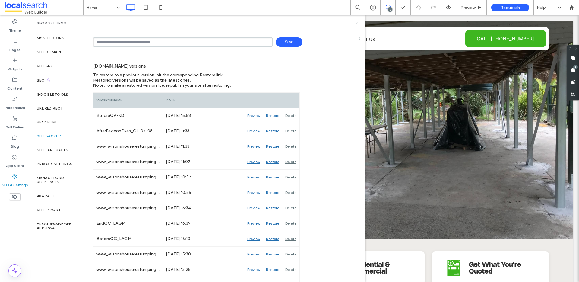
click at [355, 23] on icon at bounding box center [357, 23] width 5 height 5
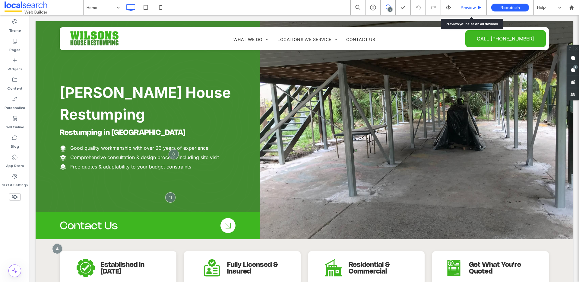
click at [484, 7] on div "Preview" at bounding box center [471, 7] width 30 height 5
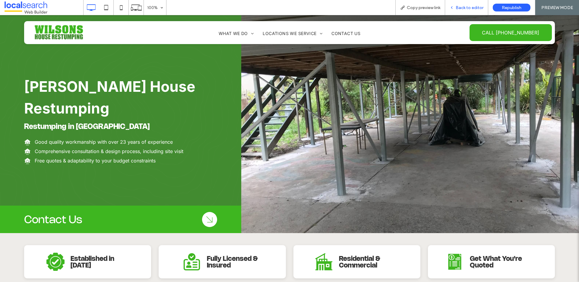
click at [473, 7] on span "Back to editor" at bounding box center [470, 7] width 28 height 5
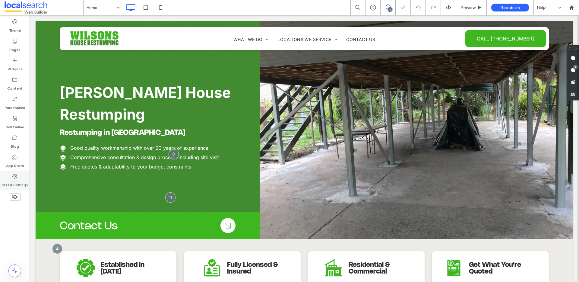
click at [8, 173] on div "SEO & Settings" at bounding box center [15, 180] width 30 height 19
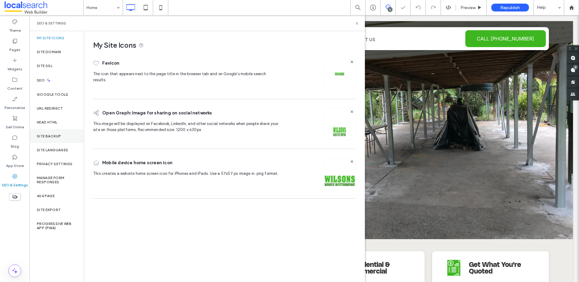
click at [49, 134] on label "Site Backup" at bounding box center [49, 136] width 24 height 4
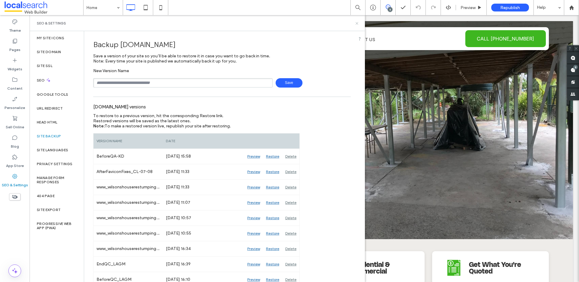
click at [356, 22] on icon at bounding box center [357, 23] width 5 height 5
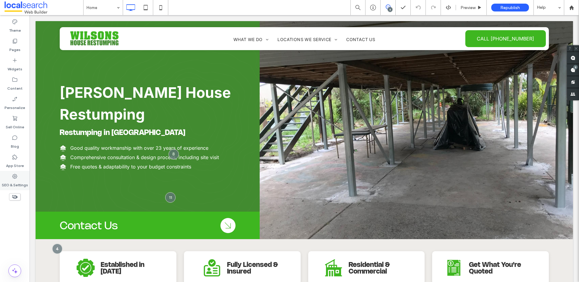
click at [12, 176] on use at bounding box center [14, 176] width 5 height 5
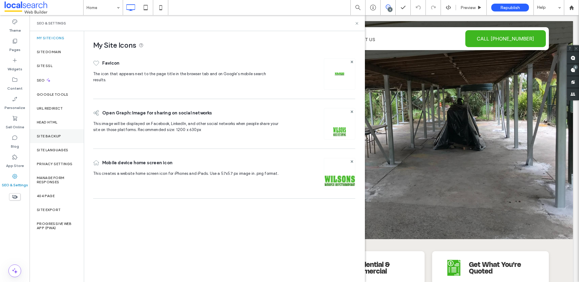
click at [53, 140] on div "Site Backup" at bounding box center [57, 136] width 54 height 14
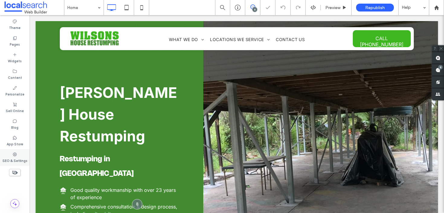
click at [11, 159] on label "SEO & Settings" at bounding box center [14, 160] width 25 height 7
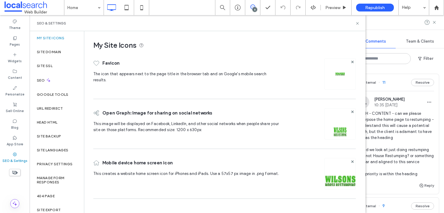
click at [347, 71] on span at bounding box center [341, 70] width 12 height 12
click at [356, 23] on icon at bounding box center [357, 23] width 5 height 5
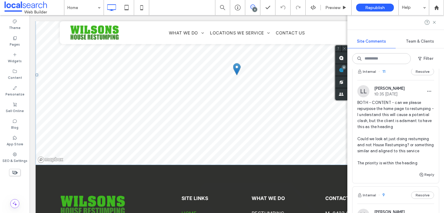
scroll to position [2057, 0]
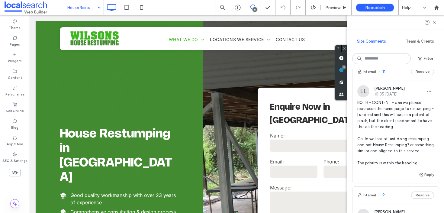
click at [80, 8] on input at bounding box center [82, 7] width 30 height 15
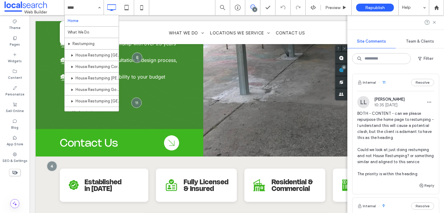
click at [426, 51] on div "Site Comments Team & Clients Filter Internal 11 Resolve LL Lucca Lind 10:35 Jul…" at bounding box center [395, 114] width 97 height 198
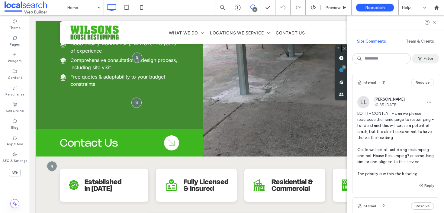
click at [424, 54] on button "Filter" at bounding box center [425, 59] width 27 height 10
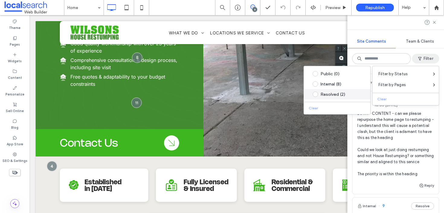
click at [324, 94] on div "Resolved (2)" at bounding box center [341, 94] width 43 height 5
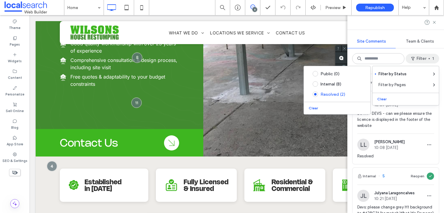
click at [438, 165] on div "Internal 10 Reopen LL Lucca Lind 10:07 Jul 16 2025 BOTH - DEVS - can we please …" at bounding box center [395, 178] width 87 height 208
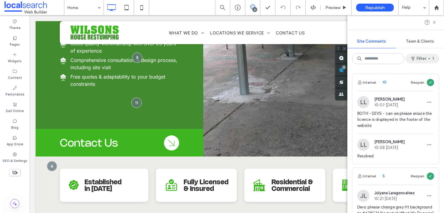
click at [432, 61] on button "Filter 1" at bounding box center [421, 59] width 33 height 10
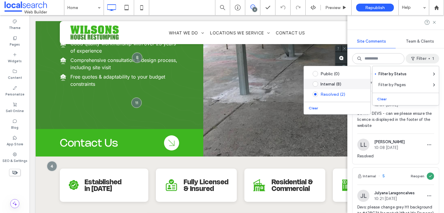
click at [350, 83] on div "Internal (8)" at bounding box center [341, 83] width 43 height 5
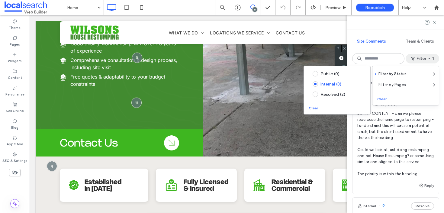
click at [393, 153] on span "BOTH - CONTENT - can we please repurpose the home page to restumping - I unders…" at bounding box center [395, 143] width 77 height 66
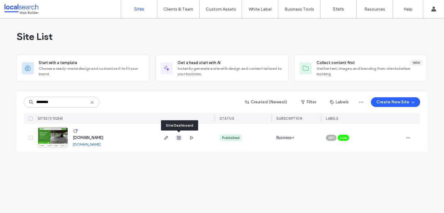
type input "********"
click at [179, 138] on use "button" at bounding box center [179, 138] width 4 height 4
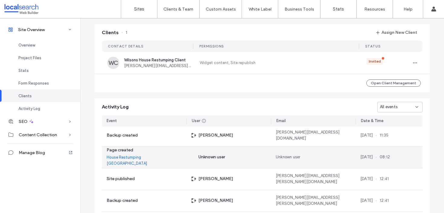
scroll to position [655, 0]
